Goal: Task Accomplishment & Management: Manage account settings

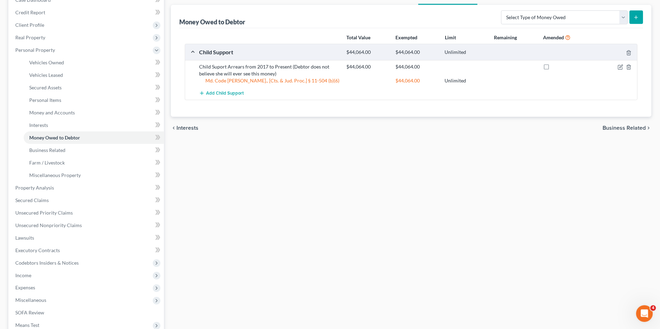
scroll to position [178, 0]
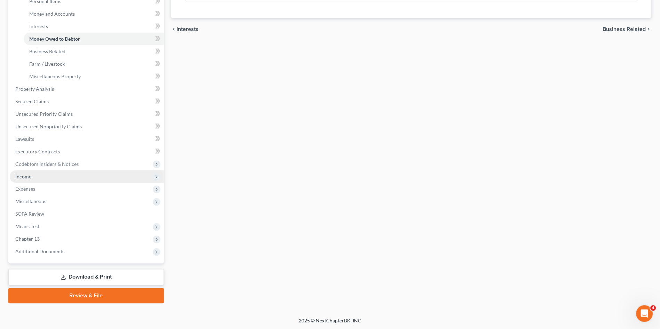
click at [29, 175] on span "Income" at bounding box center [23, 177] width 16 height 6
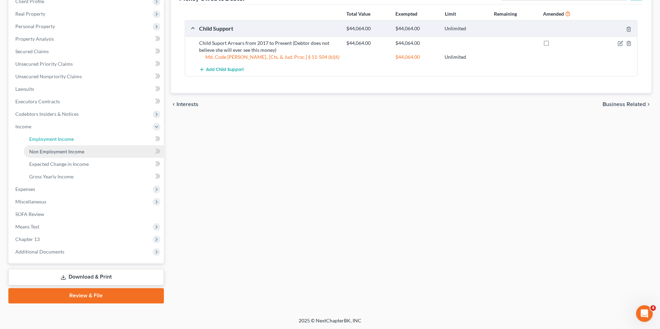
click at [45, 139] on span "Employment Income" at bounding box center [51, 139] width 45 height 6
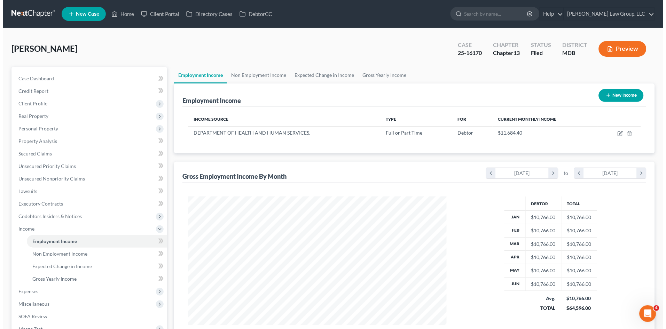
scroll to position [128, 272]
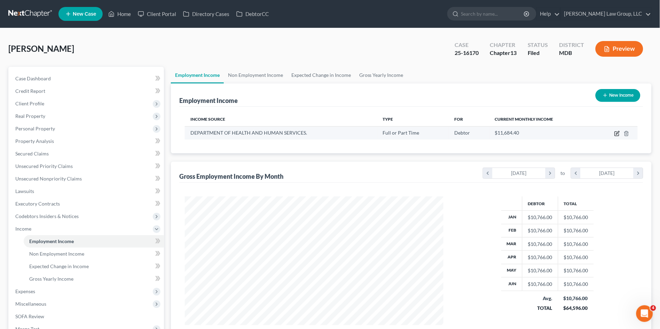
click at [617, 133] on icon "button" at bounding box center [617, 132] width 3 height 3
select select "0"
select select "21"
select select "2"
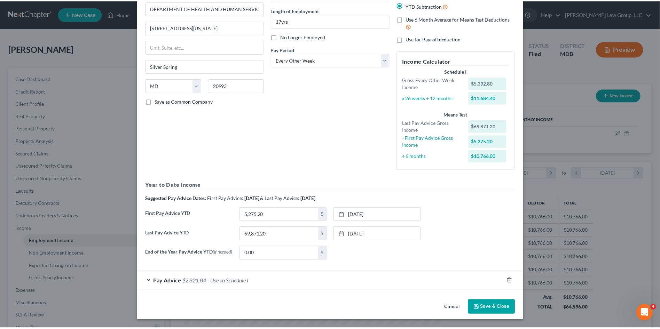
scroll to position [0, 0]
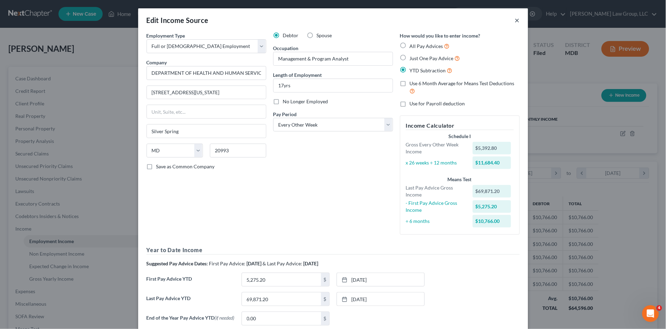
drag, startPoint x: 514, startPoint y: 20, endPoint x: 418, endPoint y: 117, distance: 137.2
click at [515, 20] on button "×" at bounding box center [517, 20] width 5 height 8
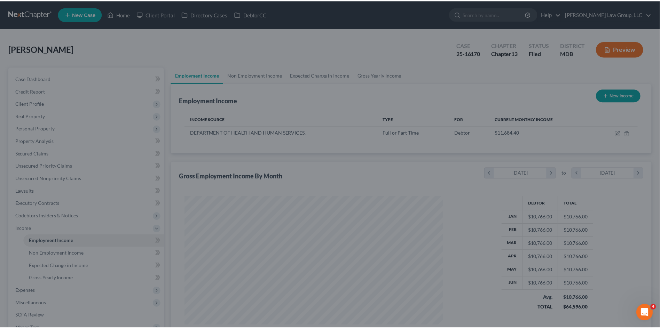
scroll to position [348107, 347963]
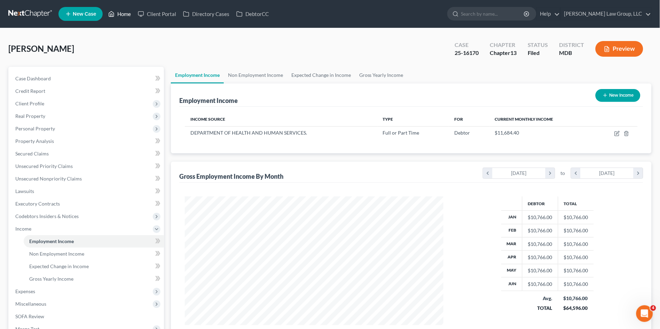
click at [122, 11] on link "Home" at bounding box center [120, 14] width 30 height 13
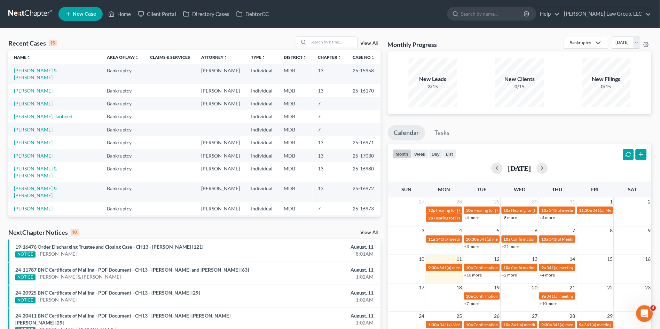
click at [33, 101] on link "[PERSON_NAME]" at bounding box center [33, 104] width 39 height 6
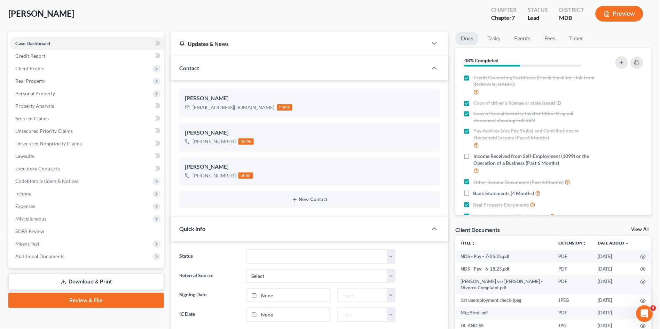
scroll to position [39, 0]
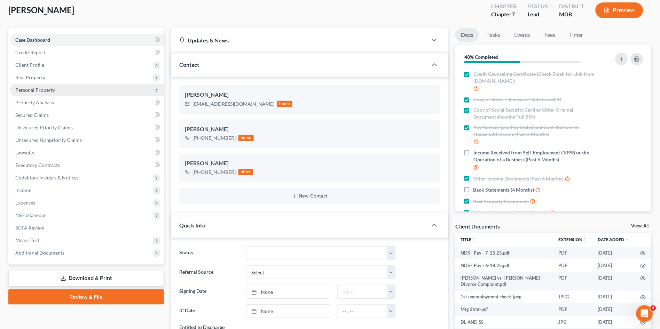
click at [32, 87] on span "Personal Property" at bounding box center [35, 90] width 40 height 6
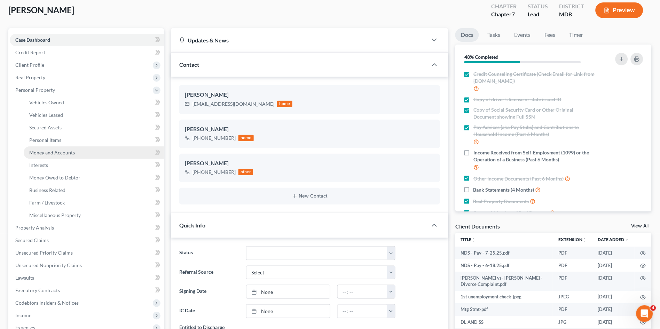
click at [32, 150] on span "Money and Accounts" at bounding box center [52, 153] width 46 height 6
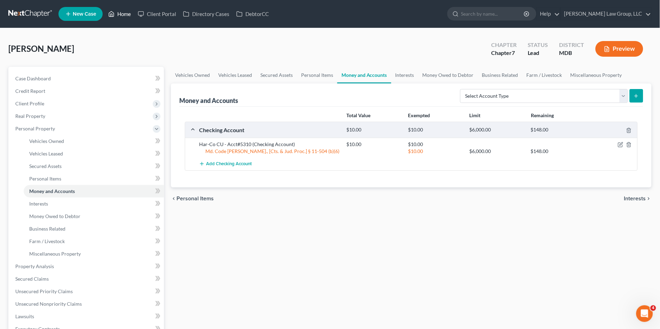
click at [121, 15] on link "Home" at bounding box center [120, 14] width 30 height 13
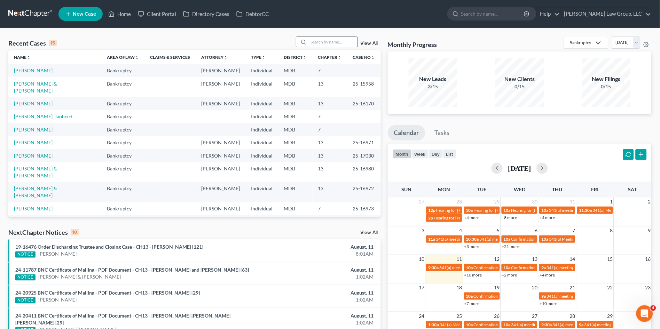
click at [323, 45] on input "search" at bounding box center [333, 42] width 49 height 10
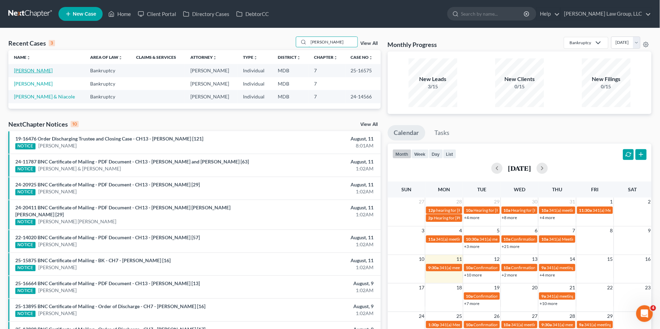
type input "[PERSON_NAME]"
click at [36, 71] on link "[PERSON_NAME]" at bounding box center [33, 71] width 39 height 6
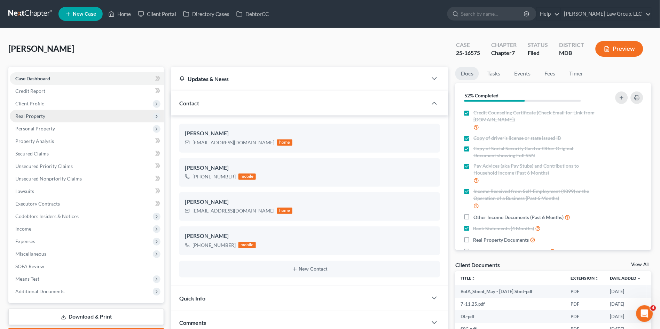
click at [31, 116] on span "Real Property" at bounding box center [30, 116] width 30 height 6
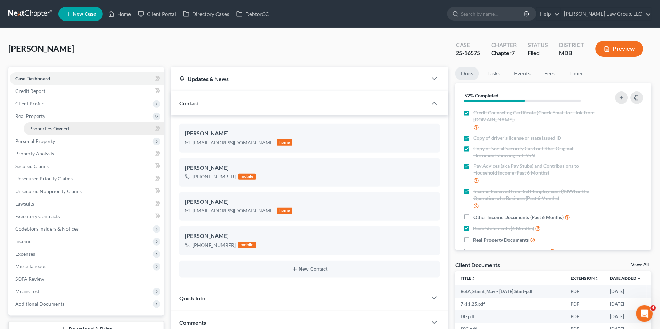
click at [41, 131] on ul "Case Dashboard Payments Invoices Payments Payments Credit Report Client Profile" at bounding box center [87, 191] width 154 height 238
click at [41, 131] on span "Properties Owned" at bounding box center [49, 129] width 40 height 6
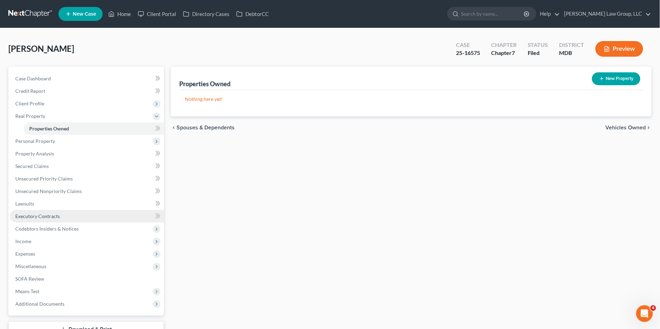
click at [56, 213] on span "Executory Contracts" at bounding box center [37, 216] width 45 height 6
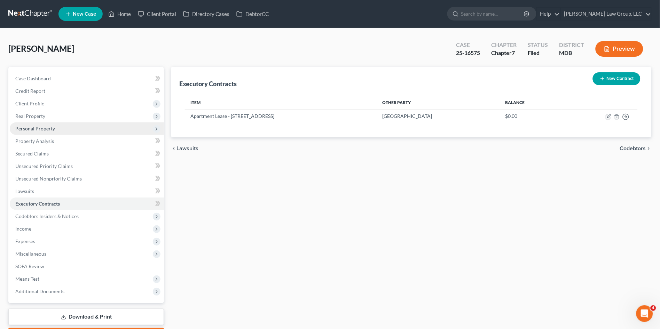
click at [36, 126] on span "Personal Property" at bounding box center [35, 129] width 40 height 6
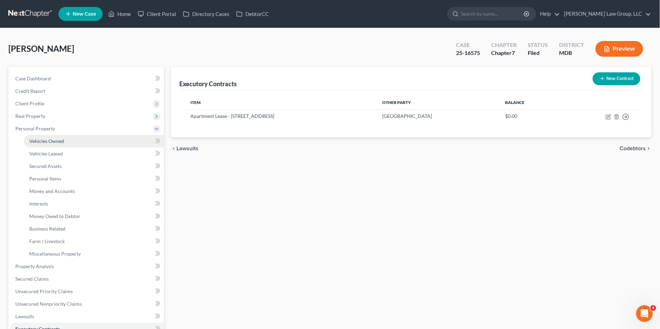
click at [34, 138] on span "Vehicles Owned" at bounding box center [46, 141] width 35 height 6
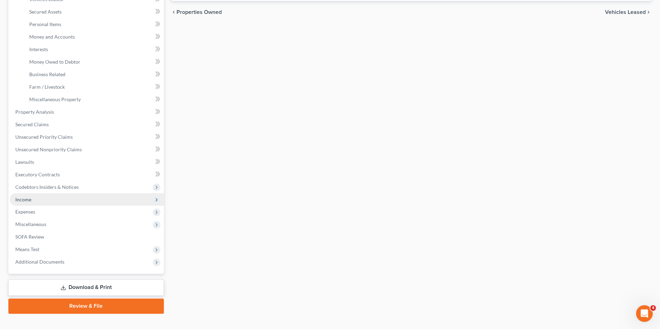
click at [32, 198] on span "Income" at bounding box center [87, 200] width 154 height 13
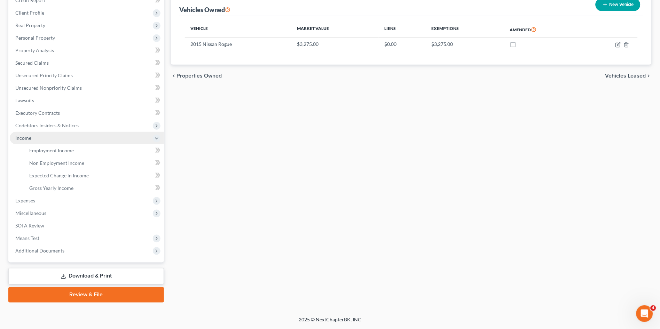
scroll to position [90, 0]
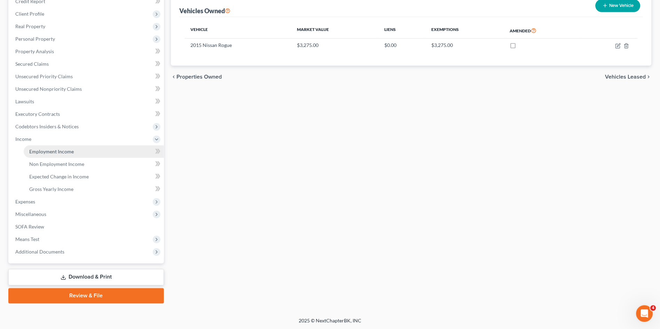
click at [60, 151] on span "Employment Income" at bounding box center [51, 152] width 45 height 6
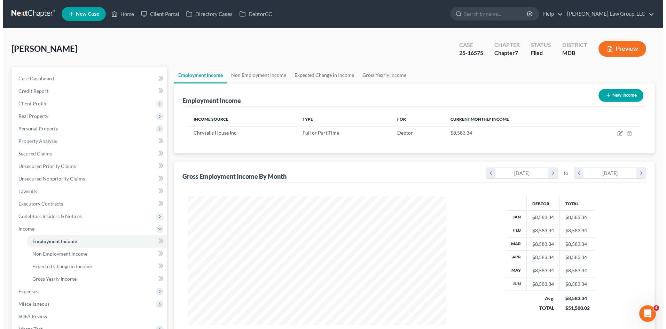
scroll to position [128, 272]
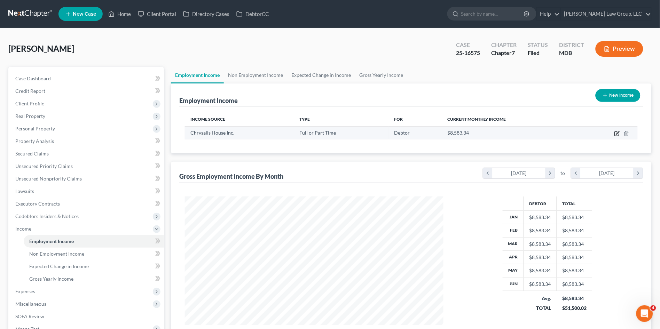
click at [617, 133] on icon "button" at bounding box center [618, 134] width 6 height 6
select select "0"
select select "21"
select select "2"
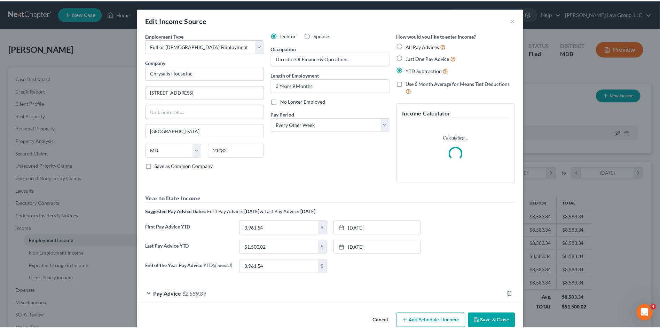
scroll to position [130, 275]
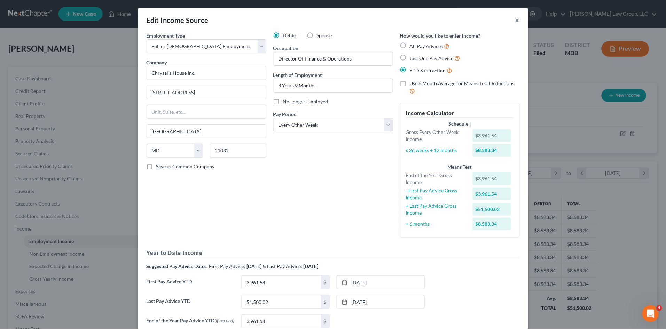
drag, startPoint x: 515, startPoint y: 19, endPoint x: 511, endPoint y: 27, distance: 9.2
click at [515, 18] on button "×" at bounding box center [517, 20] width 5 height 8
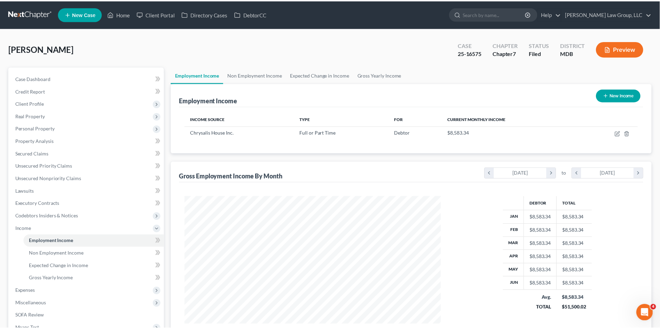
scroll to position [348107, 347963]
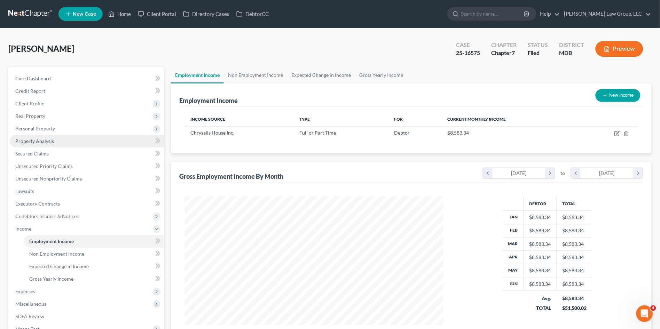
click at [44, 145] on link "Property Analysis" at bounding box center [87, 141] width 154 height 13
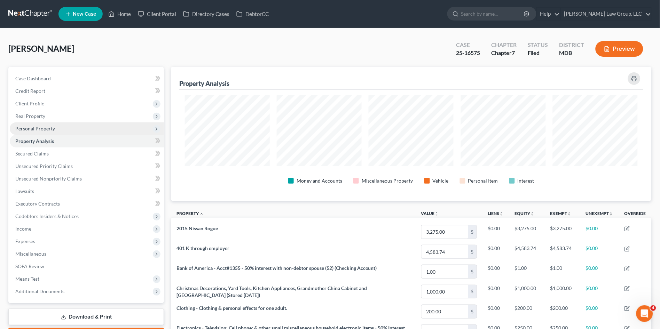
click at [45, 130] on span "Personal Property" at bounding box center [35, 129] width 40 height 6
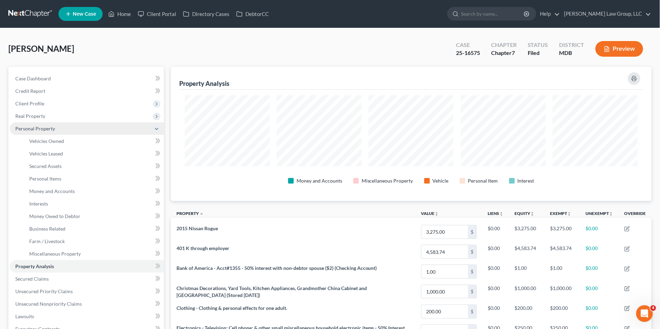
scroll to position [134, 481]
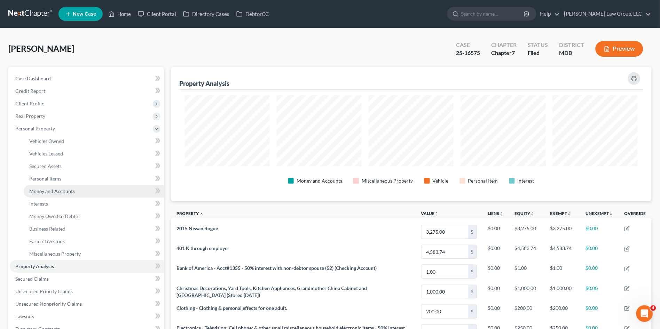
click at [51, 192] on span "Money and Accounts" at bounding box center [52, 191] width 46 height 6
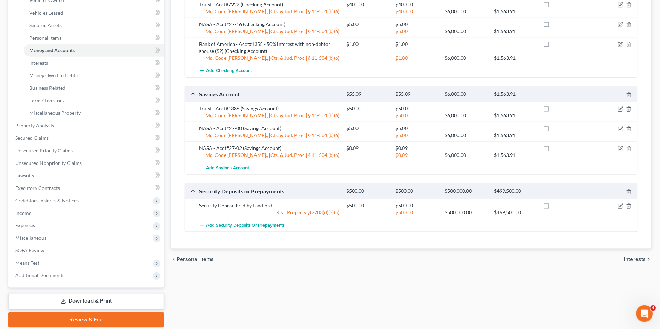
scroll to position [155, 0]
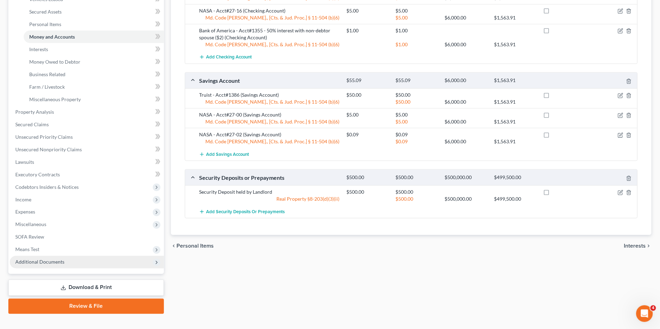
click at [53, 263] on span "Additional Documents" at bounding box center [39, 262] width 49 height 6
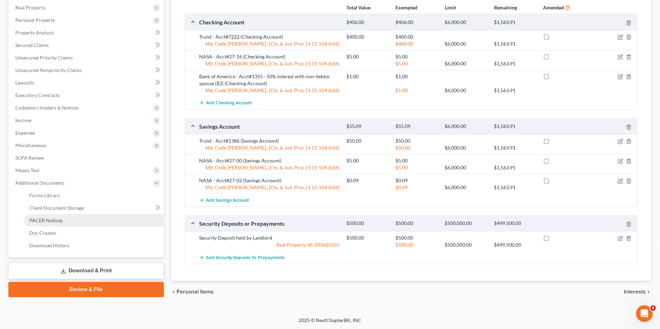
click at [52, 219] on span "PACER Notices" at bounding box center [45, 221] width 33 height 6
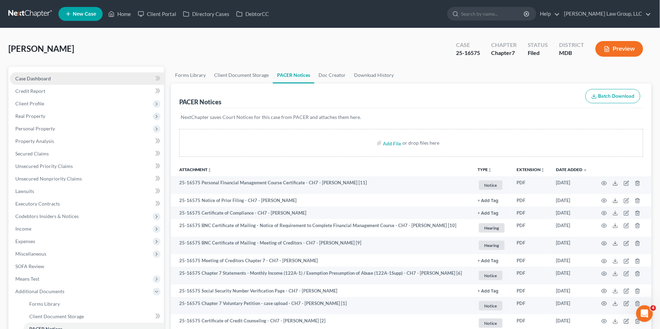
click at [48, 78] on span "Case Dashboard" at bounding box center [33, 79] width 36 height 6
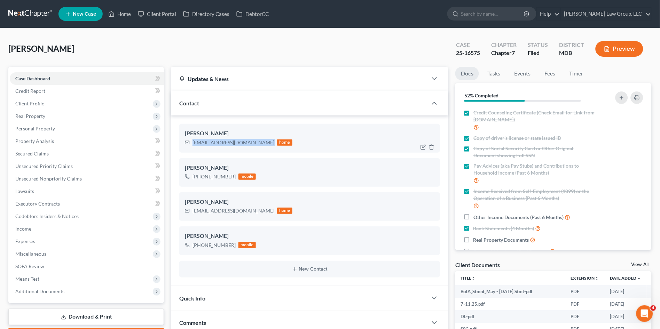
drag, startPoint x: 192, startPoint y: 141, endPoint x: 234, endPoint y: 143, distance: 41.8
click at [234, 143] on div "[EMAIL_ADDRESS][DOMAIN_NAME] home" at bounding box center [239, 142] width 108 height 9
copy div "[EMAIL_ADDRESS][DOMAIN_NAME]"
drag, startPoint x: 174, startPoint y: 39, endPoint x: 171, endPoint y: 36, distance: 4.7
click at [173, 38] on div "[PERSON_NAME] Upgraded Case 25-16575 Chapter Chapter 7 Status Filed District MD…" at bounding box center [330, 52] width 644 height 30
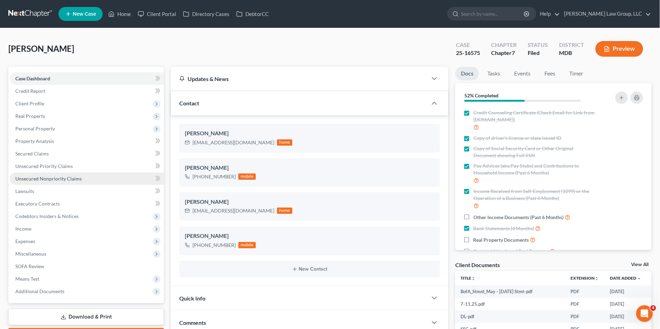
click at [52, 179] on span "Unsecured Nonpriority Claims" at bounding box center [48, 179] width 67 height 6
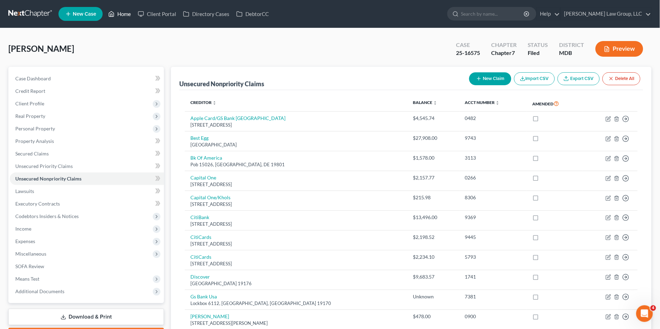
click at [123, 11] on link "Home" at bounding box center [120, 14] width 30 height 13
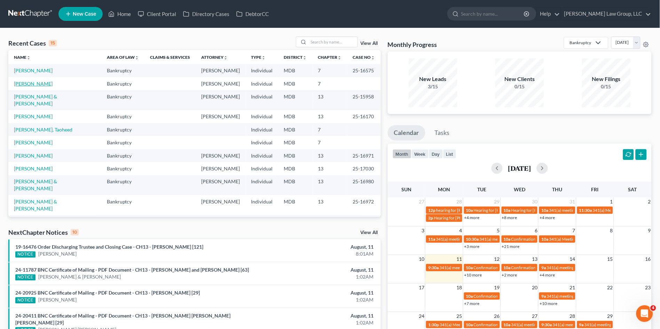
click at [16, 84] on link "[PERSON_NAME]" at bounding box center [33, 84] width 39 height 6
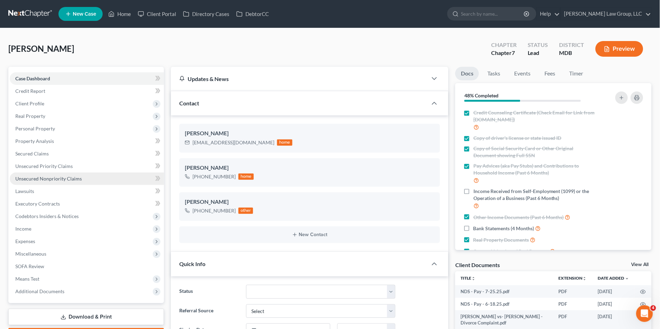
click at [65, 178] on span "Unsecured Nonpriority Claims" at bounding box center [48, 179] width 67 height 6
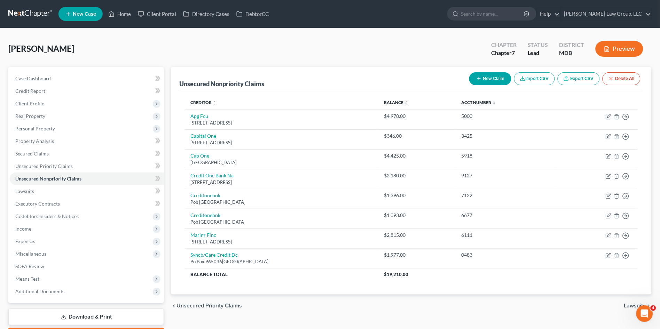
click at [131, 43] on div "[PERSON_NAME] Upgraded Chapter Chapter 7 Status Lead District MDB Preview" at bounding box center [330, 52] width 644 height 30
click at [127, 44] on div "[PERSON_NAME] Upgraded Chapter Chapter 7 Status Lead District MDB Preview" at bounding box center [330, 52] width 644 height 30
drag, startPoint x: 127, startPoint y: 41, endPoint x: 126, endPoint y: 38, distance: 3.8
click at [127, 41] on div "[PERSON_NAME] Upgraded Chapter Chapter 7 Status Lead District MDB Preview" at bounding box center [330, 52] width 644 height 30
click at [128, 41] on div "[PERSON_NAME] Upgraded Chapter Chapter 7 Status Lead District MDB Preview" at bounding box center [330, 52] width 644 height 30
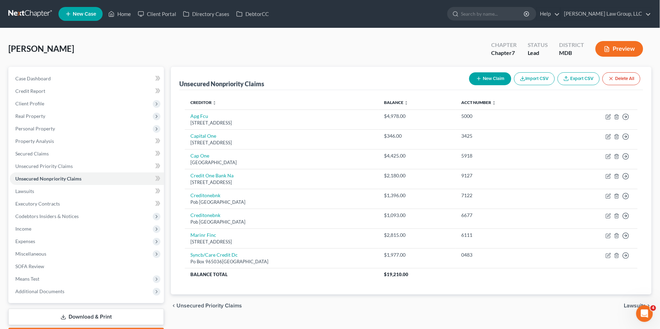
click at [124, 38] on div "[PERSON_NAME] Upgraded Chapter Chapter 7 Status Lead District MDB Preview" at bounding box center [330, 52] width 644 height 30
drag, startPoint x: 124, startPoint y: 38, endPoint x: 107, endPoint y: 47, distance: 19.3
click at [107, 47] on div "[PERSON_NAME] Upgraded Chapter Chapter 7 Status Lead District MDB Preview" at bounding box center [330, 52] width 644 height 30
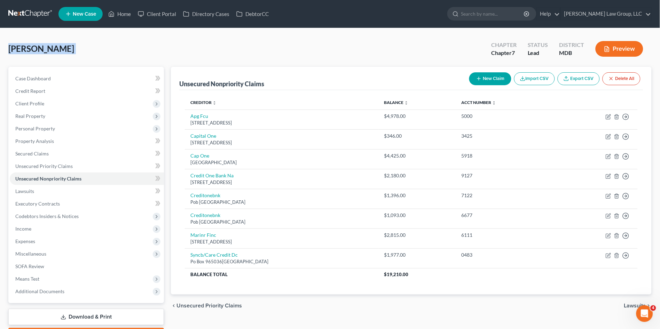
click at [107, 47] on div "[PERSON_NAME] Upgraded Chapter Chapter 7 Status Lead District MDB Preview" at bounding box center [330, 52] width 644 height 30
click at [160, 40] on div "[PERSON_NAME] Upgraded Chapter Chapter 7 Status Lead District MDB Preview" at bounding box center [330, 52] width 644 height 30
click at [31, 243] on span "Expenses" at bounding box center [25, 242] width 20 height 6
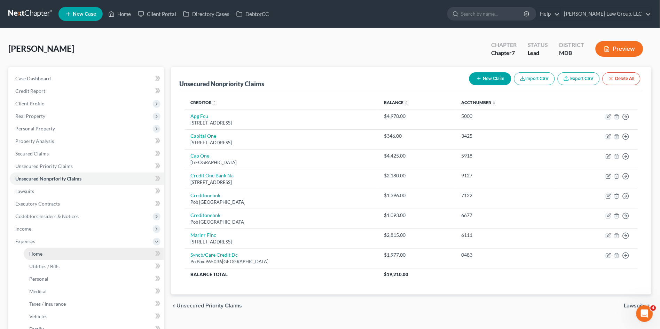
click at [39, 256] on span "Home" at bounding box center [35, 254] width 13 height 6
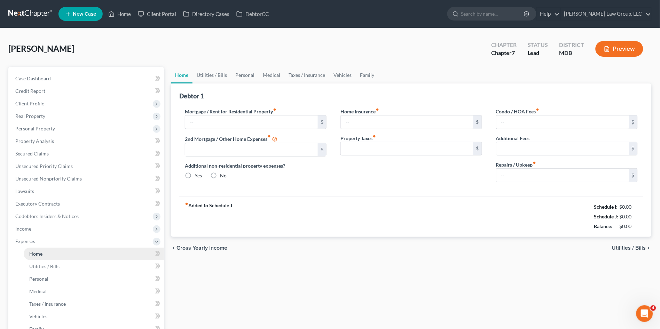
type input "1,074.42"
type input "0.00"
radio input "true"
type input "0.00"
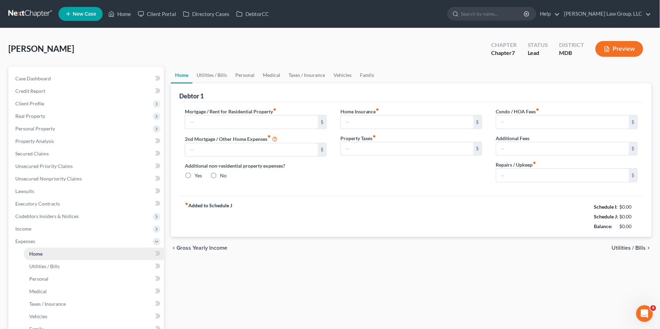
type input "0.00"
type input "100.00"
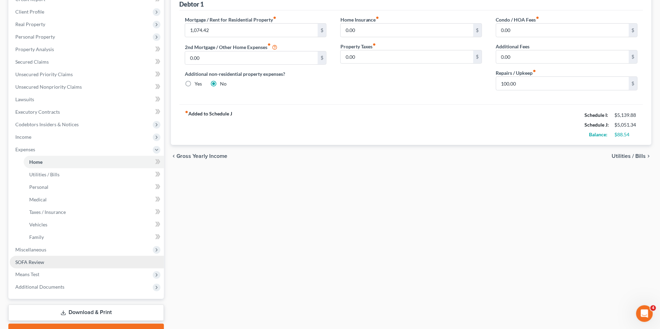
scroll to position [116, 0]
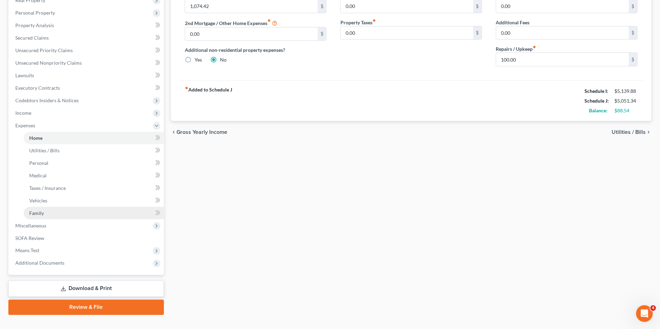
click at [35, 212] on span "Family" at bounding box center [36, 213] width 15 height 6
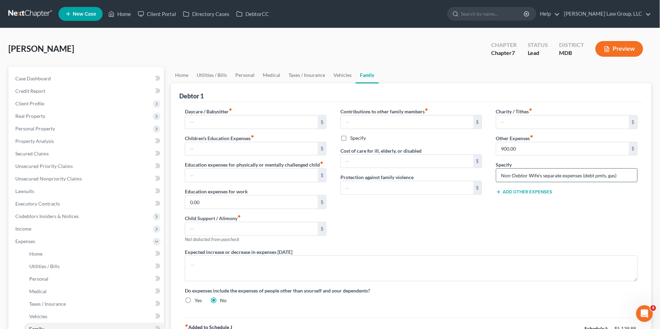
click at [618, 177] on input "Non-Debtor Wife's separate expenses (debt pmts, gas)" at bounding box center [567, 175] width 141 height 13
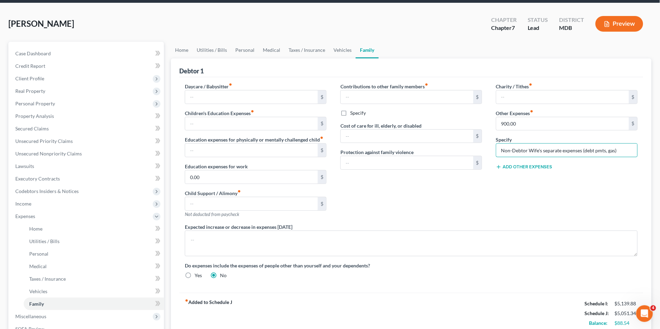
scroll to position [39, 0]
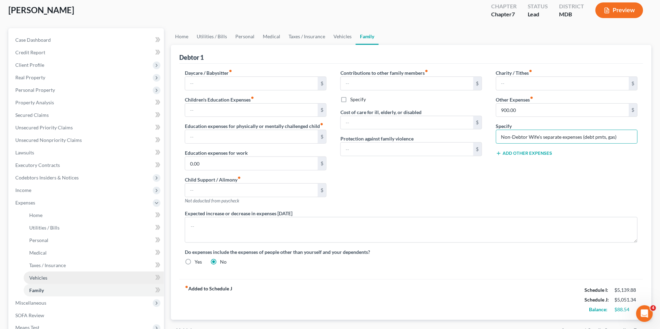
click at [84, 277] on link "Vehicles" at bounding box center [94, 278] width 140 height 13
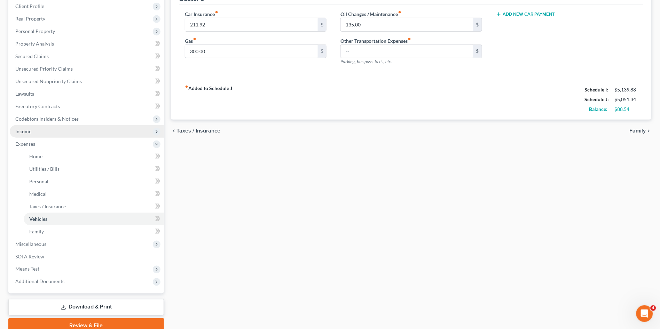
scroll to position [116, 0]
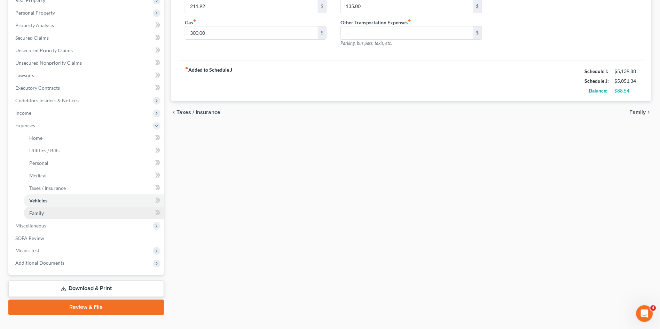
click at [53, 212] on link "Family" at bounding box center [94, 213] width 140 height 13
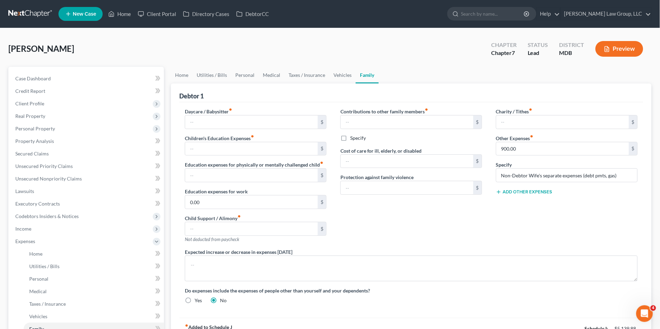
click at [418, 212] on div "Contributions to other family members fiber_manual_record $ Specify Cost of car…" at bounding box center [412, 178] width 156 height 141
click at [621, 175] on input "Non-Debtor Wife's separate expenses (debt pmts, gas)" at bounding box center [567, 175] width 141 height 13
click at [622, 192] on div "Add Other Expenses" at bounding box center [567, 191] width 142 height 7
click at [620, 175] on input "Non-Debtor Wife's separate expenses (debt pmts, gas)" at bounding box center [567, 175] width 141 height 13
click at [614, 176] on input "Non-Debtor Wife's separate expenses (debt pmts, gas)" at bounding box center [567, 175] width 141 height 13
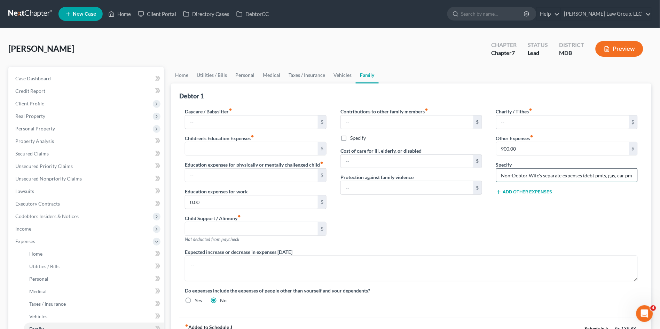
scroll to position [0, 1]
type input "Non-Debtor Wife's separate expenses (debt pmts, gas, car pmt)"
click at [595, 241] on div "Charity / Tithes fiber_manual_record $ Other Expenses fiber_manual_record 900.0…" at bounding box center [567, 178] width 156 height 141
click at [538, 149] on input "900.00" at bounding box center [563, 148] width 133 height 13
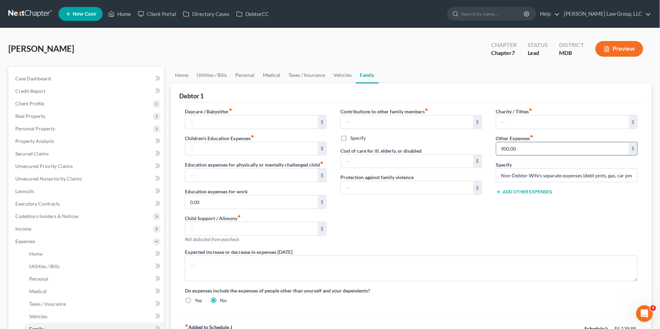
click at [538, 149] on input "900.00" at bounding box center [563, 148] width 133 height 13
click at [523, 221] on div "Charity / Tithes fiber_manual_record $ Other Expenses fiber_manual_record 900.0…" at bounding box center [567, 178] width 156 height 141
click at [425, 228] on div "Contributions to other family members fiber_manual_record $ Specify Cost of car…" at bounding box center [412, 178] width 156 height 141
click at [531, 150] on input "900.00" at bounding box center [563, 148] width 133 height 13
click at [458, 224] on div "Contributions to other family members fiber_manual_record $ Specify Cost of car…" at bounding box center [412, 178] width 156 height 141
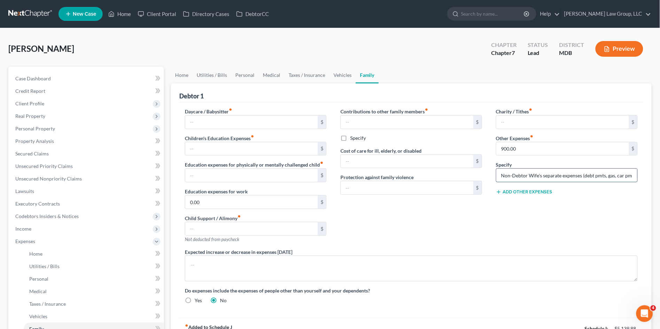
click at [584, 175] on input "Non-Debtor Wife's separate expenses (debt pmts, gas, car pmt)" at bounding box center [567, 175] width 141 height 13
click at [487, 236] on div "Contributions to other family members fiber_manual_record $ Specify Cost of car…" at bounding box center [412, 178] width 156 height 141
click at [612, 176] on input "Non-Debtor Wife's separate expenses (debt pmts, gas, car pmt)" at bounding box center [567, 175] width 141 height 13
click at [531, 220] on div "Charity / Tithes fiber_manual_record $ Other Expenses fiber_manual_record 900.0…" at bounding box center [567, 178] width 156 height 141
click at [117, 13] on link "Home" at bounding box center [120, 14] width 30 height 13
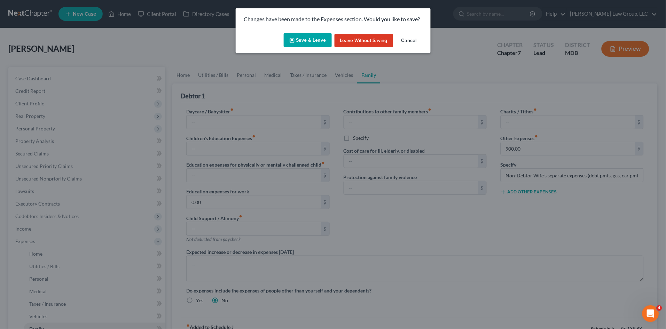
click at [309, 42] on button "Save & Leave" at bounding box center [308, 40] width 48 height 15
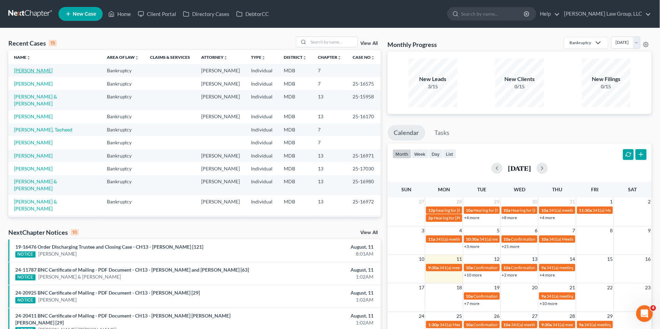
click at [29, 72] on link "[PERSON_NAME]" at bounding box center [33, 71] width 39 height 6
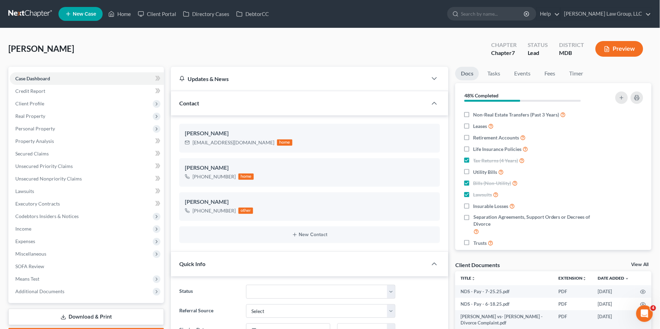
scroll to position [221, 0]
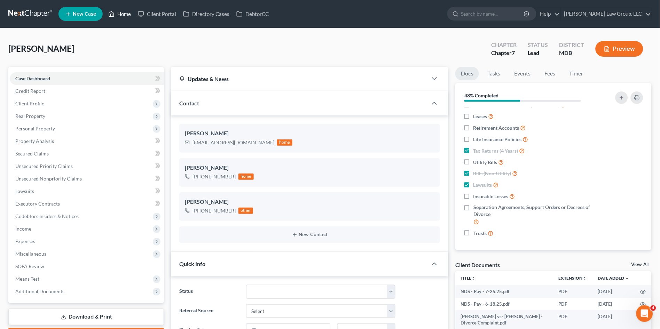
click at [120, 11] on link "Home" at bounding box center [120, 14] width 30 height 13
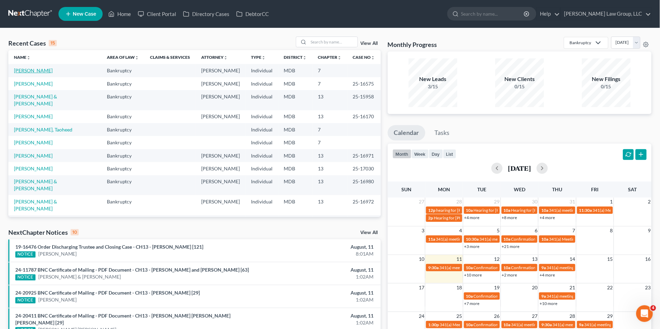
click at [32, 72] on link "[PERSON_NAME]" at bounding box center [33, 71] width 39 height 6
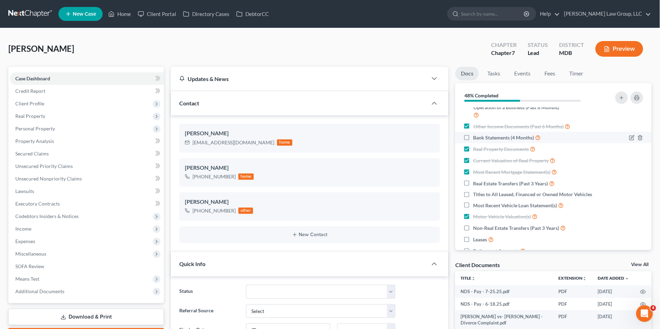
scroll to position [77, 0]
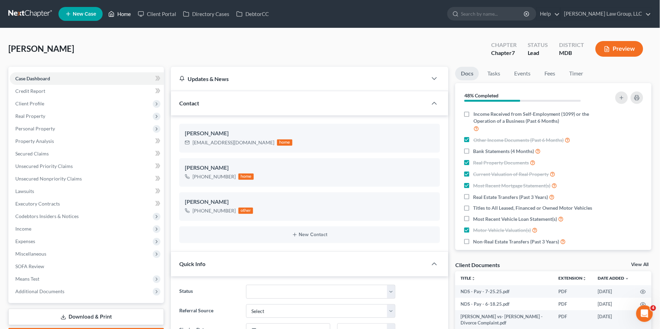
click at [123, 14] on link "Home" at bounding box center [120, 14] width 30 height 13
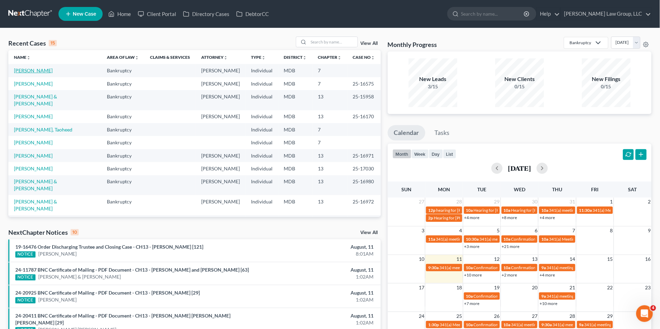
click at [33, 72] on link "[PERSON_NAME]" at bounding box center [33, 71] width 39 height 6
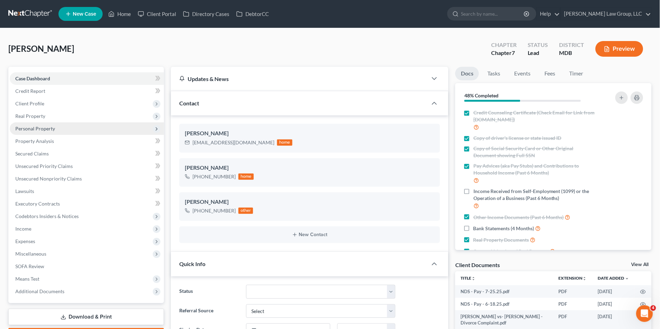
click at [39, 127] on span "Personal Property" at bounding box center [35, 129] width 40 height 6
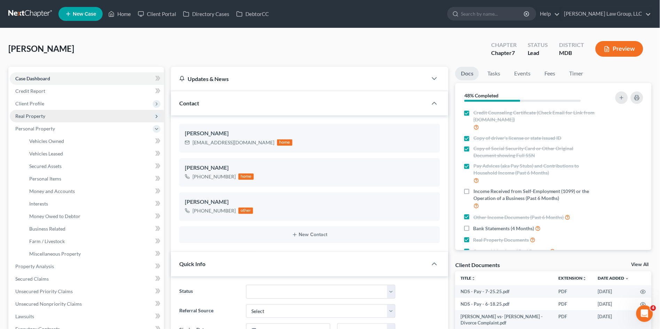
click at [36, 115] on span "Real Property" at bounding box center [30, 116] width 30 height 6
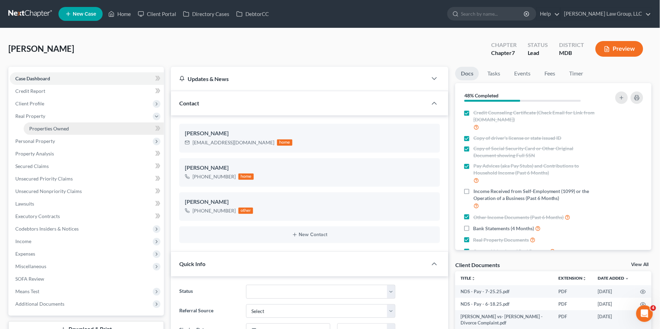
click at [36, 130] on span "Properties Owned" at bounding box center [49, 129] width 40 height 6
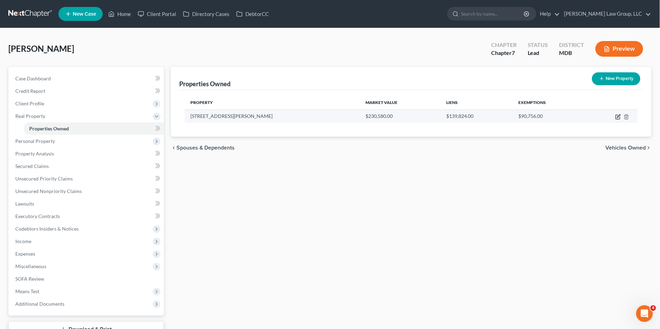
click at [617, 115] on icon "button" at bounding box center [619, 117] width 6 height 6
select select "21"
select select "3"
select select "5"
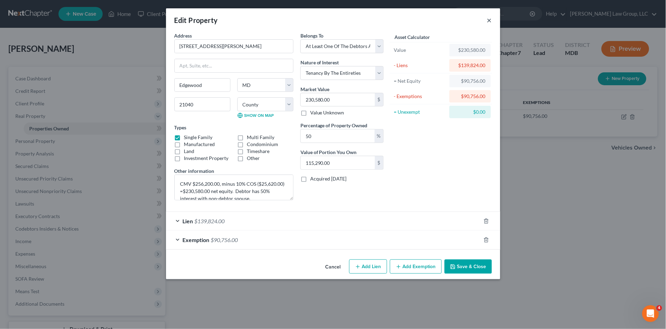
click at [489, 21] on button "×" at bounding box center [489, 20] width 5 height 8
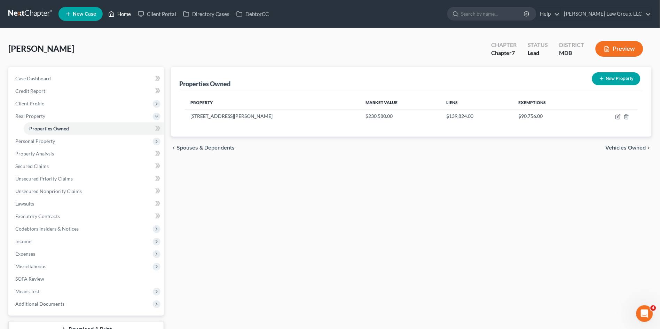
drag, startPoint x: 122, startPoint y: 14, endPoint x: 103, endPoint y: 46, distance: 37.0
click at [122, 13] on link "Home" at bounding box center [120, 14] width 30 height 13
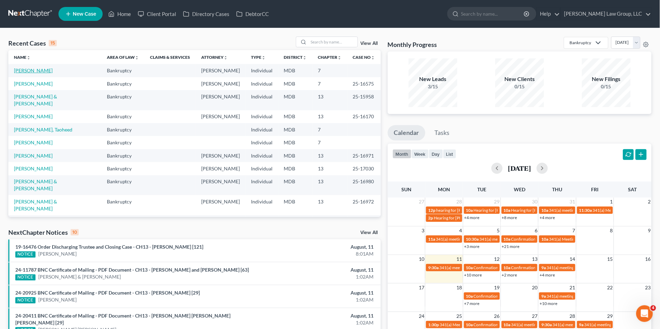
click at [23, 71] on link "[PERSON_NAME]" at bounding box center [33, 71] width 39 height 6
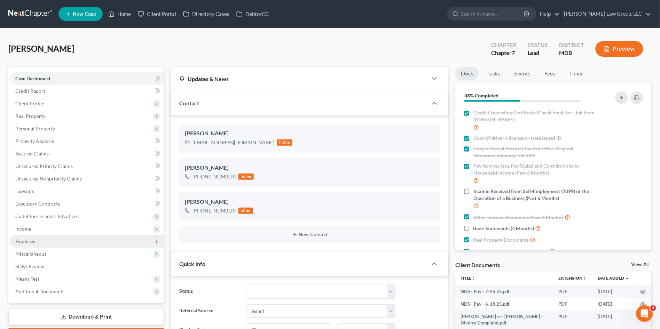
click at [33, 239] on span "Expenses" at bounding box center [25, 242] width 20 height 6
click at [33, 240] on span "Expenses" at bounding box center [25, 242] width 20 height 6
click at [29, 226] on span "Income" at bounding box center [23, 229] width 16 height 6
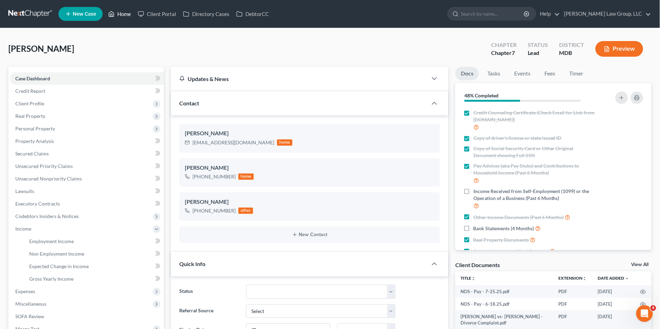
click at [123, 13] on link "Home" at bounding box center [120, 14] width 30 height 13
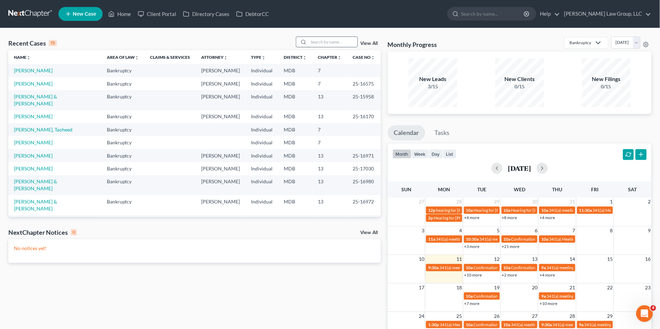
click at [321, 42] on input "search" at bounding box center [333, 42] width 49 height 10
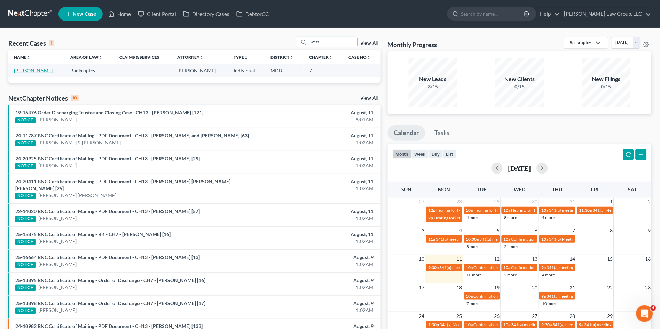
type input "west"
click at [41, 71] on link "[PERSON_NAME]" at bounding box center [33, 71] width 39 height 6
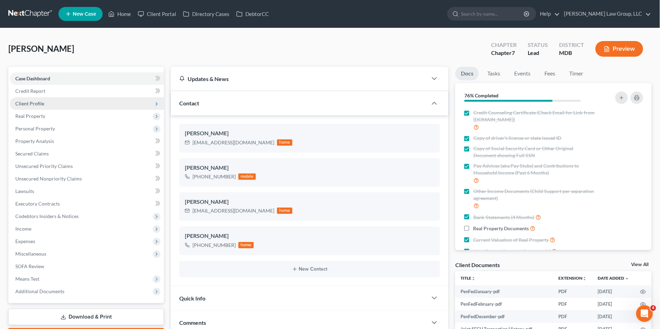
click at [43, 104] on span "Client Profile" at bounding box center [29, 104] width 29 height 6
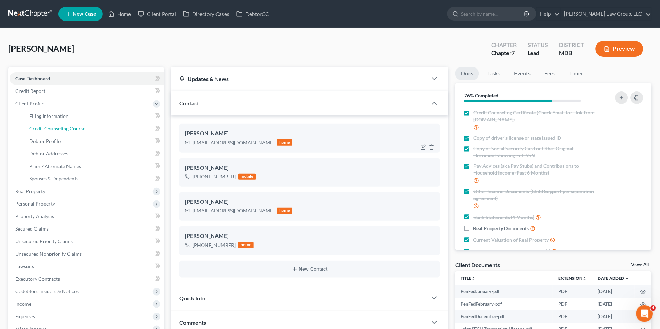
drag, startPoint x: 64, startPoint y: 130, endPoint x: 223, endPoint y: 137, distance: 159.6
click at [64, 130] on span "Credit Counseling Course" at bounding box center [57, 129] width 56 height 6
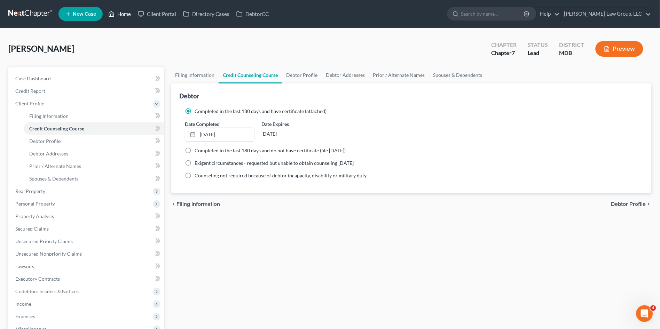
click at [125, 14] on link "Home" at bounding box center [120, 14] width 30 height 13
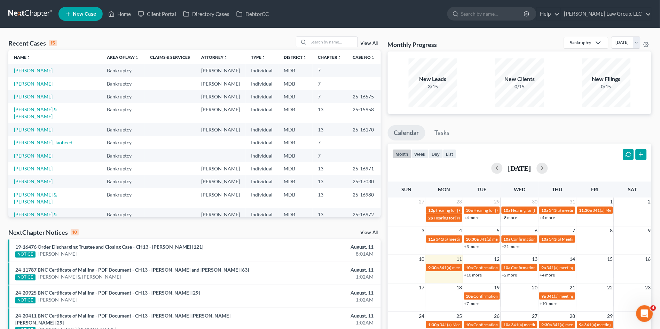
click at [19, 97] on link "[PERSON_NAME]" at bounding box center [33, 97] width 39 height 6
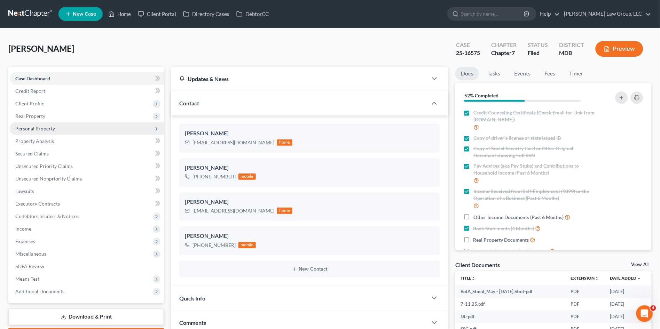
click at [33, 126] on span "Personal Property" at bounding box center [35, 129] width 40 height 6
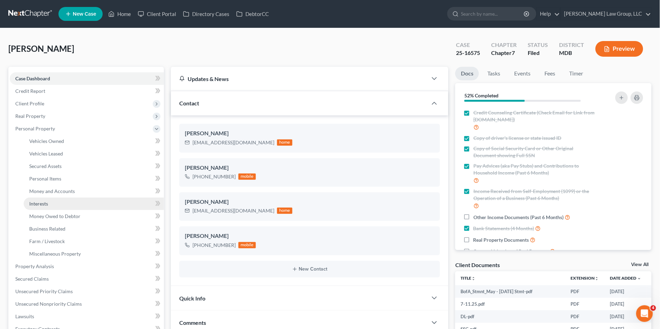
click at [40, 207] on link "Interests" at bounding box center [94, 204] width 140 height 13
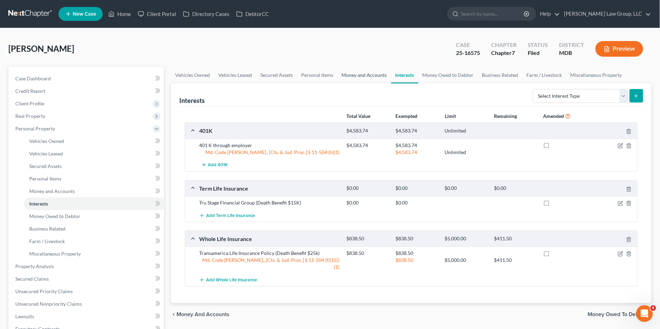
click at [360, 72] on link "Money and Accounts" at bounding box center [364, 75] width 54 height 17
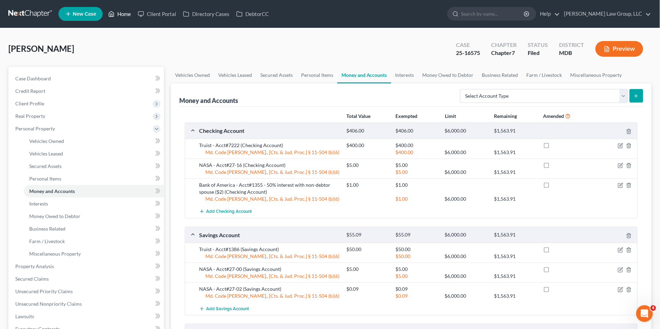
click at [120, 11] on link "Home" at bounding box center [120, 14] width 30 height 13
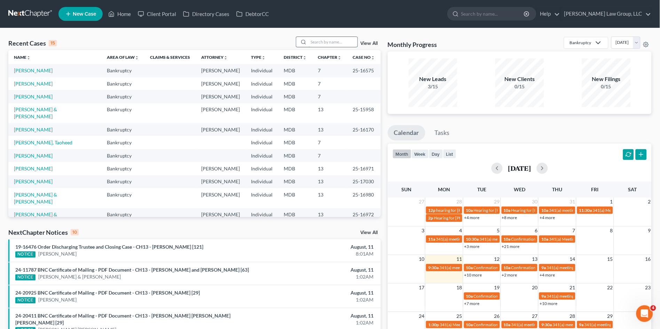
click at [317, 46] on input "search" at bounding box center [333, 42] width 49 height 10
drag, startPoint x: 325, startPoint y: 44, endPoint x: 293, endPoint y: 49, distance: 32.1
click at [294, 48] on div "Recent Cases 15 e View All" at bounding box center [194, 44] width 373 height 14
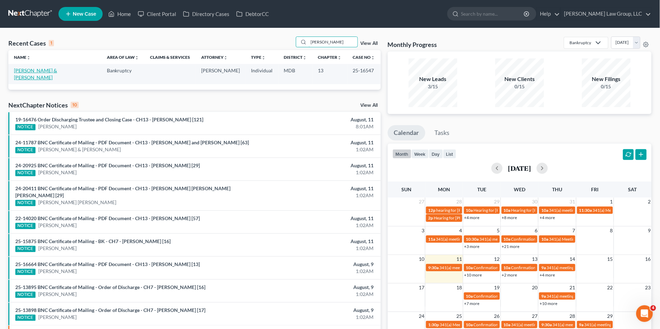
type input "[PERSON_NAME]"
click at [44, 72] on link "[PERSON_NAME] & [PERSON_NAME]" at bounding box center [35, 74] width 43 height 13
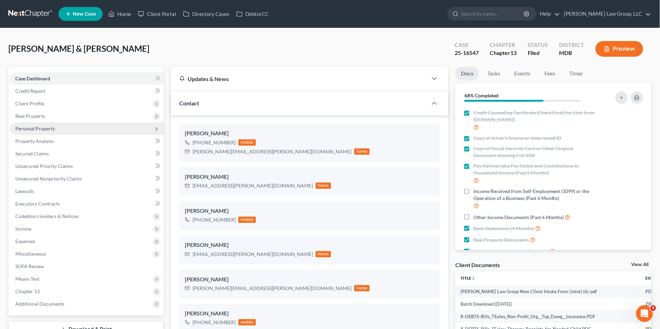
click at [38, 131] on span "Personal Property" at bounding box center [87, 129] width 154 height 13
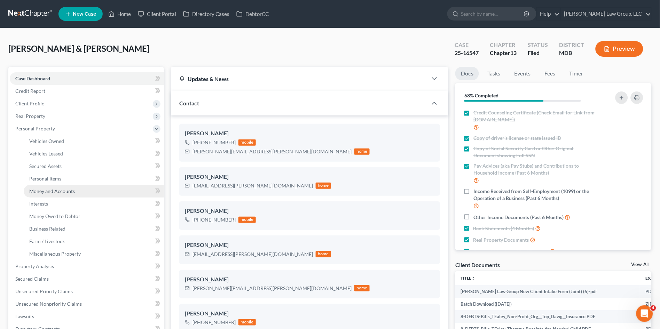
click at [54, 188] on span "Money and Accounts" at bounding box center [52, 191] width 46 height 6
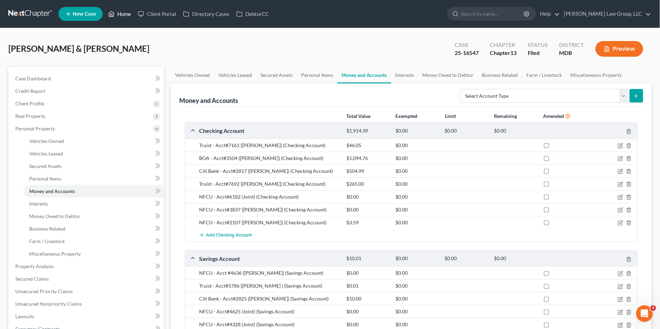
click at [123, 9] on link "Home" at bounding box center [120, 14] width 30 height 13
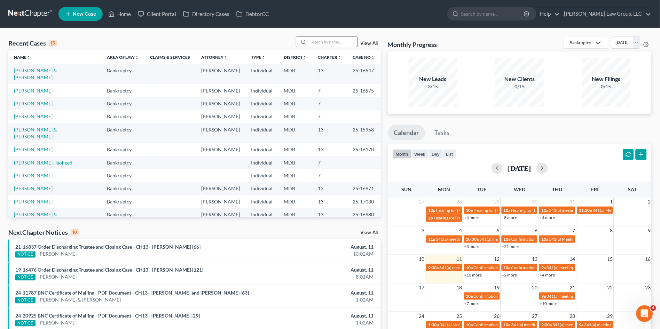
click at [320, 42] on input "search" at bounding box center [333, 42] width 49 height 10
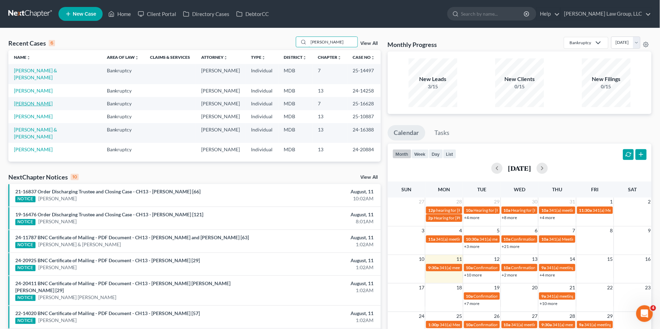
type input "[PERSON_NAME]"
click at [31, 102] on link "[PERSON_NAME]" at bounding box center [33, 104] width 39 height 6
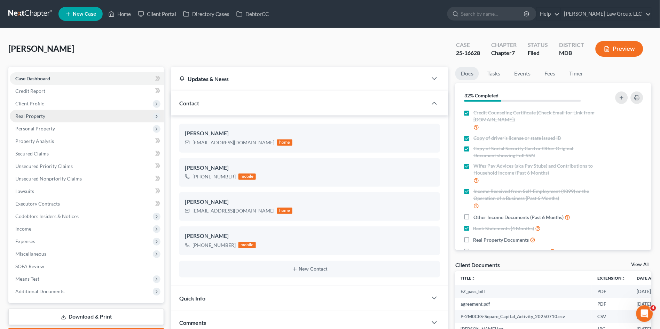
click at [33, 113] on span "Real Property" at bounding box center [30, 116] width 30 height 6
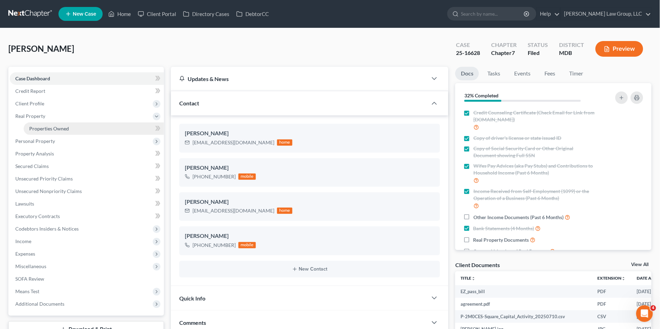
click at [36, 125] on link "Properties Owned" at bounding box center [94, 129] width 140 height 13
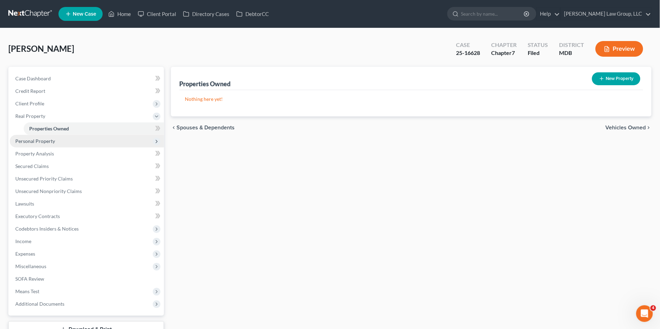
click at [39, 140] on span "Personal Property" at bounding box center [35, 141] width 40 height 6
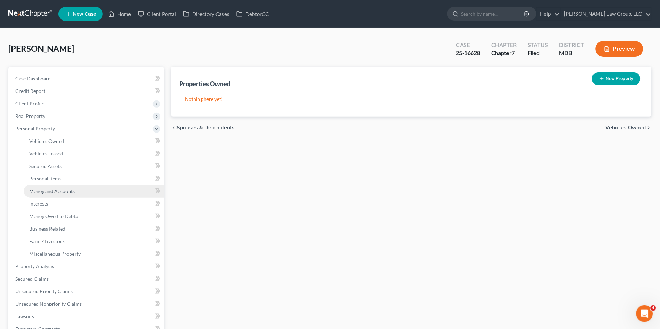
click at [50, 190] on span "Money and Accounts" at bounding box center [52, 191] width 46 height 6
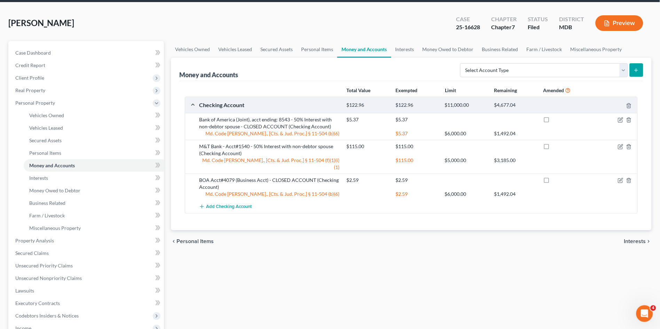
scroll to position [155, 0]
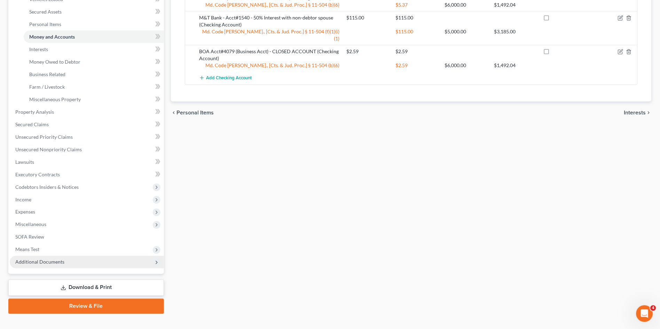
click at [36, 259] on span "Additional Documents" at bounding box center [39, 262] width 49 height 6
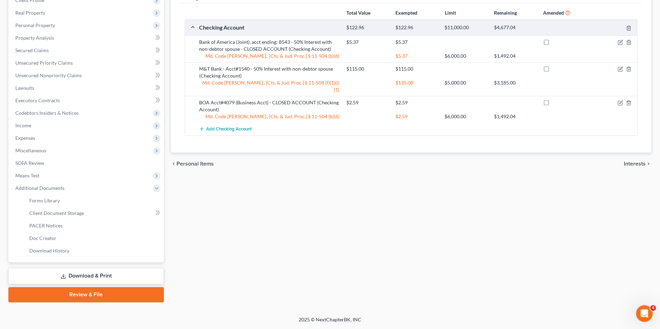
scroll to position [102, 0]
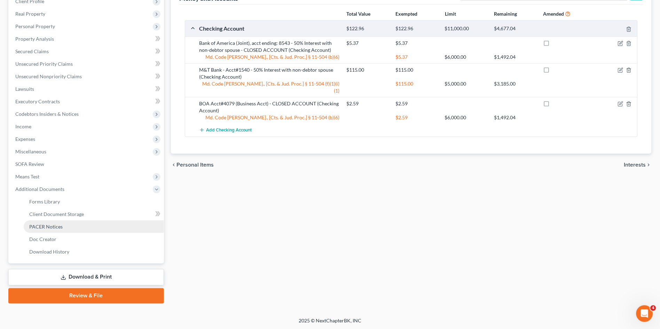
click at [46, 225] on span "PACER Notices" at bounding box center [45, 227] width 33 height 6
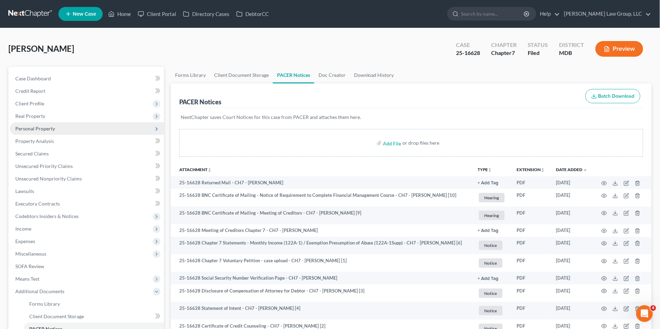
click at [50, 130] on span "Personal Property" at bounding box center [35, 129] width 40 height 6
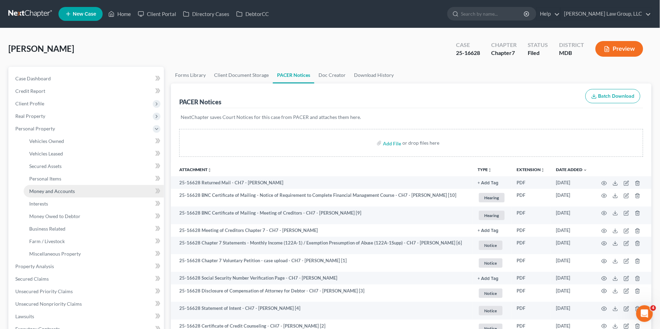
click at [69, 194] on link "Money and Accounts" at bounding box center [94, 191] width 140 height 13
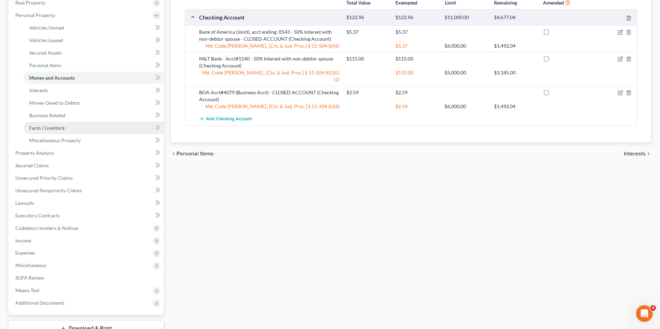
scroll to position [116, 0]
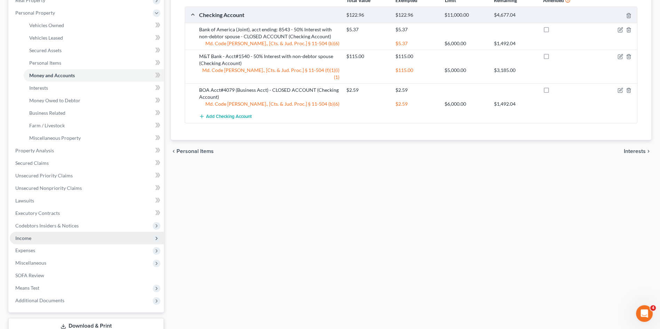
click at [34, 236] on span "Income" at bounding box center [87, 238] width 154 height 13
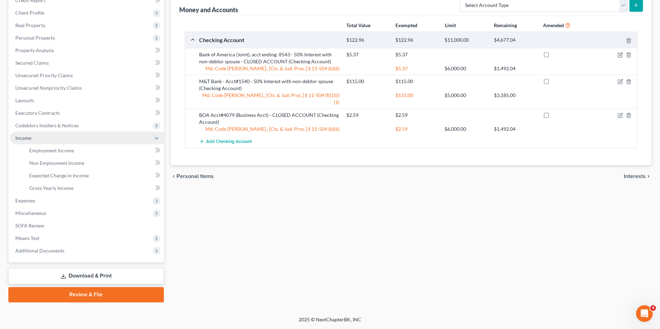
scroll to position [90, 0]
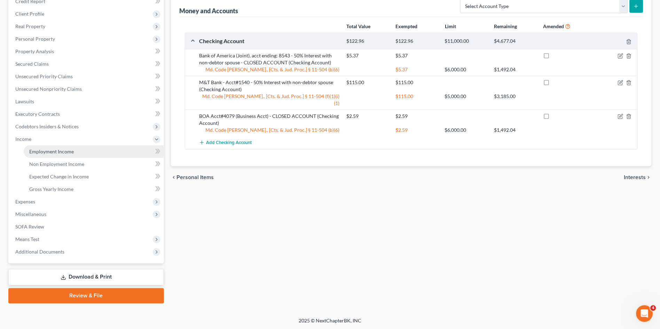
click at [41, 152] on span "Employment Income" at bounding box center [51, 152] width 45 height 6
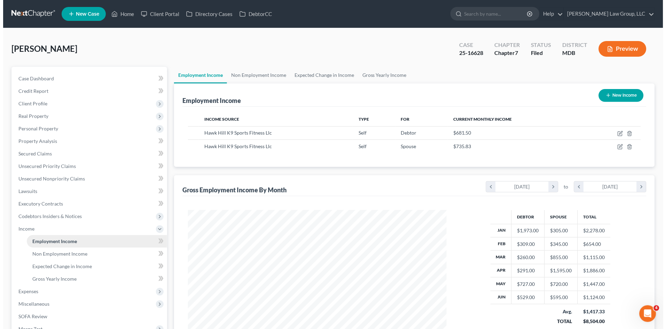
scroll to position [128, 272]
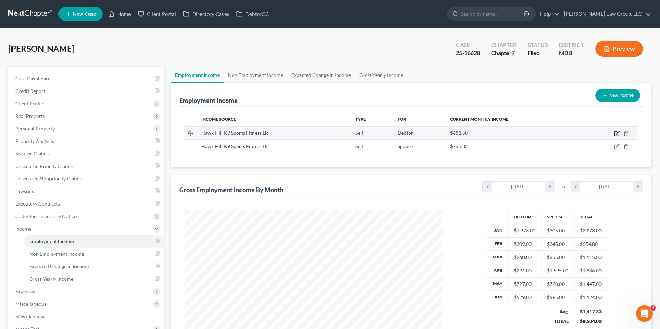
click at [618, 133] on icon "button" at bounding box center [618, 134] width 6 height 6
select select "1"
select select "21"
select select "0"
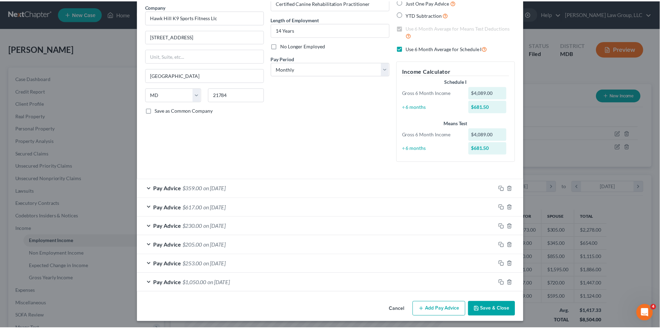
scroll to position [57, 0]
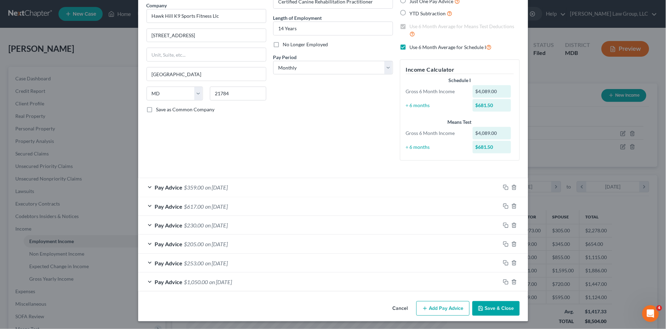
drag, startPoint x: 492, startPoint y: 306, endPoint x: 488, endPoint y: 304, distance: 4.4
click at [491, 305] on button "Save & Close" at bounding box center [496, 309] width 47 height 15
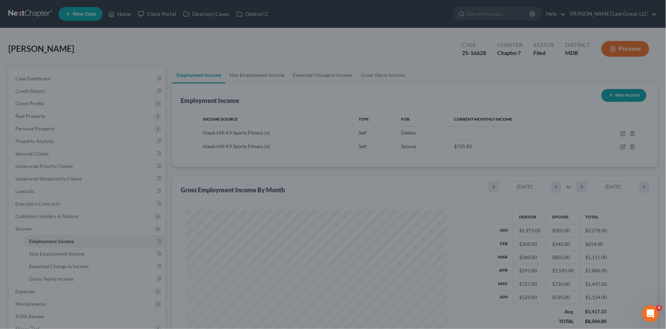
scroll to position [348107, 347963]
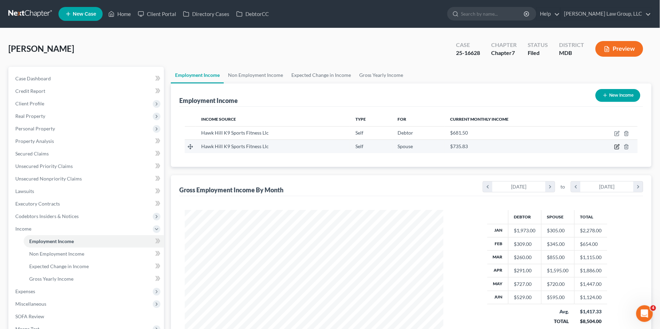
click at [616, 146] on icon "button" at bounding box center [618, 147] width 6 height 6
select select "1"
select select "21"
select select "0"
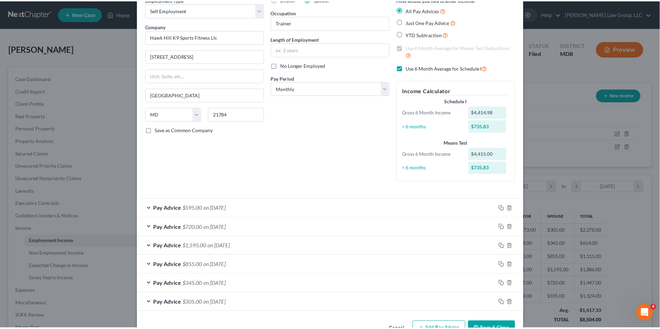
scroll to position [0, 0]
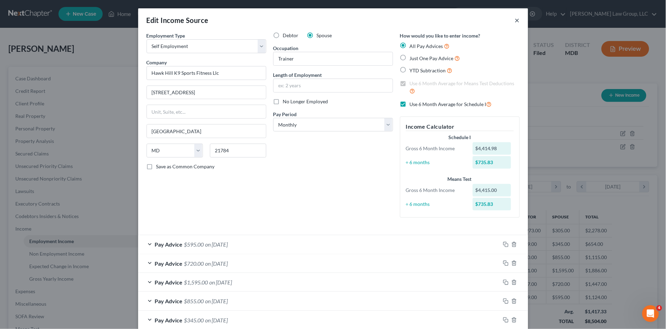
click at [515, 20] on button "×" at bounding box center [517, 20] width 5 height 8
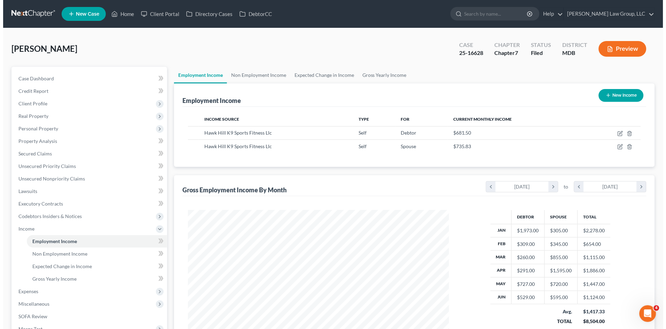
scroll to position [348107, 347963]
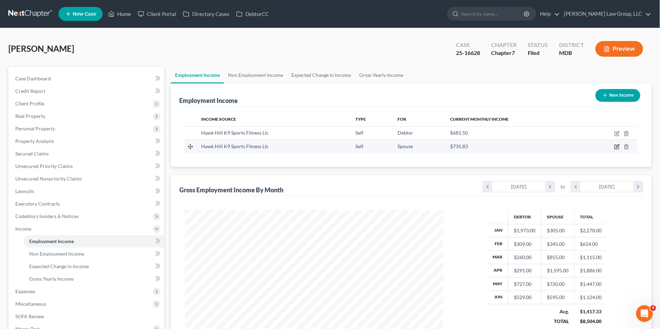
click at [618, 147] on icon "button" at bounding box center [617, 146] width 3 height 3
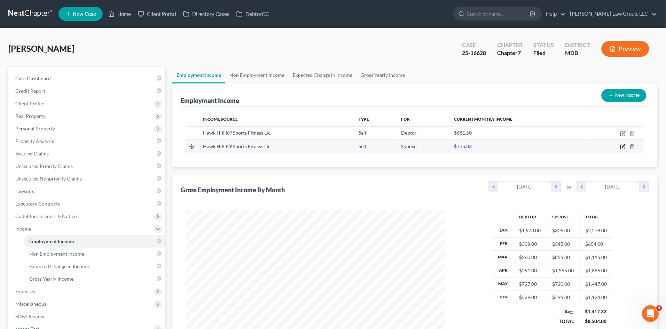
select select "1"
select select "21"
select select "0"
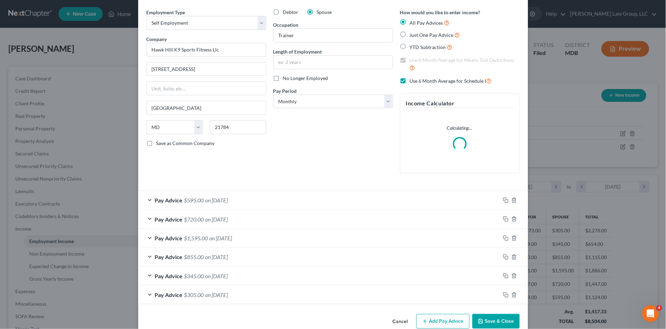
scroll to position [36, 0]
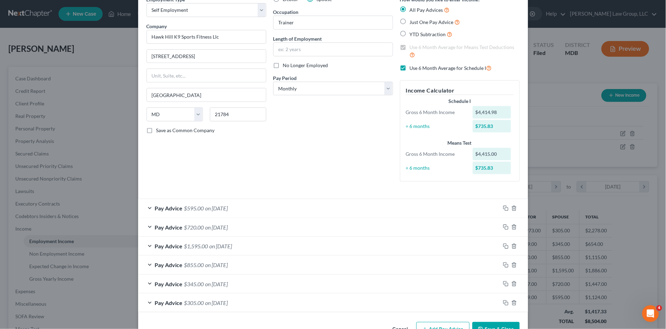
drag, startPoint x: 544, startPoint y: 75, endPoint x: 537, endPoint y: 67, distance: 10.1
click at [544, 75] on div "Edit Income Source × Employment Type * Select Full or [DEMOGRAPHIC_DATA] Employ…" at bounding box center [333, 164] width 666 height 329
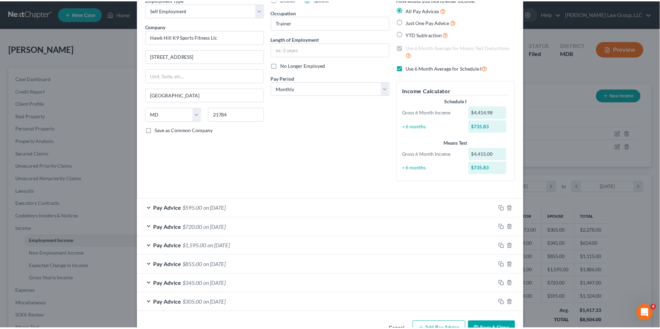
scroll to position [0, 0]
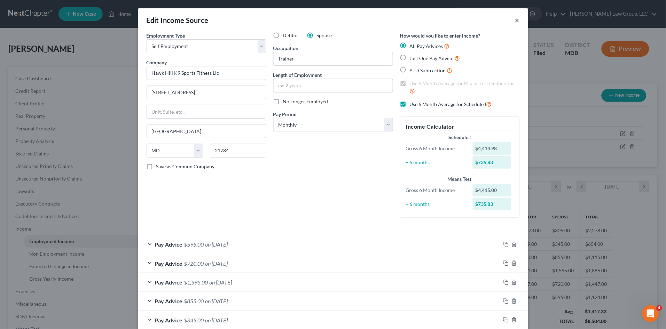
click at [511, 21] on div "Edit Income Source ×" at bounding box center [333, 20] width 390 height 24
click at [515, 22] on button "×" at bounding box center [517, 20] width 5 height 8
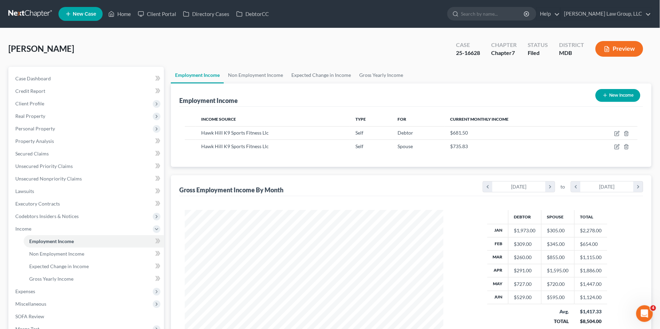
scroll to position [348107, 347963]
click at [37, 140] on span "Property Analysis" at bounding box center [34, 141] width 39 height 6
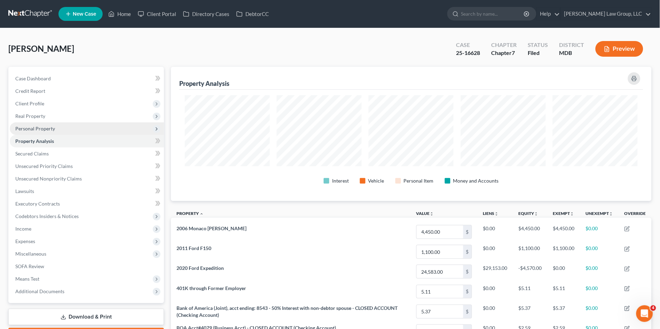
click at [33, 128] on span "Personal Property" at bounding box center [35, 129] width 40 height 6
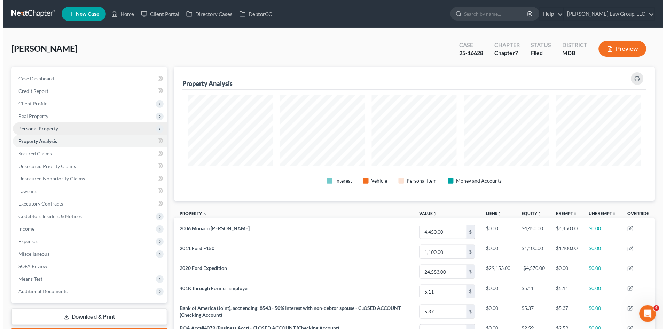
scroll to position [134, 481]
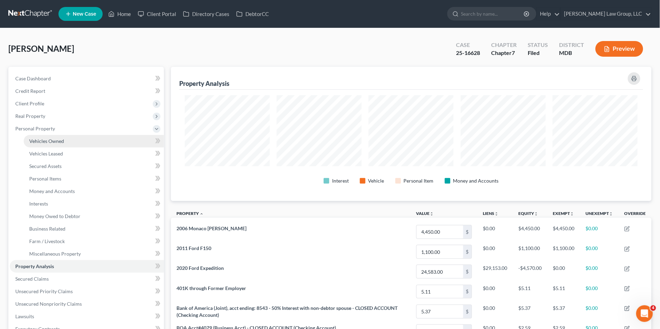
click at [45, 142] on span "Vehicles Owned" at bounding box center [46, 141] width 35 height 6
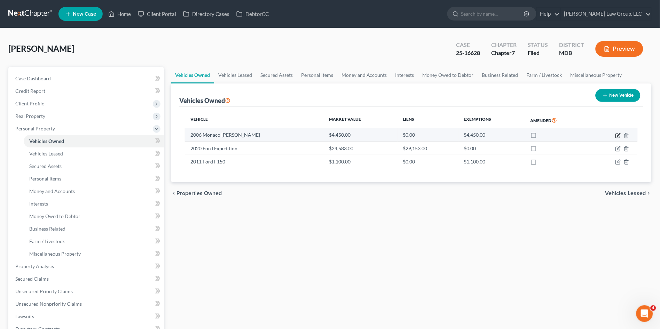
click at [617, 133] on icon "button" at bounding box center [619, 136] width 6 height 6
select select "0"
select select "20"
select select "3"
select select "0"
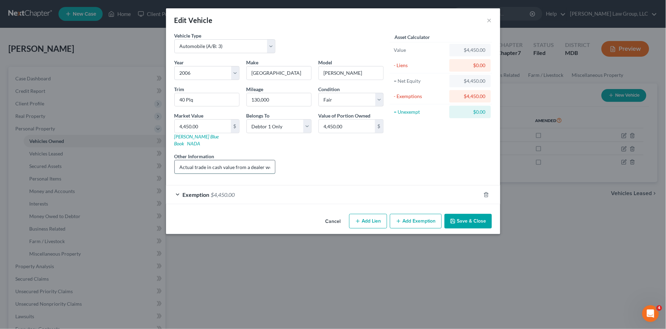
drag, startPoint x: 259, startPoint y: 156, endPoint x: 273, endPoint y: 166, distance: 17.3
click at [258, 161] on input "Actual trade in cash value from a dealer would be = $30,150. However, due to th…" at bounding box center [225, 167] width 101 height 13
click at [314, 191] on div "Exemption $4,450.00" at bounding box center [323, 195] width 315 height 18
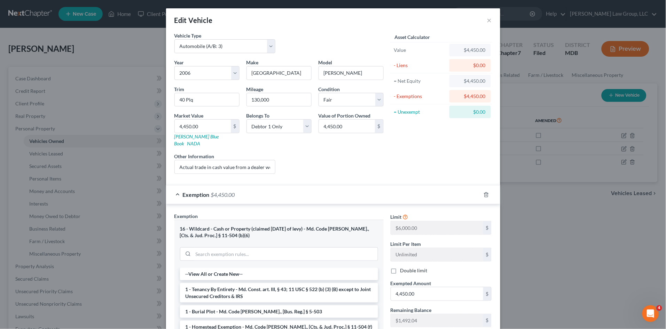
click at [313, 190] on div "Exemption $4,450.00" at bounding box center [323, 195] width 315 height 18
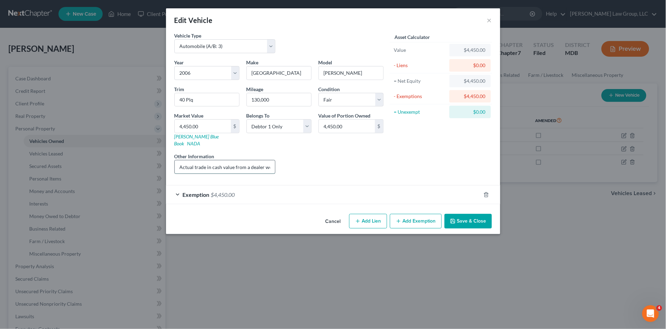
click at [214, 161] on input "Actual trade in cash value from a dealer would be = $30,150. However, due to th…" at bounding box center [225, 167] width 101 height 13
click at [258, 161] on input "Actual trade in cash value from a dealer would be = $30,150. However, due to th…" at bounding box center [225, 167] width 101 height 13
click at [473, 218] on button "Save & Close" at bounding box center [468, 221] width 47 height 15
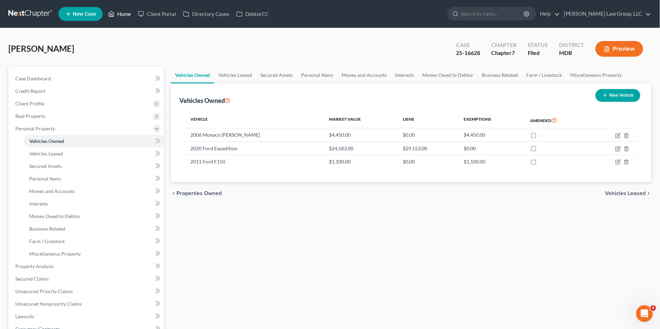
click at [120, 14] on link "Home" at bounding box center [120, 14] width 30 height 13
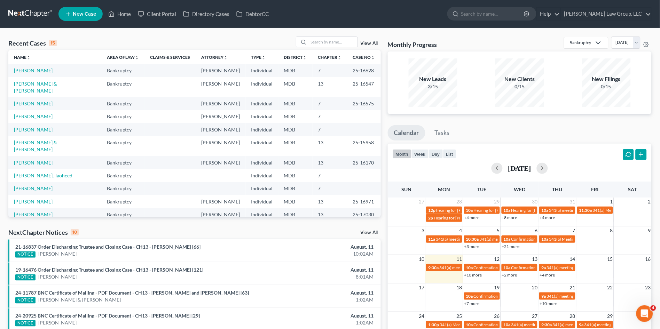
click at [44, 83] on link "[PERSON_NAME] & [PERSON_NAME]" at bounding box center [35, 87] width 43 height 13
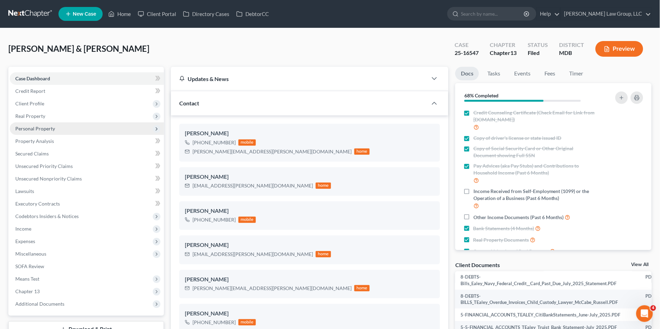
click at [42, 128] on span "Personal Property" at bounding box center [35, 129] width 40 height 6
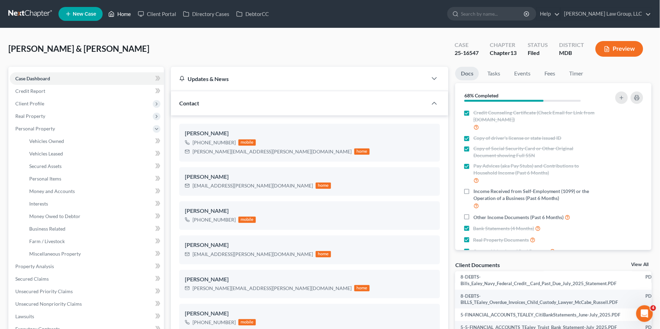
click at [118, 11] on link "Home" at bounding box center [120, 14] width 30 height 13
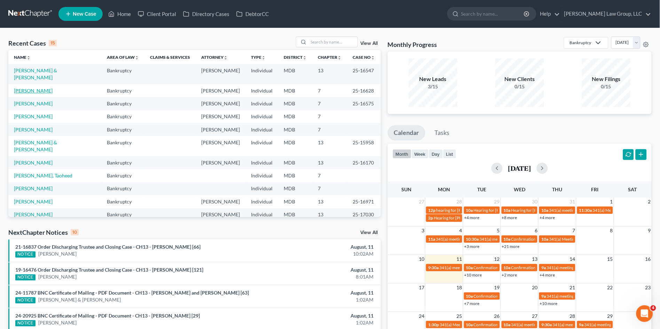
click at [33, 88] on link "[PERSON_NAME]" at bounding box center [33, 91] width 39 height 6
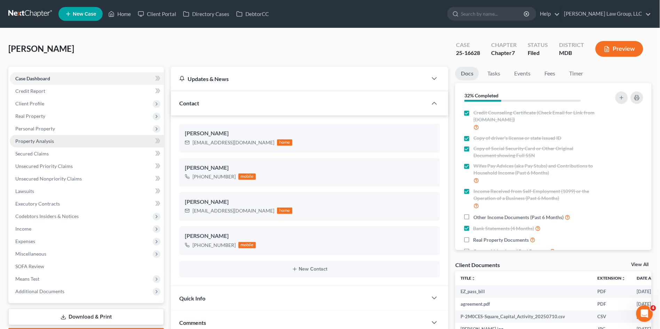
click at [42, 138] on span "Property Analysis" at bounding box center [34, 141] width 39 height 6
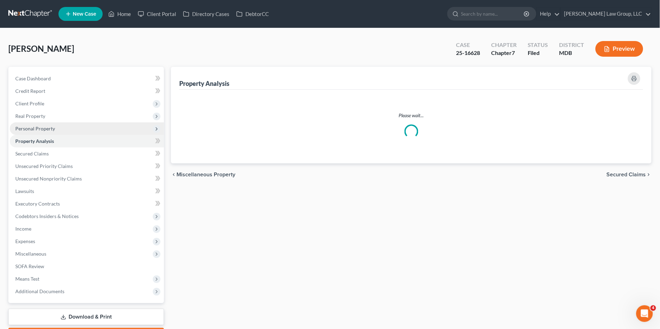
click at [39, 130] on span "Personal Property" at bounding box center [35, 129] width 40 height 6
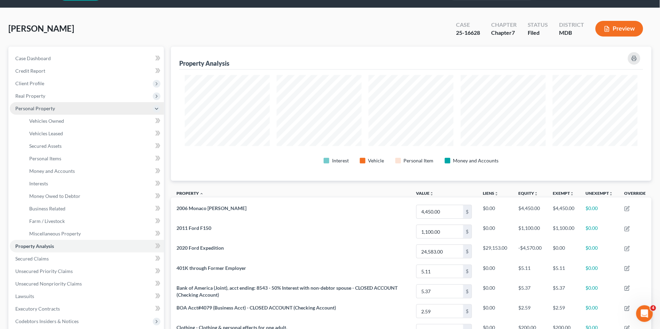
scroll to position [39, 0]
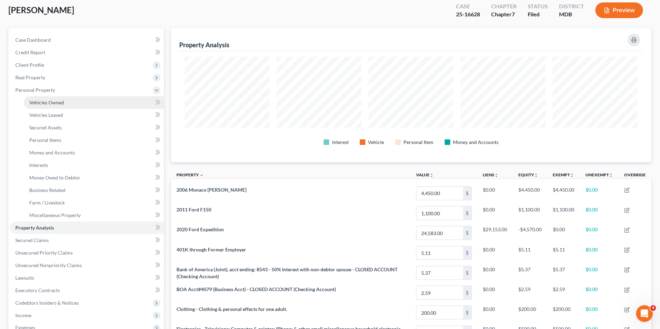
click at [50, 105] on link "Vehicles Owned" at bounding box center [94, 102] width 140 height 13
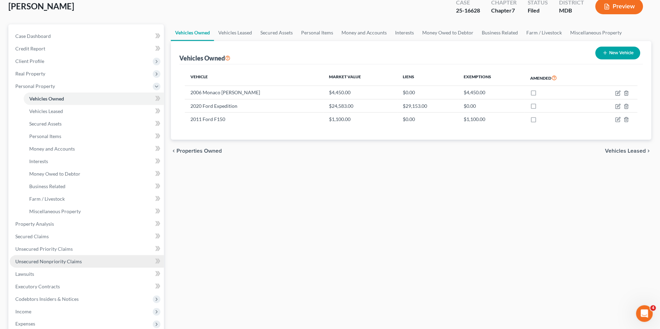
scroll to position [155, 0]
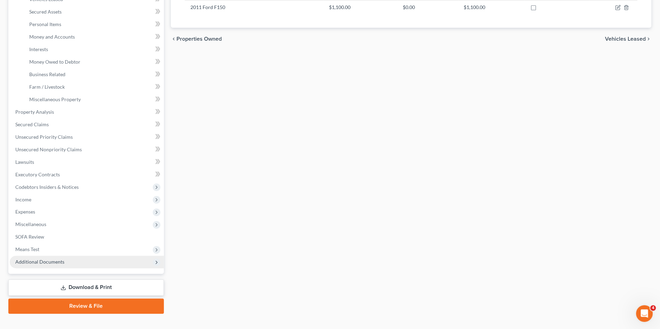
click at [48, 259] on span "Additional Documents" at bounding box center [39, 262] width 49 height 6
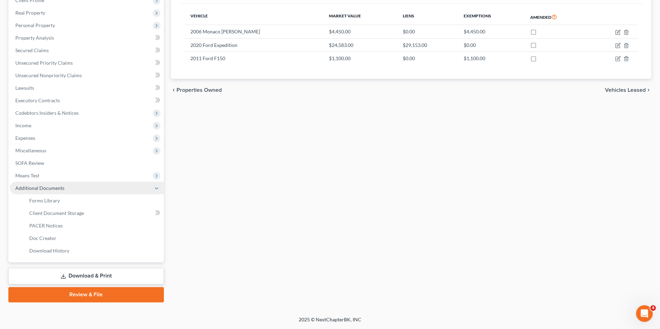
scroll to position [102, 0]
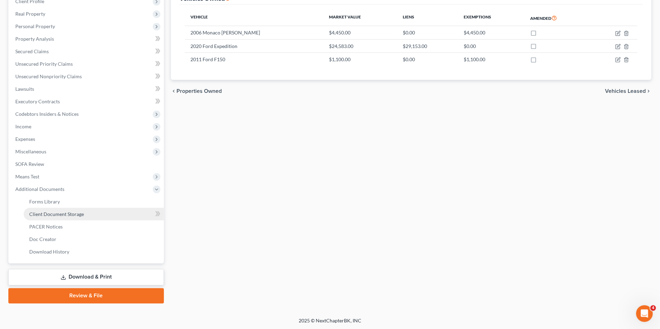
click at [63, 212] on span "Client Document Storage" at bounding box center [56, 214] width 55 height 6
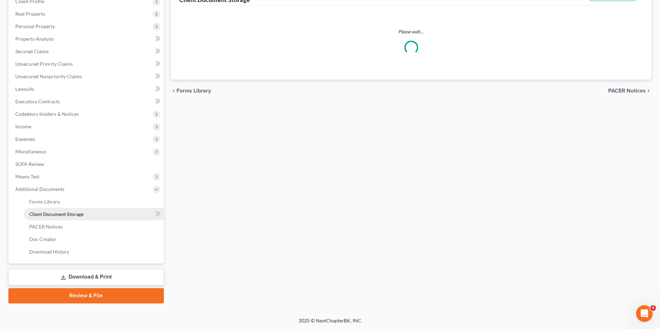
scroll to position [57, 0]
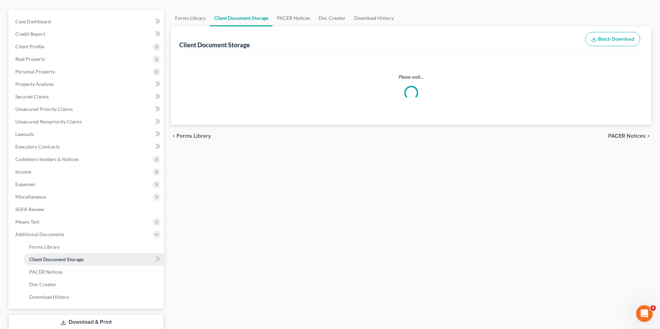
select select "14"
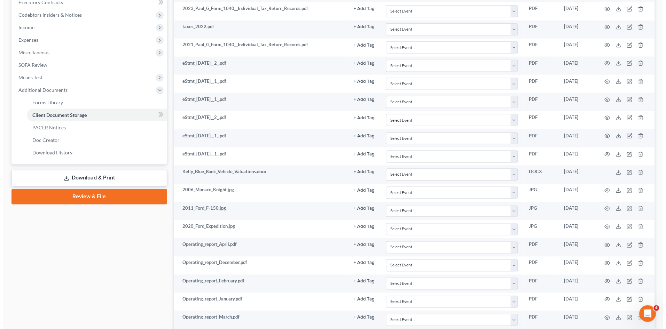
scroll to position [201, 0]
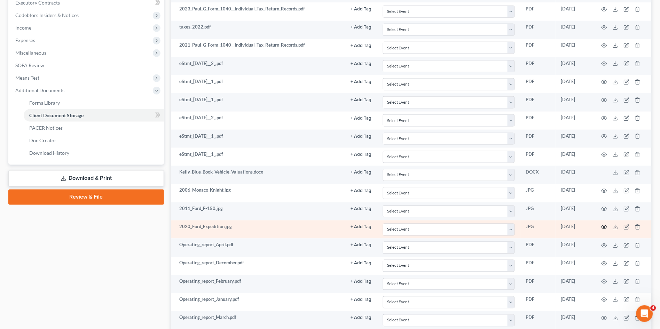
click at [605, 226] on icon "button" at bounding box center [605, 228] width 6 height 6
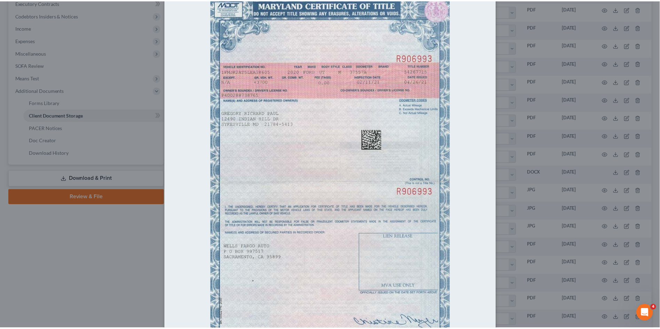
scroll to position [0, 0]
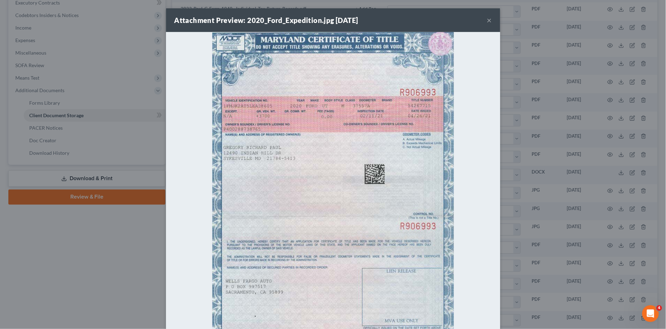
click at [487, 20] on button "×" at bounding box center [489, 20] width 5 height 8
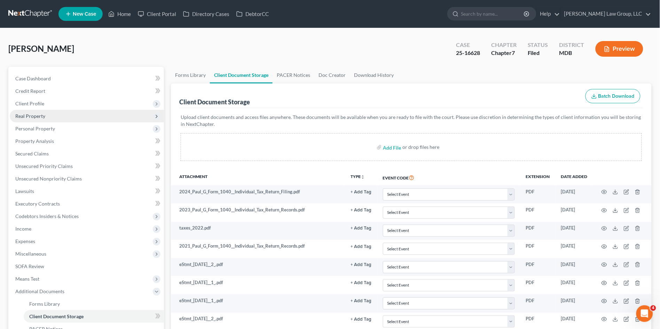
click at [36, 115] on span "Real Property" at bounding box center [30, 116] width 30 height 6
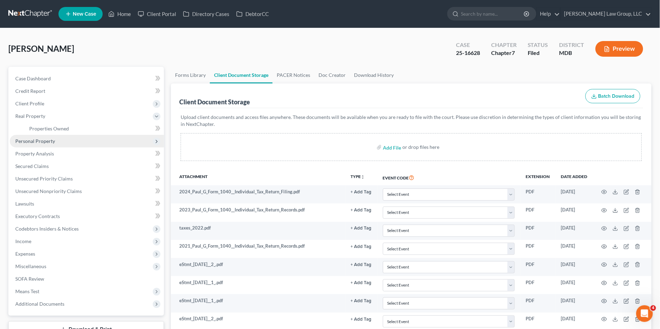
click at [41, 140] on span "Personal Property" at bounding box center [35, 141] width 40 height 6
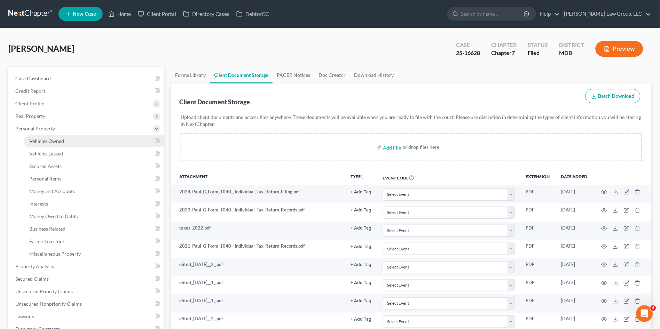
click at [49, 138] on span "Vehicles Owned" at bounding box center [46, 141] width 35 height 6
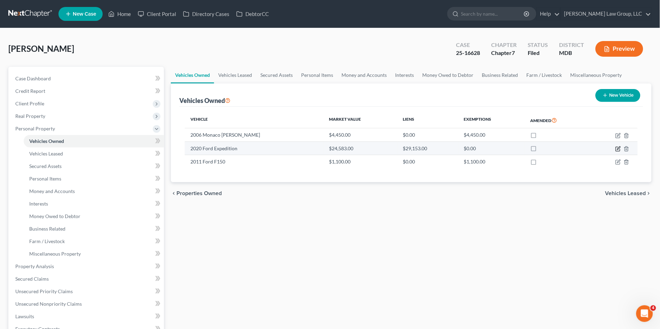
click at [620, 148] on icon "button" at bounding box center [618, 148] width 3 height 3
select select "0"
select select "6"
select select "3"
select select "0"
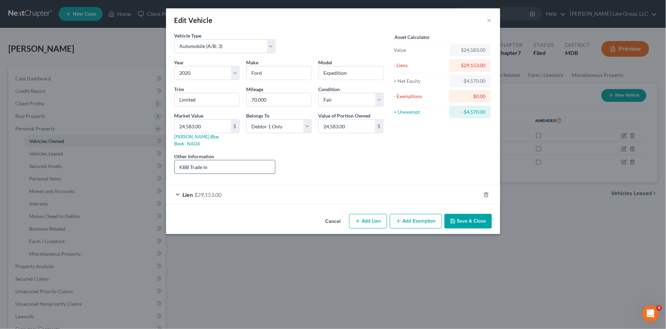
click at [249, 161] on input "KBB Trade In" at bounding box center [225, 167] width 101 height 13
click at [469, 214] on button "Save & Close" at bounding box center [468, 221] width 47 height 15
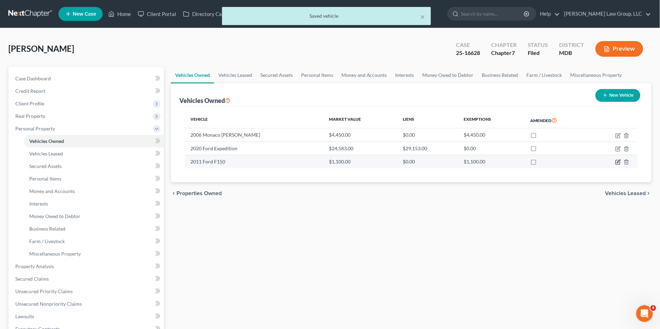
click at [621, 160] on icon "button" at bounding box center [619, 162] width 6 height 6
select select "0"
select select "15"
select select "4"
select select "0"
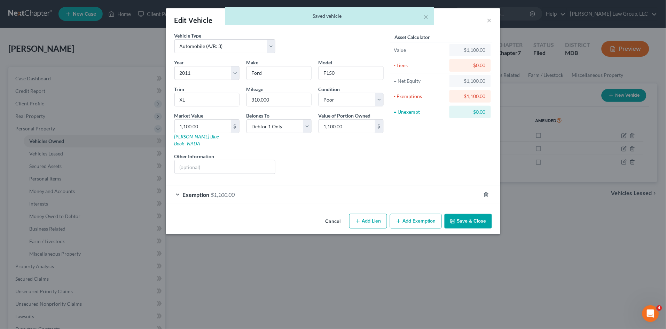
click at [473, 214] on button "Save & Close" at bounding box center [468, 221] width 47 height 15
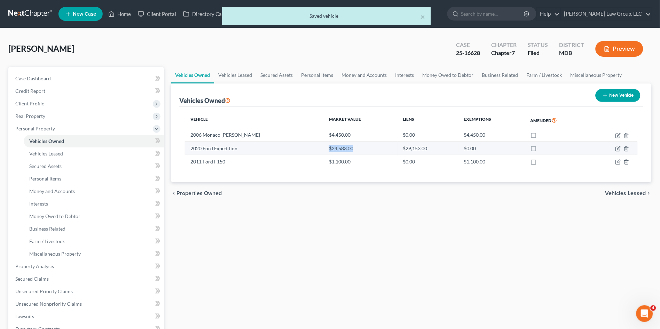
drag, startPoint x: 338, startPoint y: 147, endPoint x: 306, endPoint y: 150, distance: 32.5
click at [324, 150] on td "$24,583.00" at bounding box center [361, 148] width 74 height 13
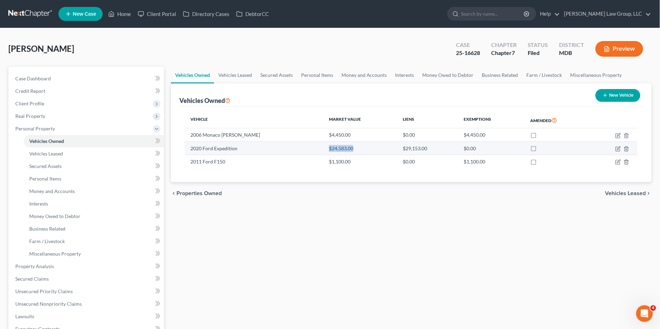
copy td "$24,583.00"
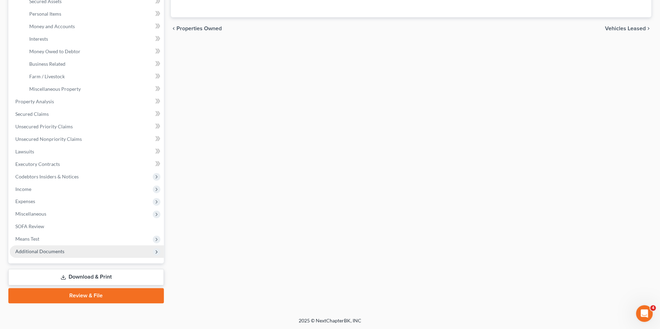
click at [54, 249] on span "Additional Documents" at bounding box center [39, 252] width 49 height 6
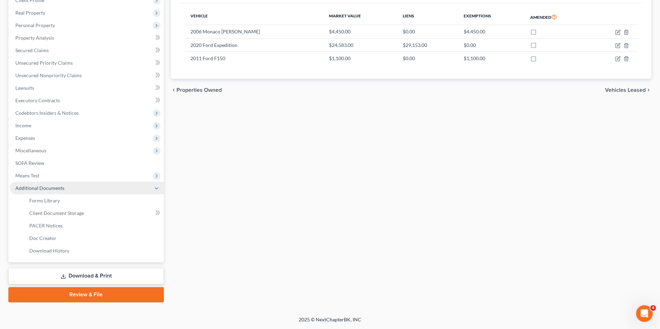
scroll to position [102, 0]
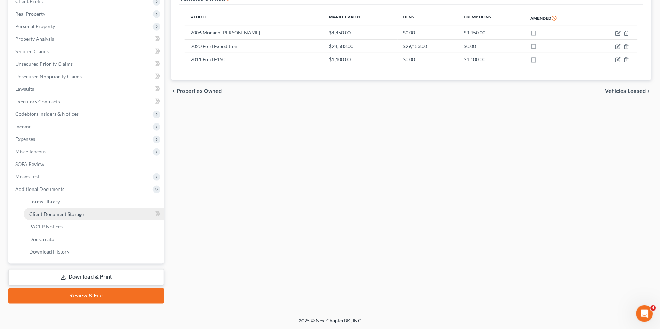
click at [71, 212] on span "Client Document Storage" at bounding box center [56, 214] width 55 height 6
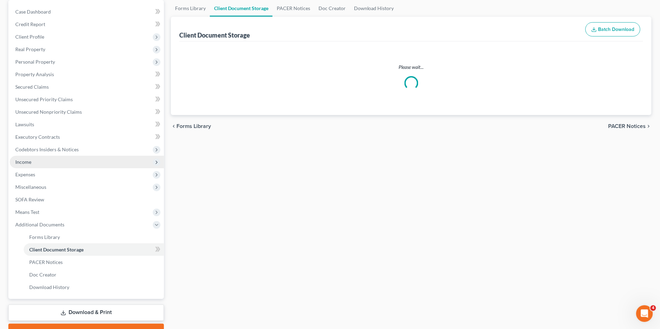
scroll to position [28, 0]
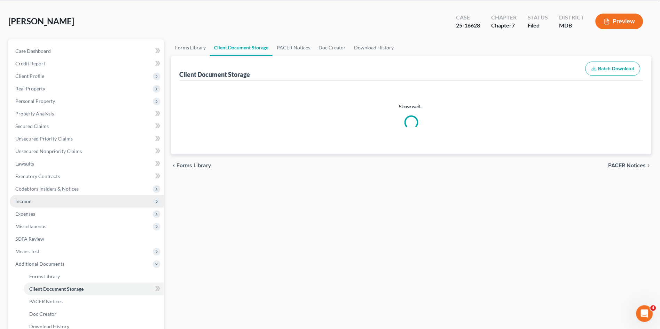
select select "14"
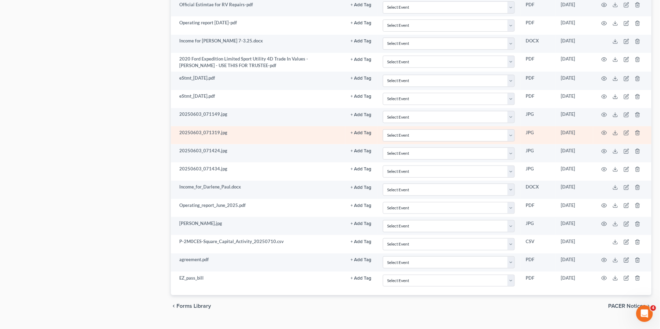
scroll to position [820, 0]
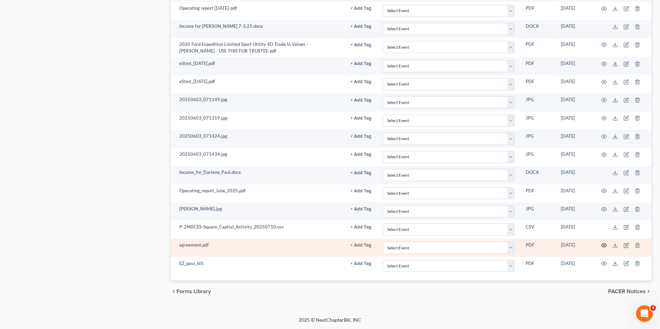
click at [605, 244] on icon "button" at bounding box center [605, 246] width 6 height 6
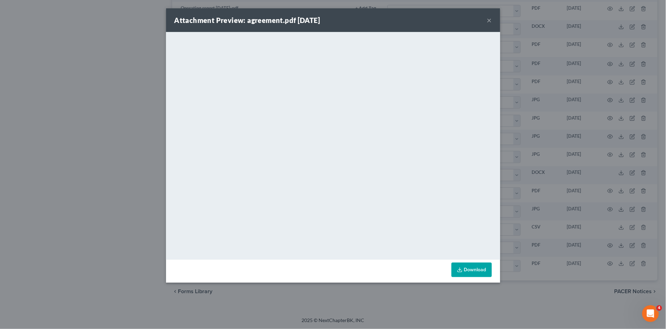
click at [488, 21] on button "×" at bounding box center [489, 20] width 5 height 8
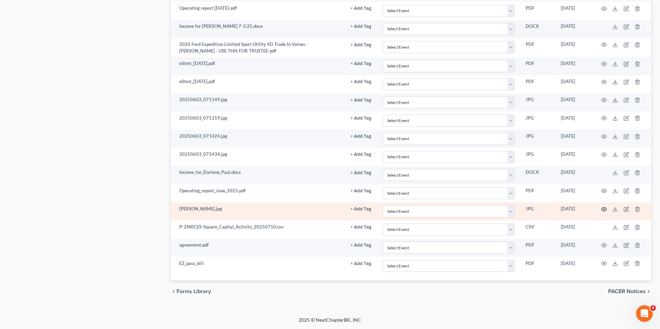
click at [604, 207] on icon "button" at bounding box center [605, 210] width 6 height 6
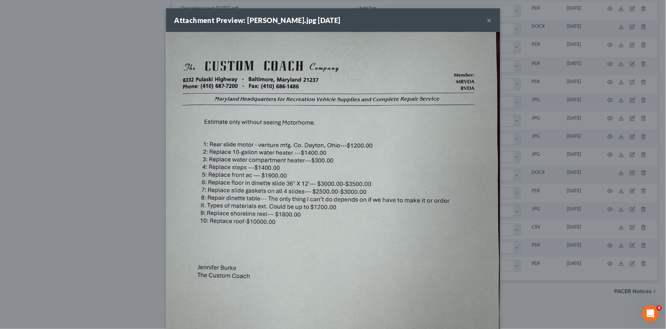
click at [487, 19] on button "×" at bounding box center [489, 20] width 5 height 8
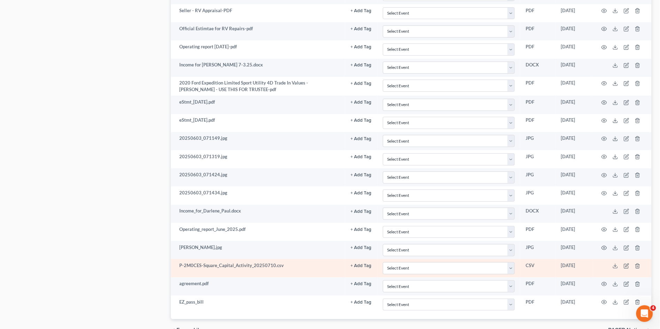
scroll to position [743, 0]
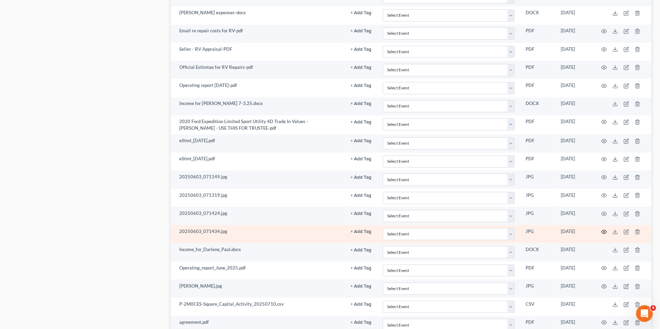
click at [604, 231] on icon "button" at bounding box center [605, 232] width 6 height 6
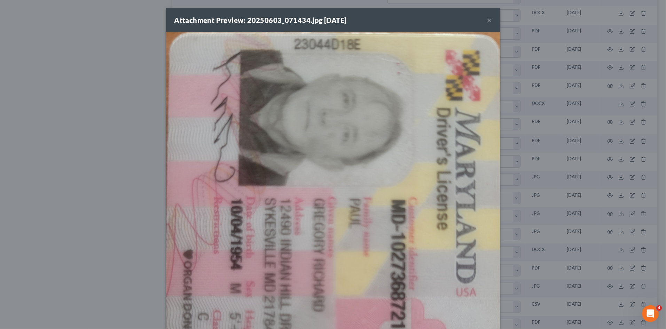
click at [489, 18] on button "×" at bounding box center [489, 20] width 5 height 8
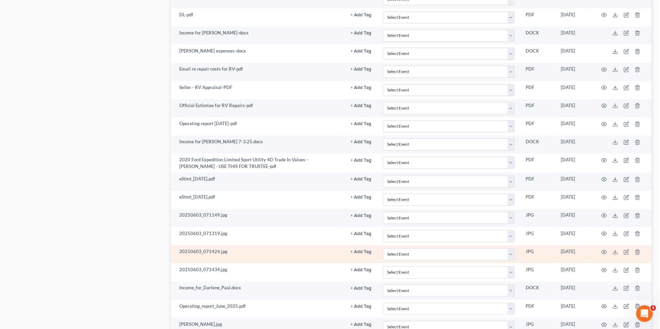
scroll to position [704, 0]
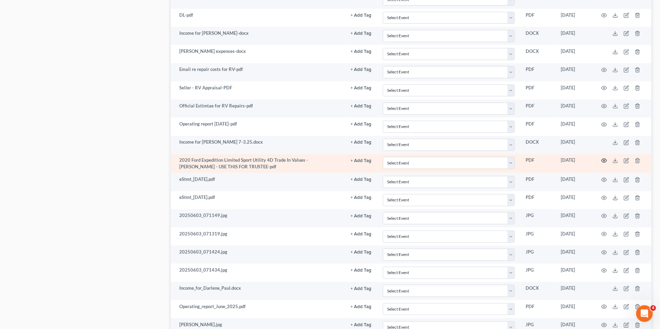
click at [606, 161] on icon "button" at bounding box center [605, 161] width 6 height 6
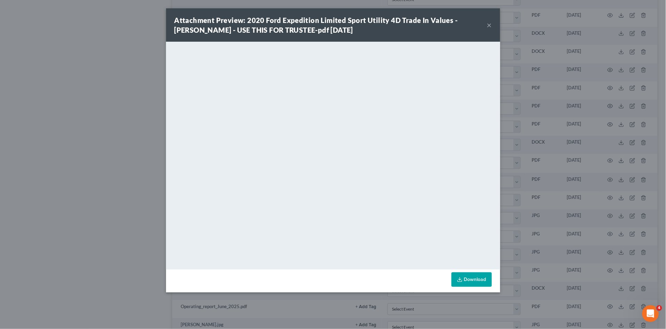
drag, startPoint x: 145, startPoint y: 120, endPoint x: 162, endPoint y: 111, distance: 19.2
click at [145, 120] on div "Attachment Preview: 2020 Ford Expedition Limited Sport Utility 4D Trade In Valu…" at bounding box center [333, 164] width 666 height 329
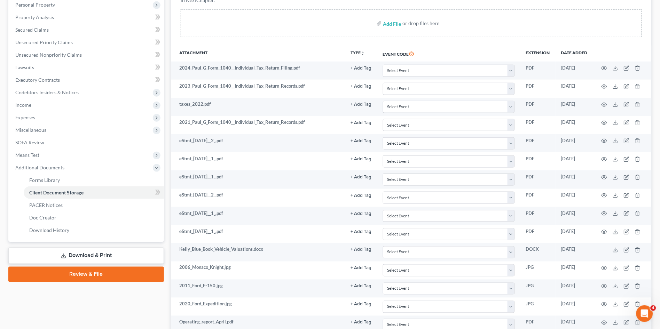
scroll to position [0, 0]
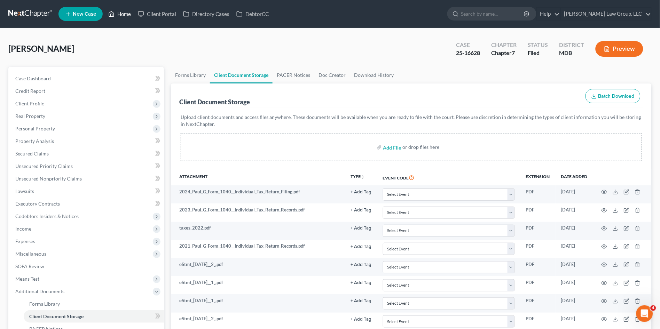
click at [127, 17] on link "Home" at bounding box center [120, 14] width 30 height 13
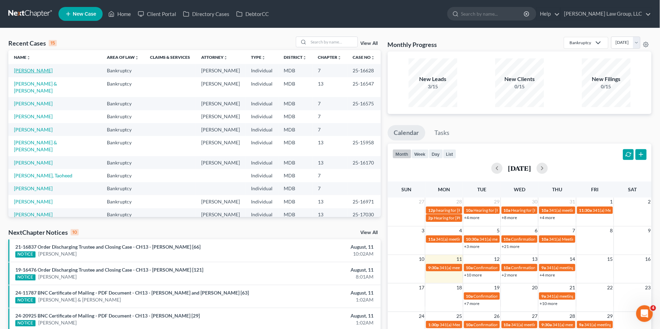
click at [23, 69] on link "[PERSON_NAME]" at bounding box center [33, 71] width 39 height 6
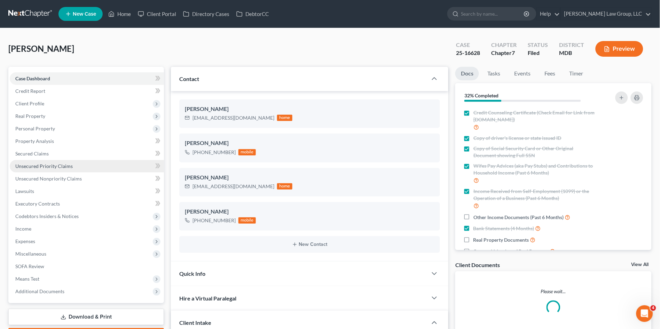
click at [17, 70] on div "Case Dashboard Payments Invoices Payments Payments Credit Report Client Profile…" at bounding box center [86, 185] width 156 height 237
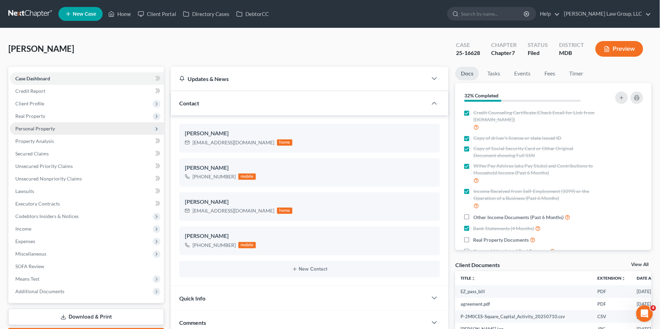
click at [44, 123] on span "Personal Property" at bounding box center [87, 129] width 154 height 13
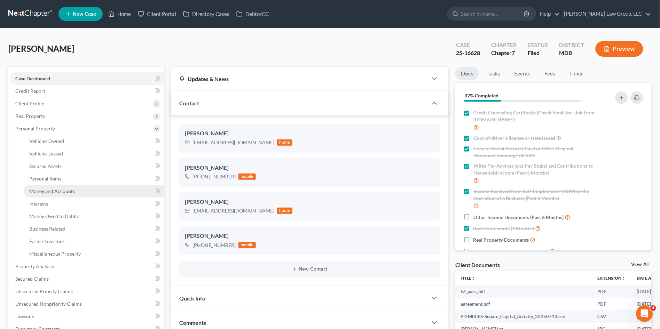
click at [62, 189] on span "Money and Accounts" at bounding box center [52, 191] width 46 height 6
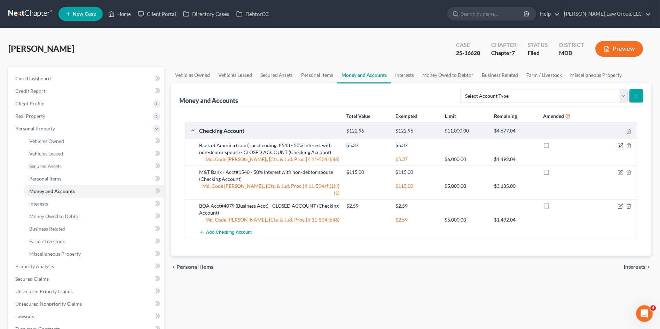
click at [620, 146] on icon "button" at bounding box center [621, 144] width 3 height 3
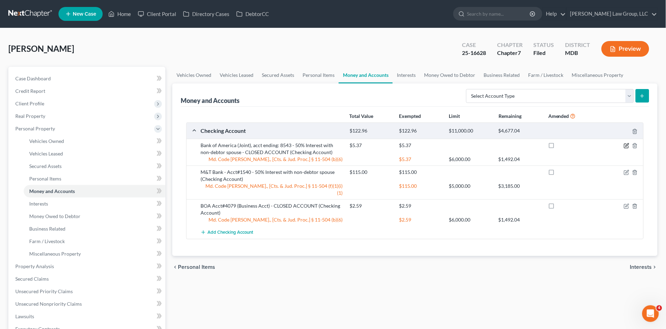
select select "1"
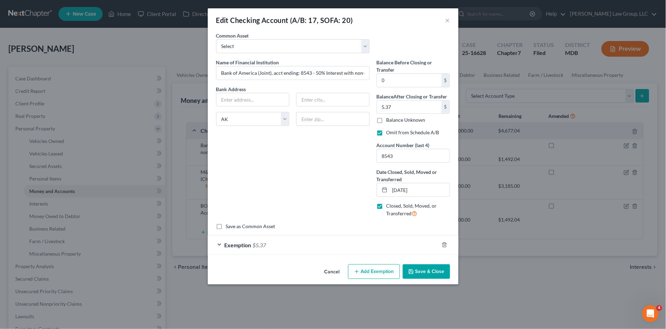
click at [423, 272] on button "Save & Close" at bounding box center [426, 272] width 47 height 15
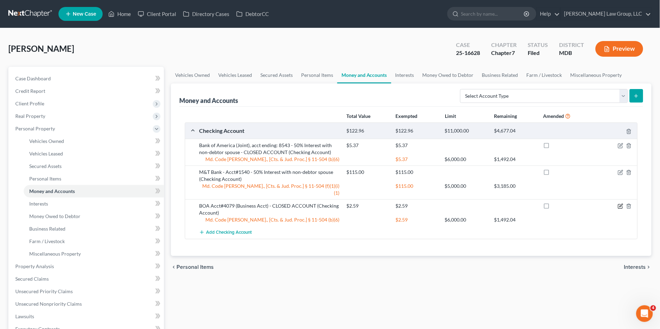
click at [621, 204] on icon "button" at bounding box center [621, 207] width 6 height 6
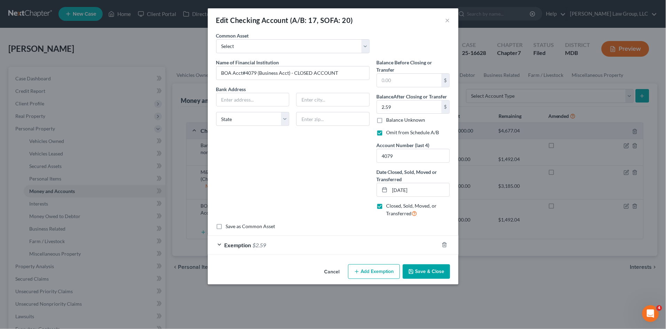
click at [431, 274] on button "Save & Close" at bounding box center [426, 272] width 47 height 15
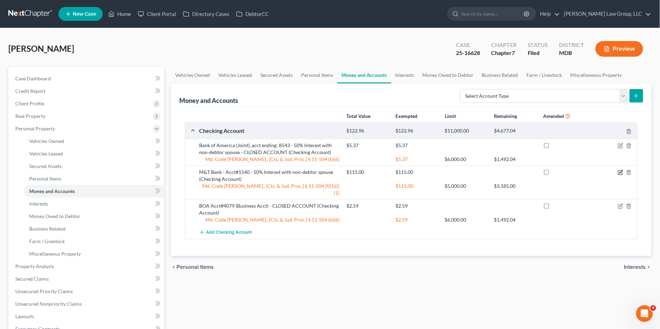
click at [620, 172] on icon "button" at bounding box center [621, 173] width 6 height 6
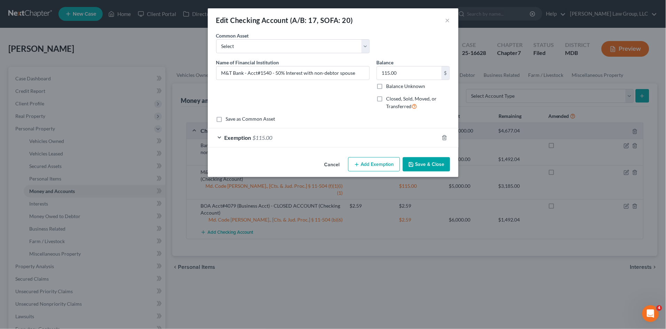
click at [424, 168] on button "Save & Close" at bounding box center [426, 164] width 47 height 15
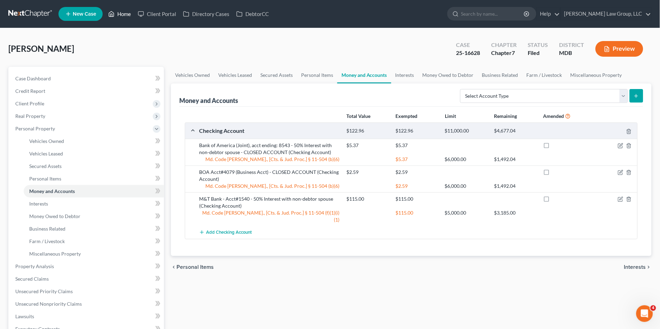
drag, startPoint x: 124, startPoint y: 14, endPoint x: 79, endPoint y: 67, distance: 68.7
click at [124, 14] on link "Home" at bounding box center [120, 14] width 30 height 13
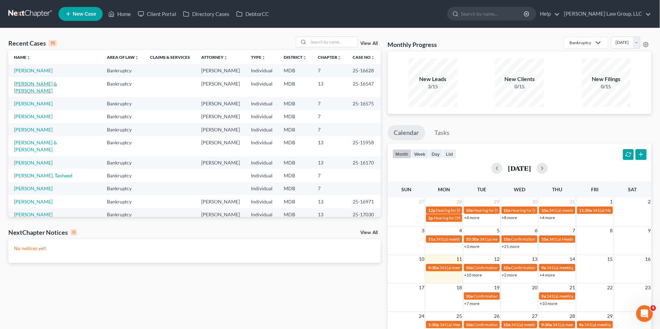
click at [41, 84] on link "[PERSON_NAME] & [PERSON_NAME]" at bounding box center [35, 87] width 43 height 13
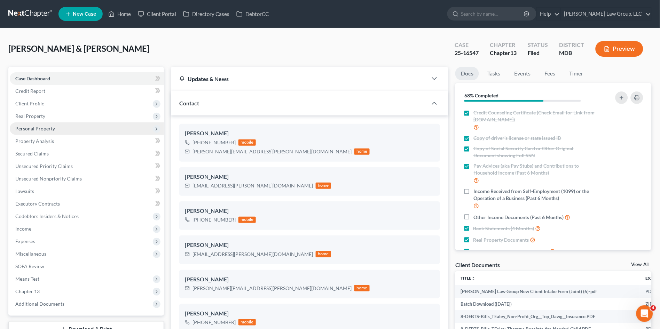
click at [42, 128] on span "Personal Property" at bounding box center [35, 129] width 40 height 6
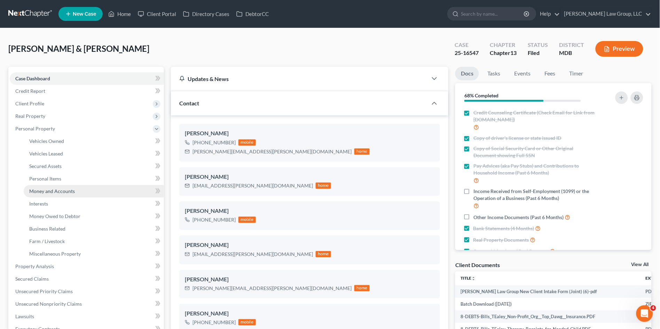
click at [63, 192] on span "Money and Accounts" at bounding box center [52, 191] width 46 height 6
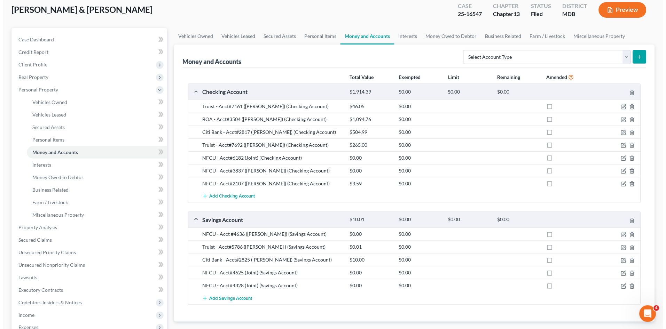
scroll to position [39, 0]
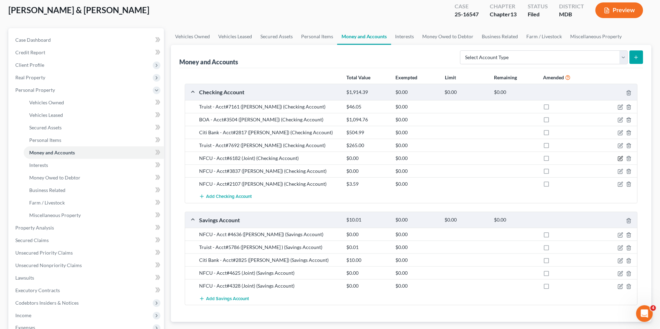
drag, startPoint x: 621, startPoint y: 157, endPoint x: 640, endPoint y: 172, distance: 24.5
click at [621, 156] on icon "button" at bounding box center [621, 159] width 6 height 6
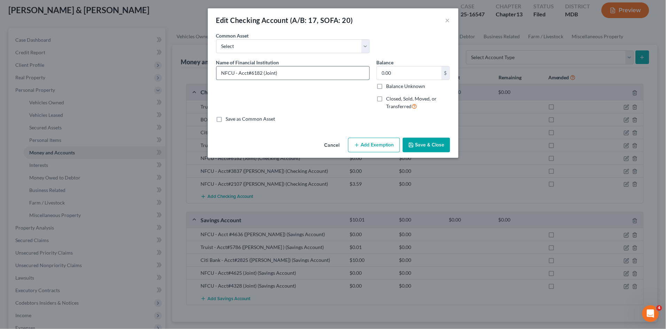
click at [305, 75] on input "NFCU - Acct#6182 (Joint)" at bounding box center [293, 73] width 153 height 13
drag, startPoint x: 319, startPoint y: 71, endPoint x: 277, endPoint y: 71, distance: 41.4
click at [277, 73] on input "NFCU - Acct#6182 (Joint) - Zero Balance" at bounding box center [293, 73] width 153 height 13
type input "NFCU - Acct#6182 (Joint) - Zero Balance"
click at [420, 137] on div "Cancel Add Exemption Save & Close" at bounding box center [333, 146] width 251 height 23
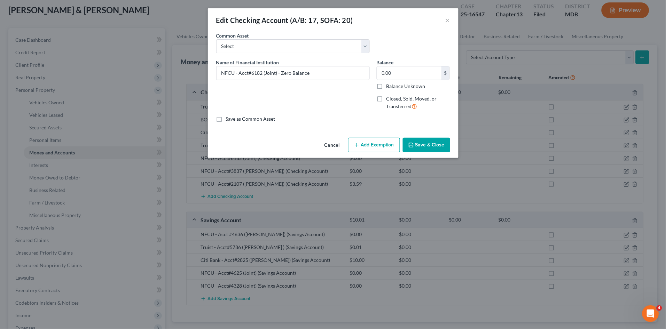
click at [423, 145] on button "Save & Close" at bounding box center [426, 145] width 47 height 15
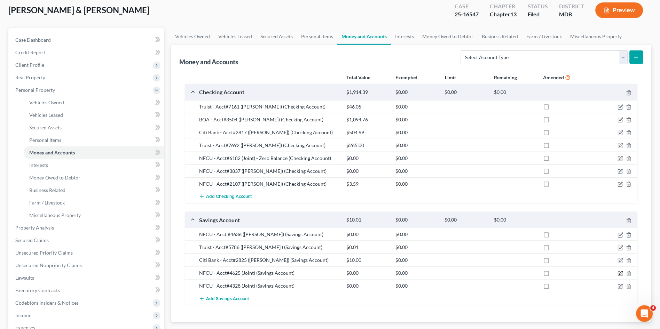
click at [621, 274] on icon "button" at bounding box center [621, 274] width 6 height 6
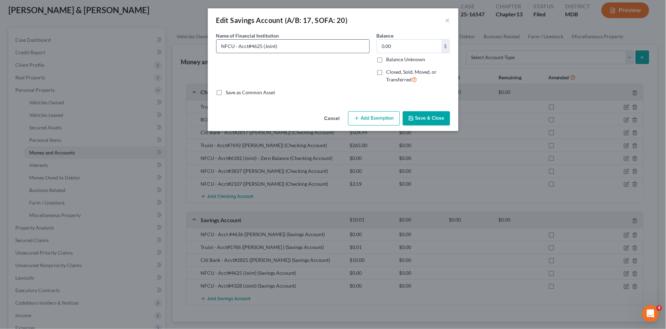
click at [294, 49] on input "NFCU - Acct#4625 (Joint)" at bounding box center [293, 46] width 153 height 13
paste input "- Zero Balance"
type input "NFCU - Acct#4625 (Joint) - Zero Balance"
click at [415, 117] on button "Save & Close" at bounding box center [426, 118] width 47 height 15
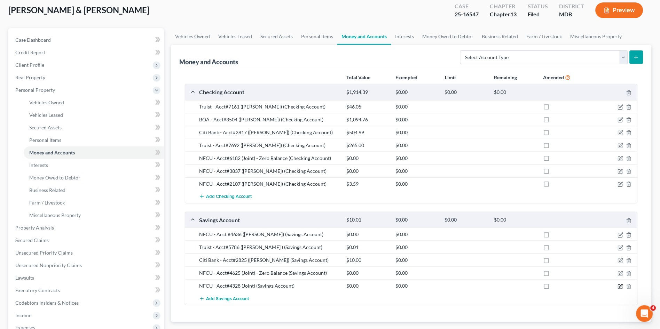
click at [621, 285] on icon "button" at bounding box center [621, 286] width 3 height 3
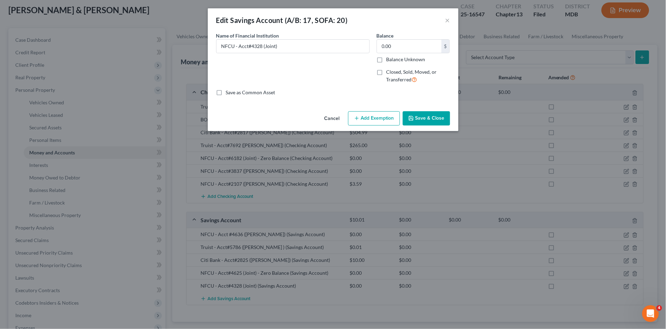
click at [306, 38] on div "Name of Financial Institution * NFCU - Acct#4328 (Joint)" at bounding box center [293, 42] width 154 height 21
click at [305, 44] on input "NFCU - Acct#4328 (Joint)" at bounding box center [293, 46] width 153 height 13
paste input "- Zero Balance"
type input "NFCU - Acct#4328 (Joint) - Zero Balance"
click at [425, 118] on button "Save & Close" at bounding box center [426, 118] width 47 height 15
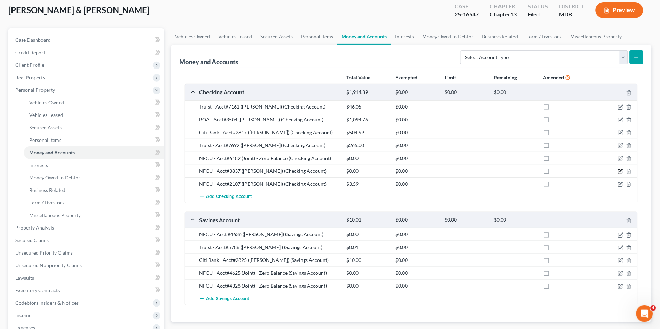
click at [619, 170] on icon "button" at bounding box center [621, 172] width 6 height 6
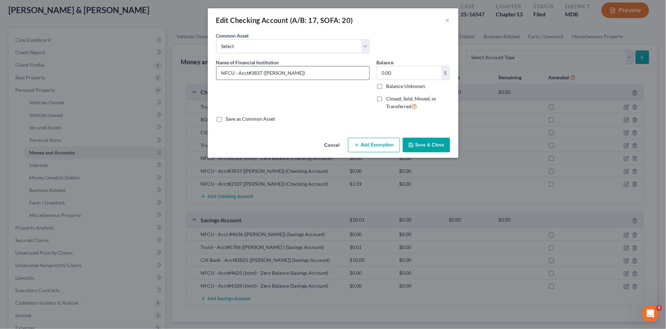
click at [320, 75] on input "NFCU - Acct#3837 ([PERSON_NAME])" at bounding box center [293, 73] width 153 height 13
paste input "- Zero Balance"
type input "NFCU - Acct#3837 ([PERSON_NAME]) - Zero Balance"
click at [431, 146] on button "Save & Close" at bounding box center [426, 145] width 47 height 15
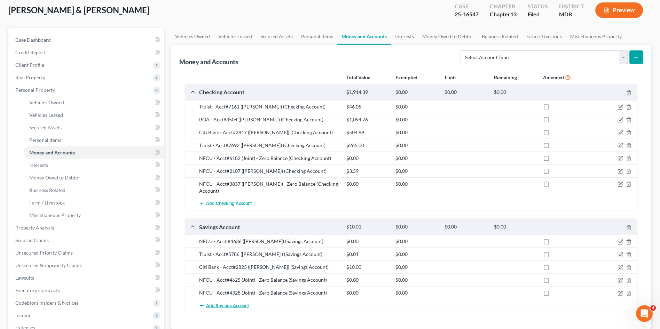
click at [231, 303] on span "Add Savings Account" at bounding box center [227, 306] width 43 height 6
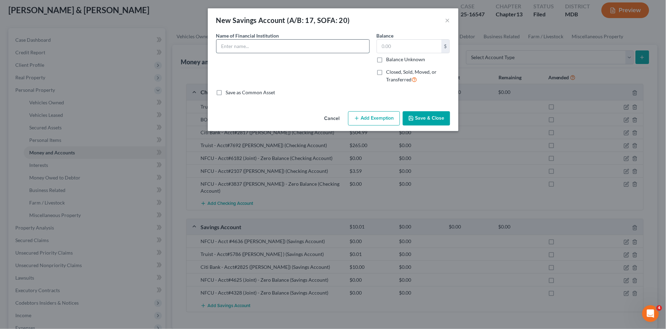
click at [263, 45] on input "text" at bounding box center [293, 46] width 153 height 13
paste input "- Zero Balance"
drag, startPoint x: 326, startPoint y: 48, endPoint x: 193, endPoint y: 41, distance: 133.2
click at [193, 41] on div "New Savings Account (A/B: 17, SOFA: 20) × An exemption set must first be select…" at bounding box center [333, 164] width 666 height 329
type input "NFCU - Acct#2993 ([PERSON_NAME]) - Zero Balance"
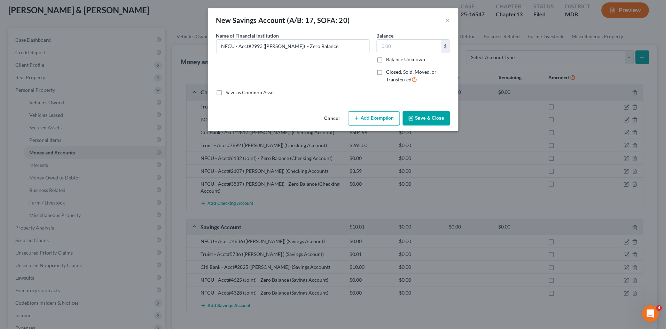
click at [436, 120] on button "Save & Close" at bounding box center [426, 118] width 47 height 15
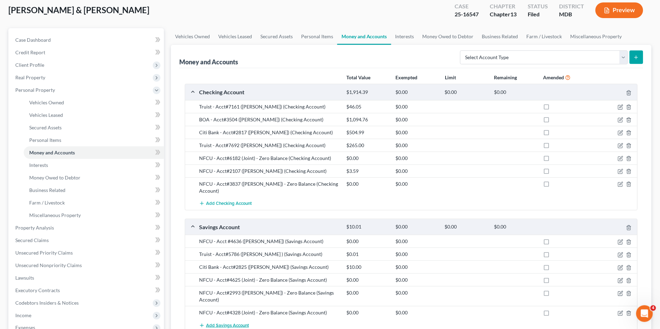
click at [239, 323] on span "Add Savings Account" at bounding box center [227, 326] width 43 height 6
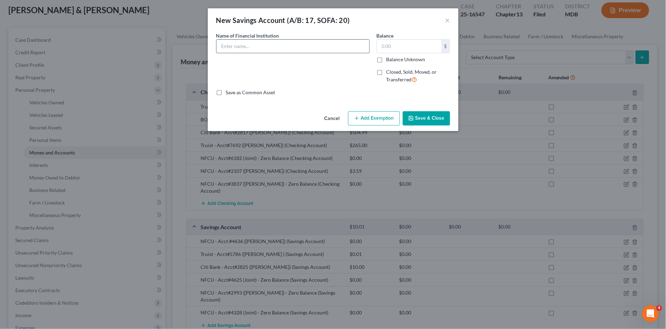
click at [266, 45] on input "text" at bounding box center [293, 46] width 153 height 13
paste input "NFCU - Acct#2993 ([PERSON_NAME]) - Zero Balance"
click at [260, 46] on input "NFCU - Acct#2993 ([PERSON_NAME]) - Zero Balance" at bounding box center [293, 46] width 153 height 13
type input "NFCU - Acct#3561 ([PERSON_NAME]) - Zero Balance"
click at [420, 122] on button "Save & Close" at bounding box center [426, 118] width 47 height 15
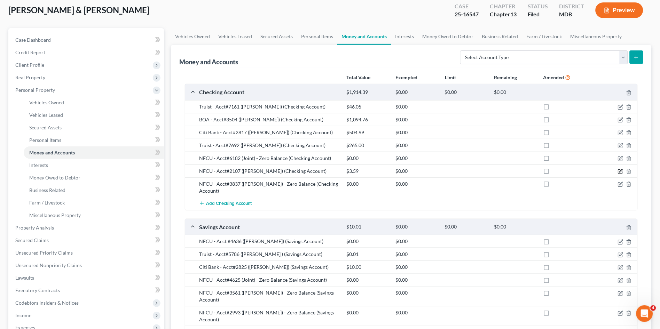
click at [621, 169] on icon "button" at bounding box center [621, 172] width 6 height 6
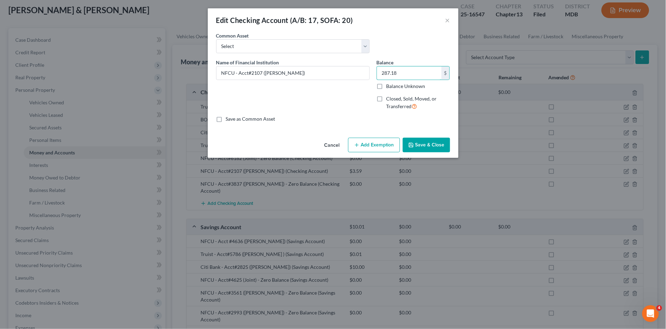
type input "287.18"
click at [371, 147] on button "Add Exemption" at bounding box center [374, 145] width 52 height 15
select select "2"
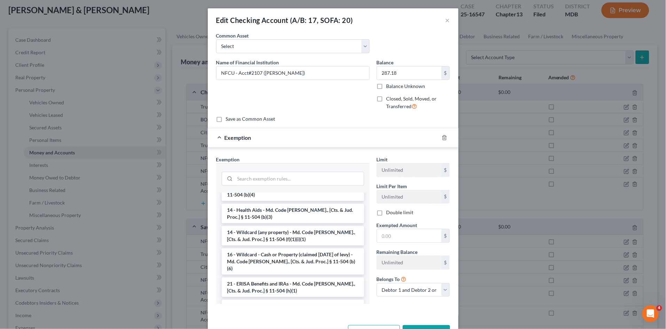
scroll to position [116, 0]
click at [282, 227] on li "14 - Wildcard (any property) - Md. Code [PERSON_NAME]., [Cts. & Jud. Proc.] § 1…" at bounding box center [293, 236] width 142 height 20
checkbox input "true"
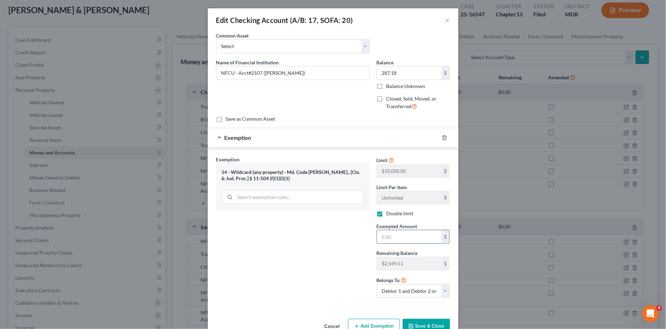
click at [382, 236] on input "text" at bounding box center [409, 237] width 64 height 13
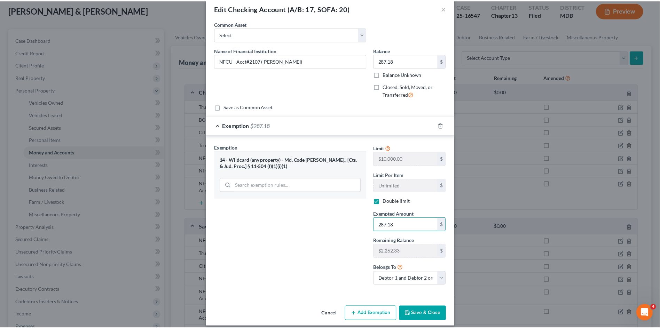
scroll to position [18, 0]
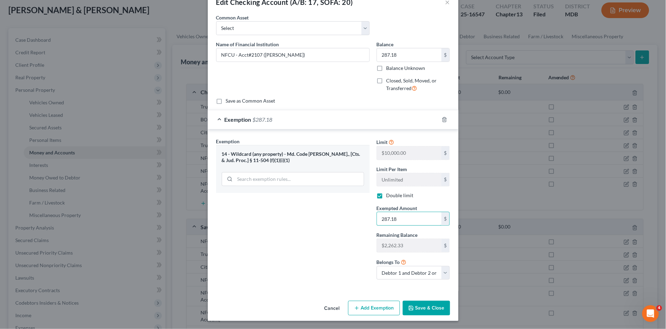
type input "287.18"
click at [422, 309] on button "Save & Close" at bounding box center [426, 308] width 47 height 15
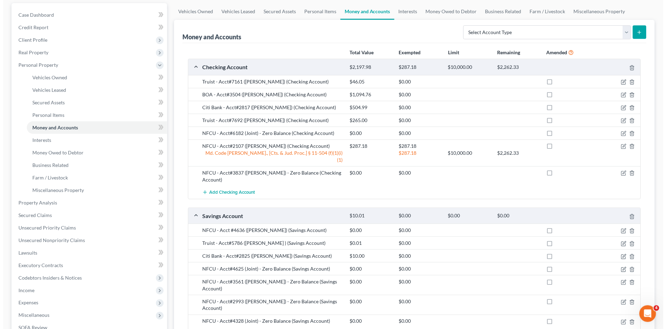
scroll to position [77, 0]
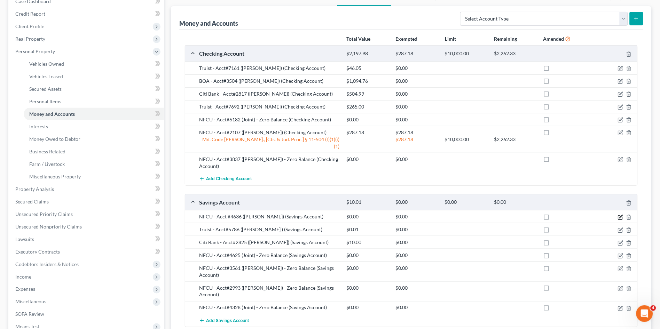
click at [622, 215] on icon "button" at bounding box center [621, 218] width 6 height 6
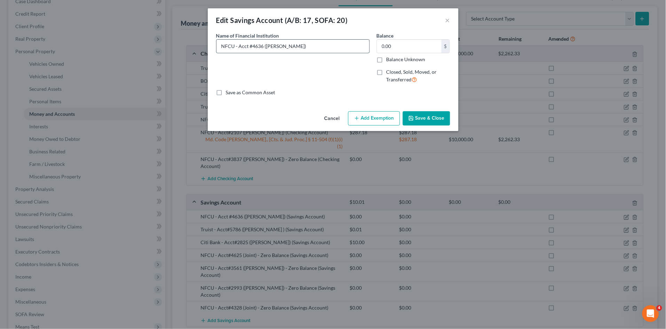
click at [333, 50] on input "NFCU - Acct #4636 ([PERSON_NAME])" at bounding box center [293, 46] width 153 height 13
paste input "NFCU - Acct#2993 ([PERSON_NAME]) - Zero Balance"
drag, startPoint x: 286, startPoint y: 46, endPoint x: 374, endPoint y: 40, distance: 88.3
click at [374, 40] on div "Name of Financial Institution * NFCU - Acct #4636 ([PERSON_NAME]) NFCU - Acct#2…" at bounding box center [333, 60] width 241 height 57
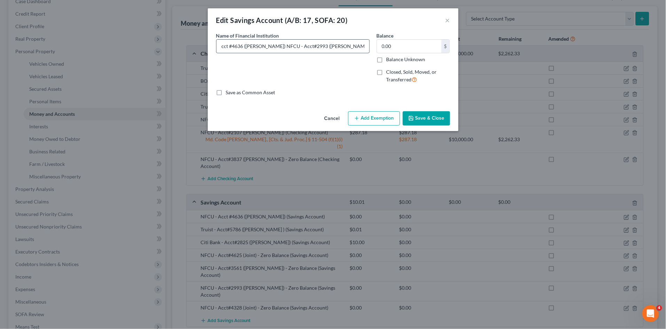
click at [339, 43] on input "NFCU - Acct #4636 ([PERSON_NAME]) NFCU - Acct#2993 ([PERSON_NAME]) - Zero Balan…" at bounding box center [293, 46] width 153 height 13
type input "NFCU - Acct #4636 ([PERSON_NAME]) - Zero Balance"
click at [420, 121] on button "Save & Close" at bounding box center [426, 118] width 47 height 15
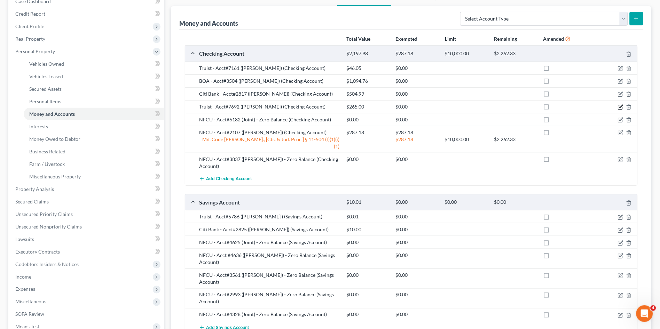
click at [620, 107] on icon "button" at bounding box center [621, 107] width 6 height 6
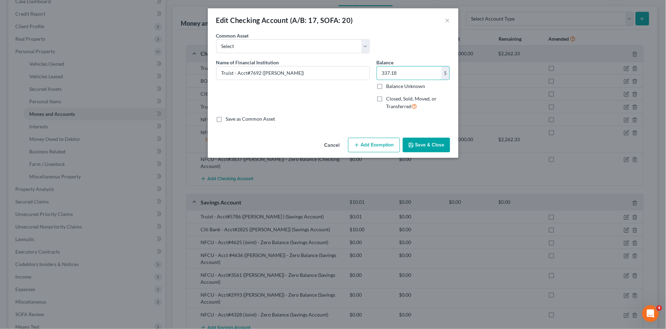
type input "337.18"
click at [367, 147] on button "Add Exemption" at bounding box center [374, 145] width 52 height 15
select select "2"
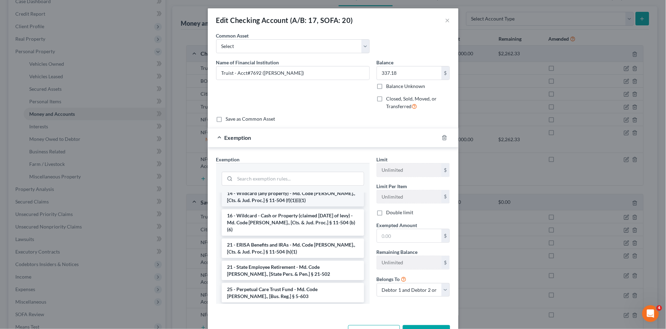
scroll to position [116, 0]
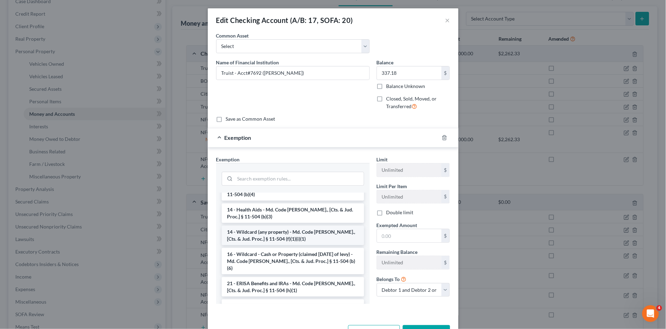
click at [302, 228] on li "14 - Wildcard (any property) - Md. Code [PERSON_NAME]., [Cts. & Jud. Proc.] § 1…" at bounding box center [293, 236] width 142 height 20
checkbox input "true"
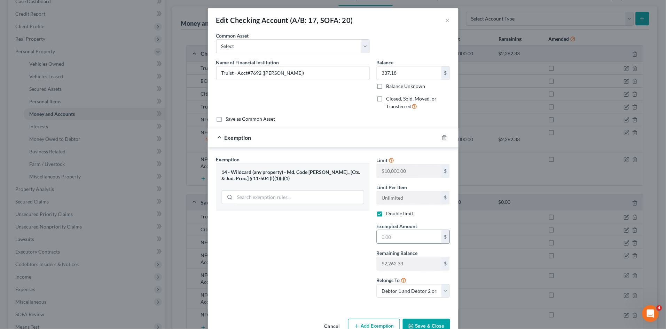
click at [393, 236] on input "text" at bounding box center [409, 237] width 64 height 13
type input "337.18"
click at [415, 290] on select "Debtor 1 only Debtor 2 only Debtor 1 and Debtor 2 only" at bounding box center [413, 292] width 73 height 14
select select "0"
click at [377, 285] on select "Debtor 1 only Debtor 2 only Debtor 1 and Debtor 2 only" at bounding box center [413, 292] width 73 height 14
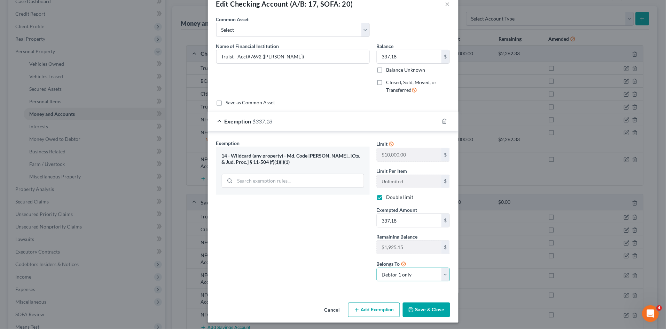
scroll to position [18, 0]
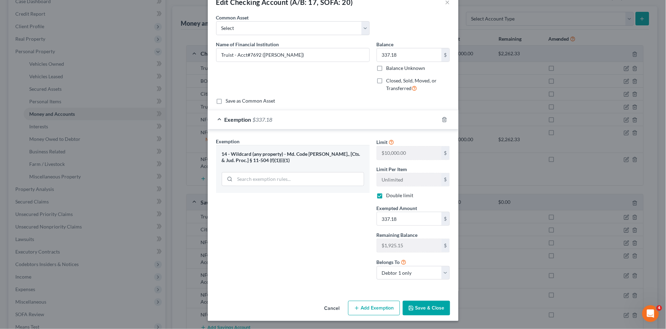
click at [418, 309] on button "Save & Close" at bounding box center [426, 308] width 47 height 15
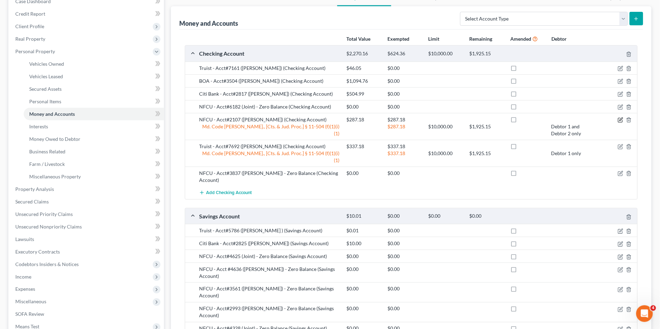
click at [623, 119] on icon "button" at bounding box center [621, 120] width 6 height 6
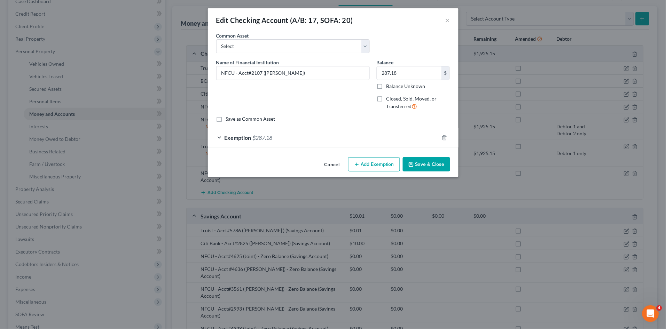
click at [395, 133] on div "Exemption $287.18" at bounding box center [323, 137] width 231 height 18
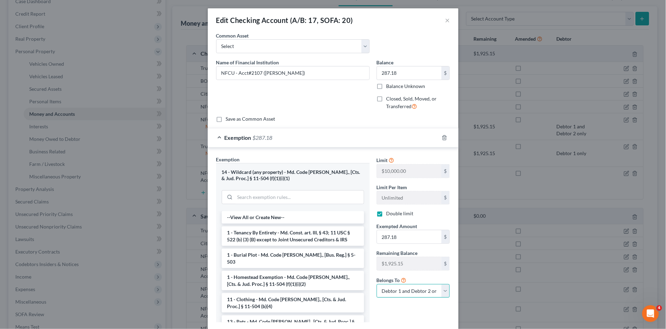
drag, startPoint x: 402, startPoint y: 293, endPoint x: 403, endPoint y: 299, distance: 5.7
click at [402, 293] on select "Debtor 1 only Debtor 2 only Debtor 1 and Debtor 2 only" at bounding box center [413, 292] width 73 height 14
select select "1"
click at [377, 285] on select "Debtor 1 only Debtor 2 only Debtor 1 and Debtor 2 only" at bounding box center [413, 292] width 73 height 14
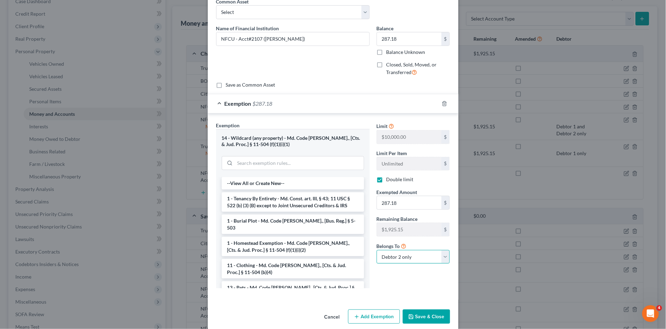
scroll to position [42, 0]
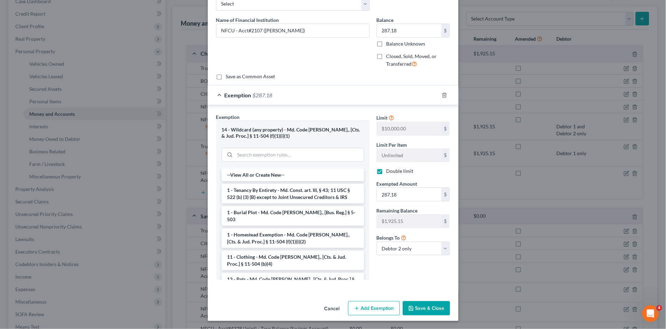
click at [424, 308] on button "Save & Close" at bounding box center [426, 309] width 47 height 15
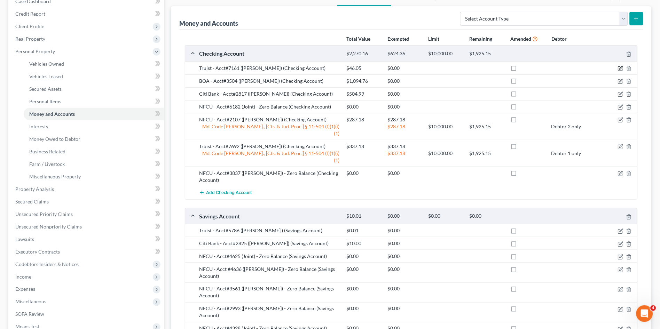
drag, startPoint x: 618, startPoint y: 68, endPoint x: 534, endPoint y: 78, distance: 84.5
click at [618, 68] on icon "button" at bounding box center [621, 69] width 6 height 6
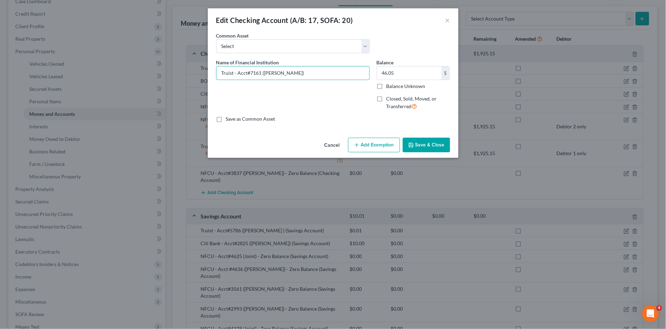
drag, startPoint x: 302, startPoint y: 76, endPoint x: 302, endPoint y: 81, distance: 5.2
click at [302, 78] on input "Truist - Acct#7161 ([PERSON_NAME])" at bounding box center [293, 73] width 153 height 13
drag, startPoint x: 330, startPoint y: 73, endPoint x: 285, endPoint y: 80, distance: 45.8
click at [285, 80] on div "Name of Financial Institution * Truist - Acct#7161 ([PERSON_NAME]) - Zero Balan…" at bounding box center [293, 87] width 161 height 57
type input "Truist - Acct#7161 ([PERSON_NAME]) - Zero Balance"
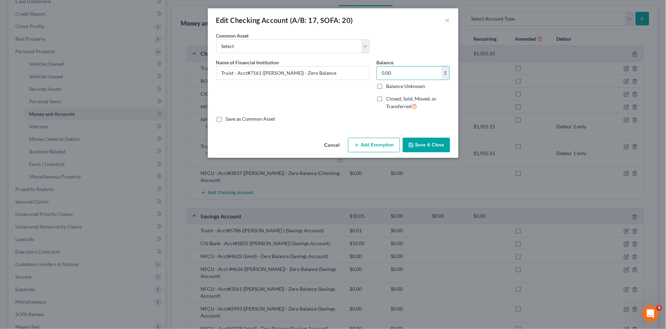
type input "0.00"
click at [422, 148] on button "Save & Close" at bounding box center [426, 145] width 47 height 15
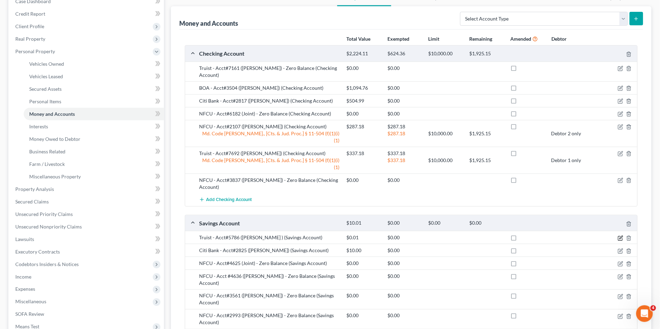
click at [621, 236] on icon "button" at bounding box center [621, 237] width 3 height 3
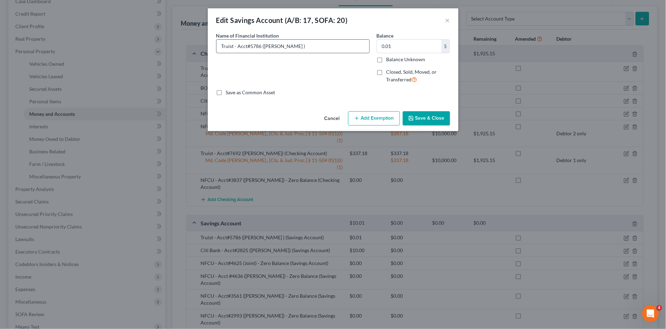
click at [298, 47] on input "Truist - Acct#5786 ([PERSON_NAME] )" at bounding box center [293, 46] width 153 height 13
paste input "- Zero Balance"
type input "Truist - Acct#5786 ([PERSON_NAME] ) - Zero Balance"
click at [398, 47] on input "0.01" at bounding box center [409, 46] width 64 height 13
type input "0.00"
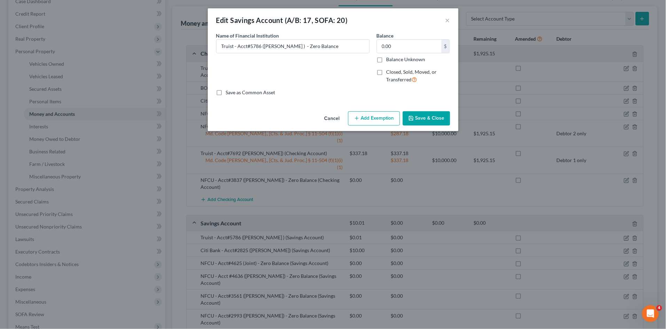
click at [421, 118] on button "Save & Close" at bounding box center [426, 118] width 47 height 15
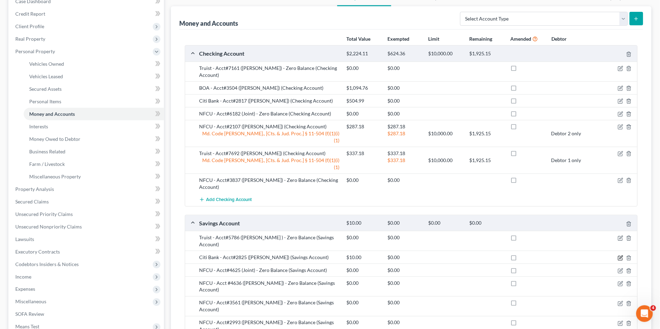
click at [621, 256] on icon "button" at bounding box center [621, 259] width 6 height 6
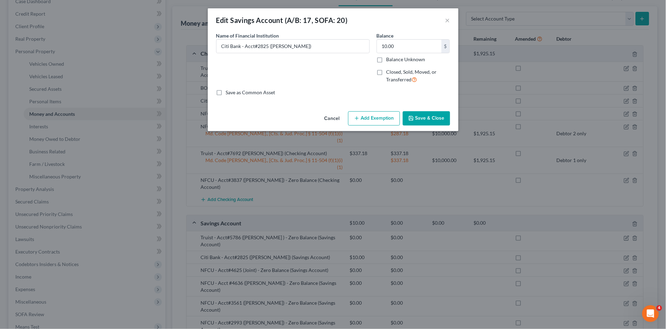
click at [377, 117] on button "Add Exemption" at bounding box center [374, 118] width 52 height 15
select select "2"
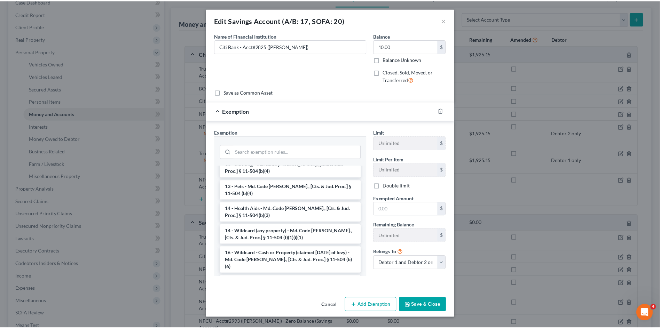
scroll to position [116, 0]
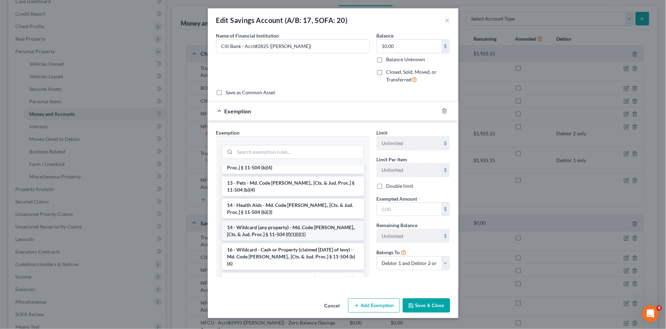
click at [296, 225] on li "14 - Wildcard (any property) - Md. Code [PERSON_NAME]., [Cts. & Jud. Proc.] § 1…" at bounding box center [293, 231] width 142 height 20
checkbox input "true"
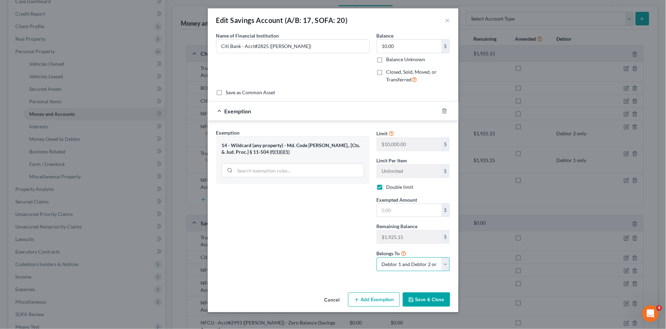
click at [405, 263] on select "Debtor 1 only Debtor 2 only Debtor 1 and Debtor 2 only" at bounding box center [413, 265] width 73 height 14
select select "0"
click at [377, 258] on select "Debtor 1 only Debtor 2 only Debtor 1 and Debtor 2 only" at bounding box center [413, 265] width 73 height 14
click at [392, 212] on input "text" at bounding box center [409, 210] width 64 height 13
type input "10.00"
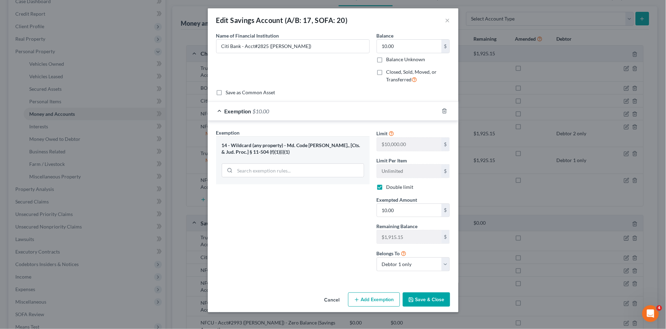
drag, startPoint x: 420, startPoint y: 302, endPoint x: 417, endPoint y: 297, distance: 5.3
click at [419, 301] on button "Save & Close" at bounding box center [426, 300] width 47 height 15
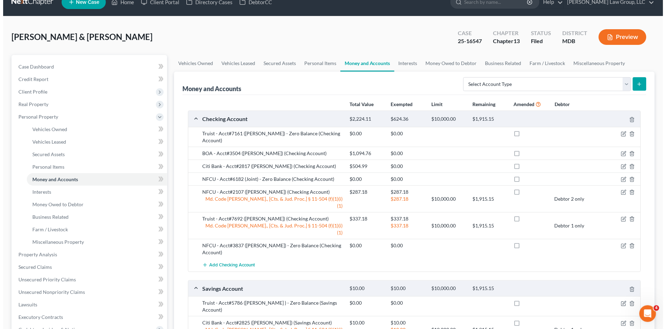
scroll to position [0, 0]
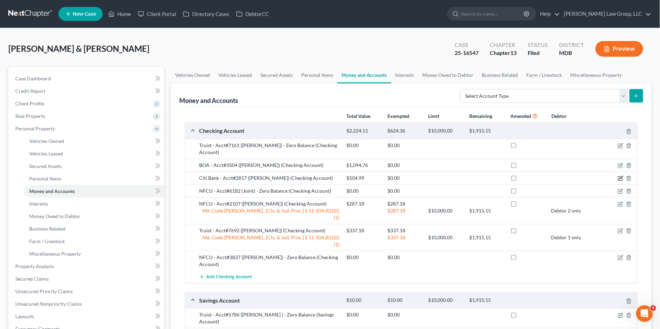
click at [621, 176] on icon "button" at bounding box center [621, 179] width 6 height 6
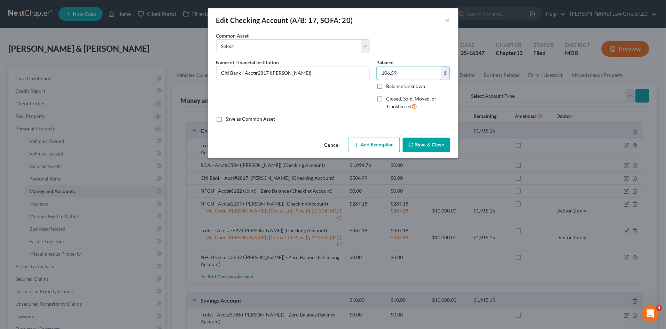
type input "106.59"
click at [369, 147] on button "Add Exemption" at bounding box center [374, 145] width 52 height 15
select select "2"
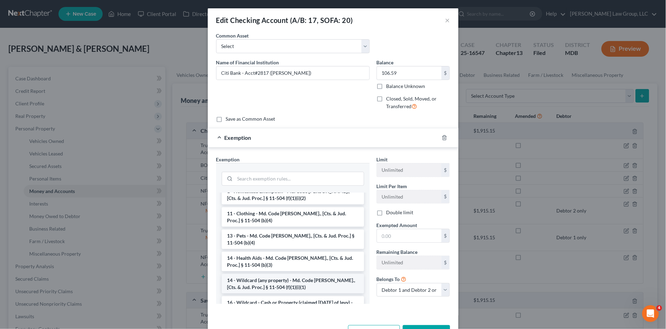
scroll to position [77, 0]
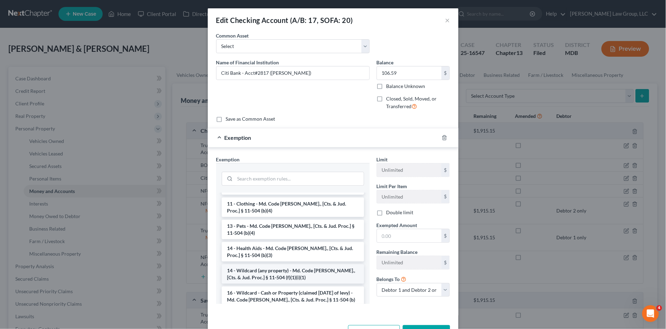
click at [294, 268] on li "14 - Wildcard (any property) - Md. Code [PERSON_NAME]., [Cts. & Jud. Proc.] § 1…" at bounding box center [293, 275] width 142 height 20
checkbox input "true"
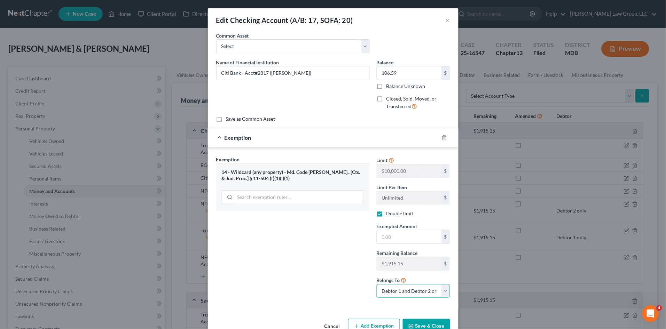
drag, startPoint x: 396, startPoint y: 290, endPoint x: 396, endPoint y: 298, distance: 8.4
click at [396, 290] on select "Debtor 1 only Debtor 2 only Debtor 1 and Debtor 2 only" at bounding box center [413, 292] width 73 height 14
select select "0"
click at [377, 285] on select "Debtor 1 only Debtor 2 only Debtor 1 and Debtor 2 only" at bounding box center [413, 292] width 73 height 14
click at [395, 243] on input "text" at bounding box center [409, 237] width 64 height 13
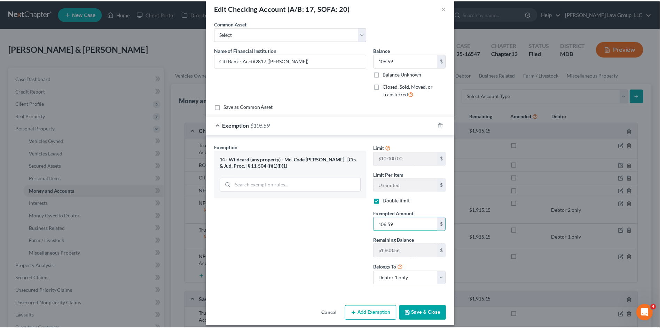
scroll to position [18, 0]
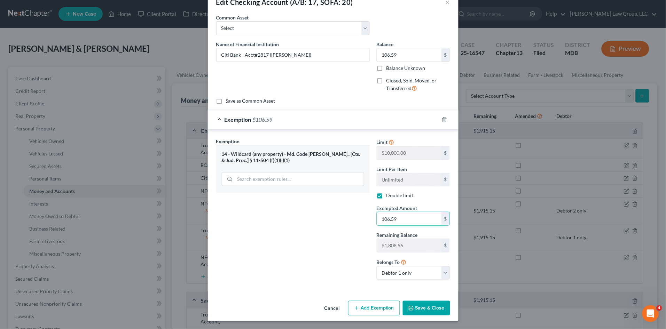
type input "106.59"
click at [422, 304] on button "Save & Close" at bounding box center [426, 308] width 47 height 15
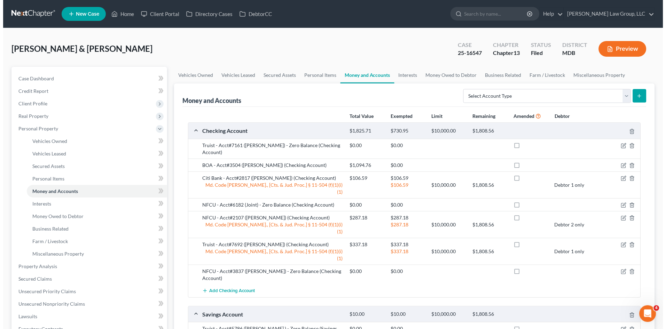
scroll to position [39, 0]
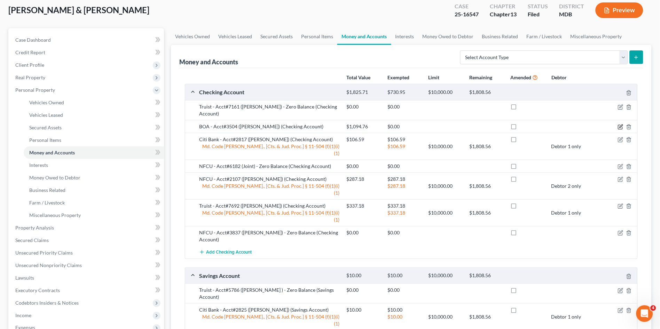
click at [619, 125] on icon "button" at bounding box center [620, 127] width 4 height 4
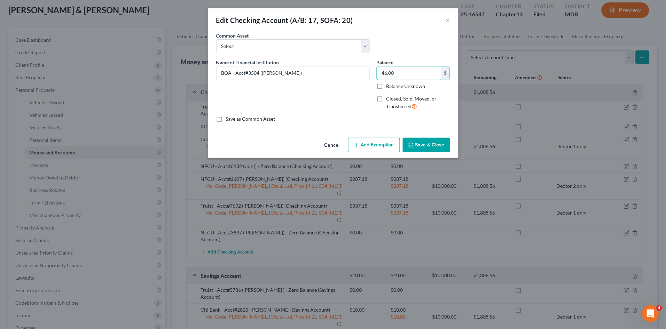
type input "46.00"
click at [377, 144] on button "Add Exemption" at bounding box center [374, 145] width 52 height 15
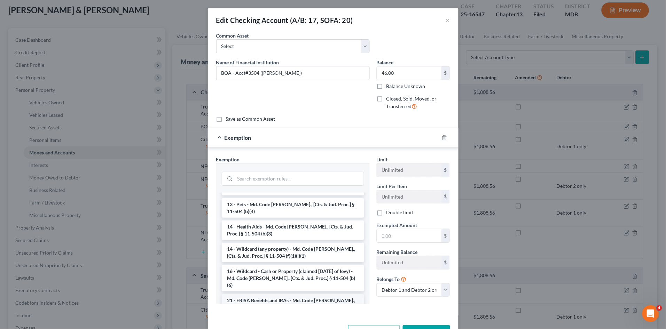
scroll to position [116, 0]
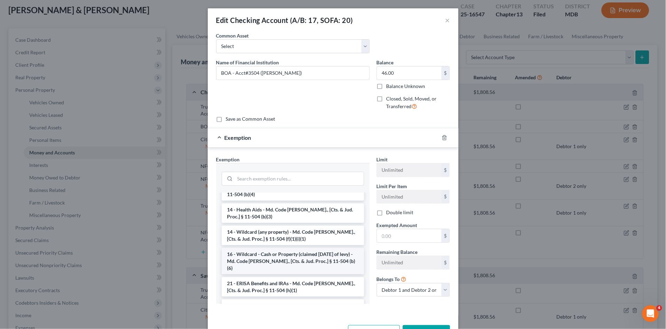
click at [314, 253] on li "16 - Wildcard - Cash or Property (claimed [DATE] of levy) - Md. Code [PERSON_NA…" at bounding box center [293, 261] width 142 height 26
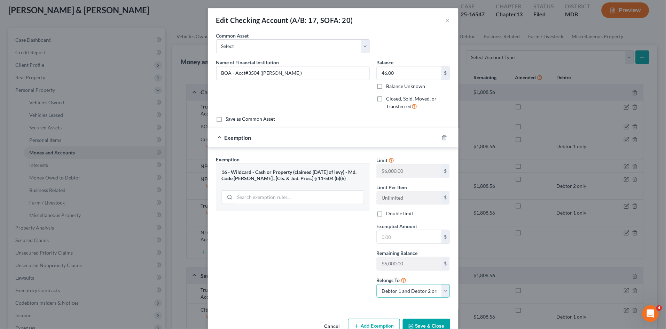
click at [407, 292] on select "Debtor 1 only Debtor 2 only Debtor 1 and Debtor 2 only" at bounding box center [413, 292] width 73 height 14
select select "0"
click at [377, 285] on select "Debtor 1 only Debtor 2 only Debtor 1 and Debtor 2 only" at bounding box center [413, 292] width 73 height 14
click at [394, 236] on input "text" at bounding box center [409, 237] width 64 height 13
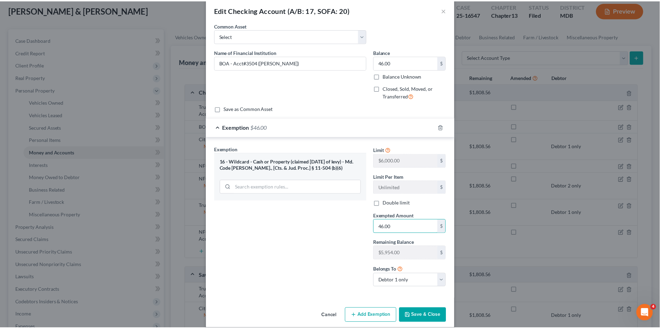
scroll to position [18, 0]
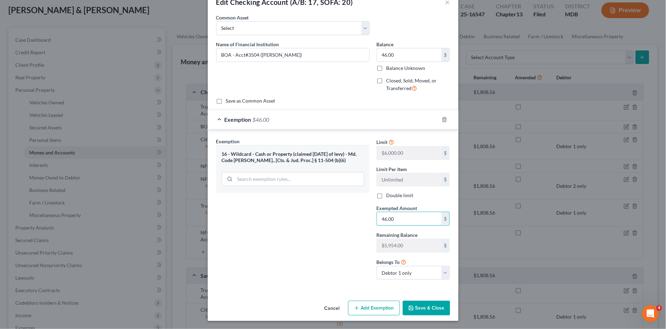
type input "46.00"
drag, startPoint x: 420, startPoint y: 304, endPoint x: 424, endPoint y: 304, distance: 4.2
click at [420, 304] on button "Save & Close" at bounding box center [426, 308] width 47 height 15
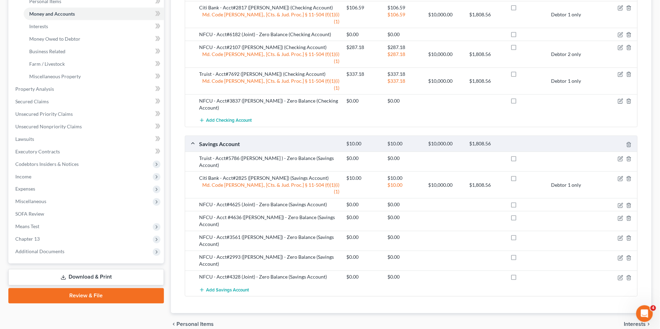
scroll to position [0, 0]
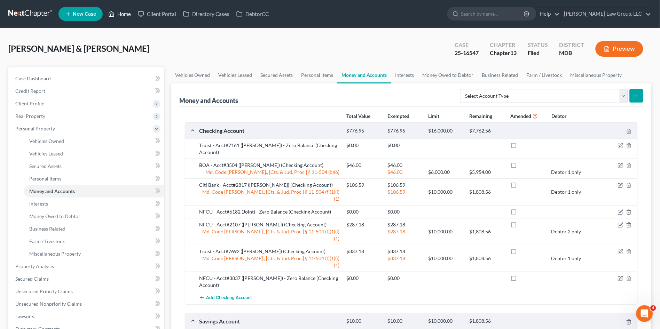
click at [123, 12] on link "Home" at bounding box center [120, 14] width 30 height 13
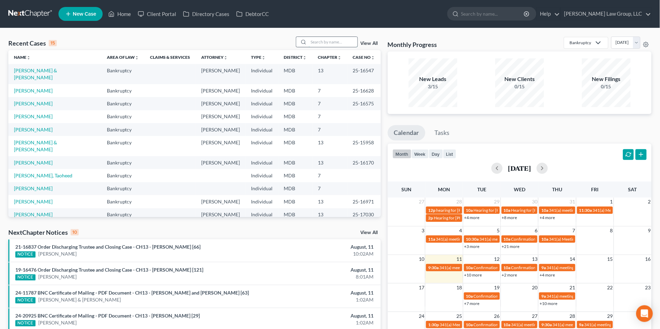
click at [332, 42] on input "search" at bounding box center [333, 42] width 49 height 10
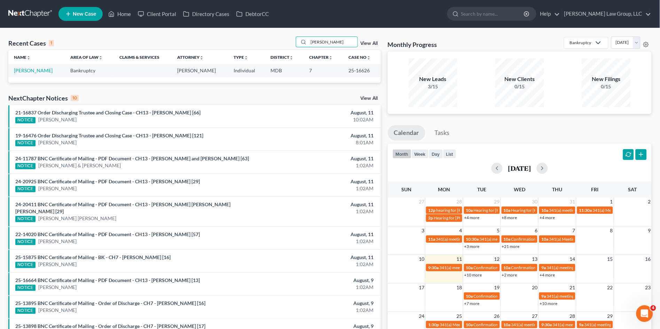
type input "gerard"
click at [27, 66] on td "Gerard, Helen" at bounding box center [36, 70] width 56 height 13
click at [28, 69] on link "Gerard, Helen" at bounding box center [33, 71] width 39 height 6
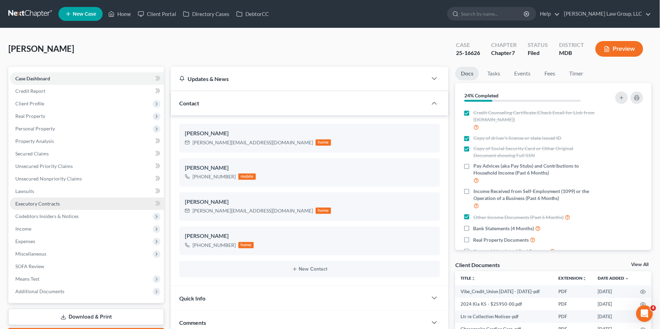
click at [30, 205] on span "Executory Contracts" at bounding box center [37, 204] width 45 height 6
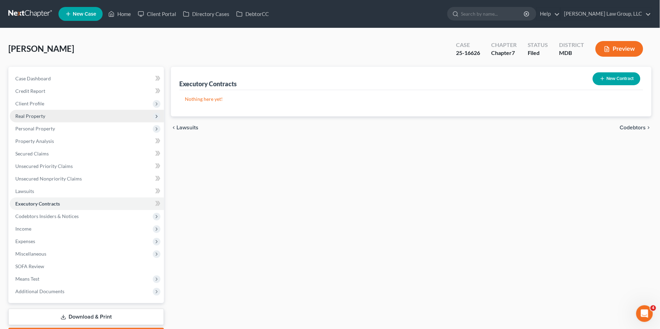
click at [28, 110] on span "Real Property" at bounding box center [87, 116] width 154 height 13
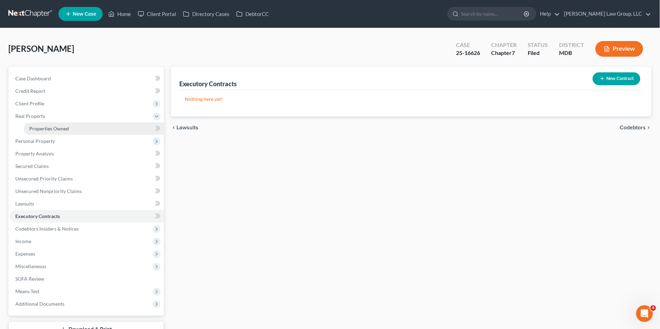
click at [34, 126] on span "Properties Owned" at bounding box center [49, 129] width 40 height 6
click at [44, 140] on span "Personal Property" at bounding box center [35, 141] width 40 height 6
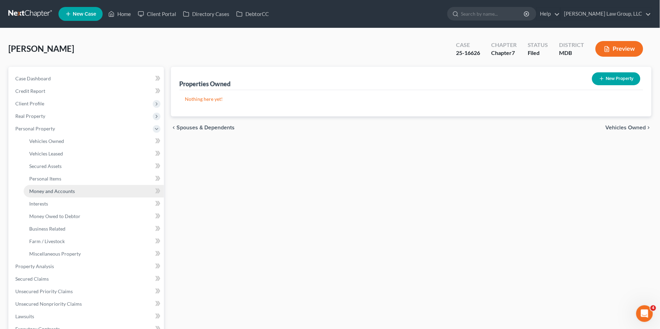
click at [49, 190] on span "Money and Accounts" at bounding box center [52, 191] width 46 height 6
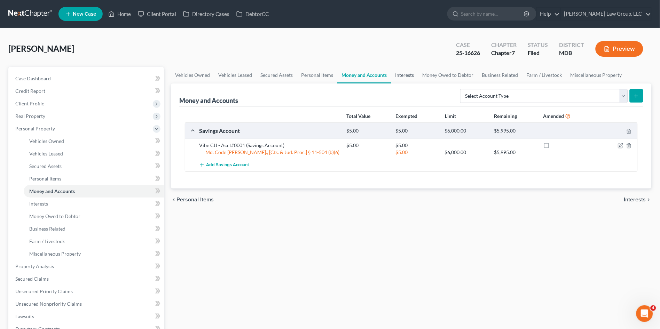
click at [402, 73] on link "Interests" at bounding box center [404, 75] width 27 height 17
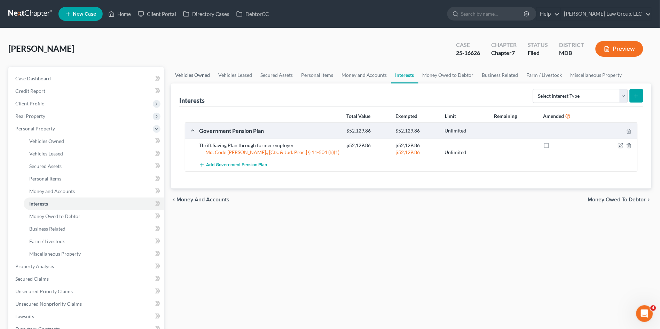
click at [198, 72] on link "Vehicles Owned" at bounding box center [192, 75] width 43 height 17
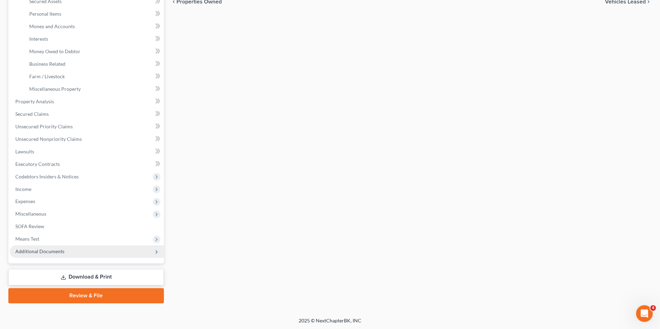
click at [41, 249] on span "Additional Documents" at bounding box center [39, 252] width 49 height 6
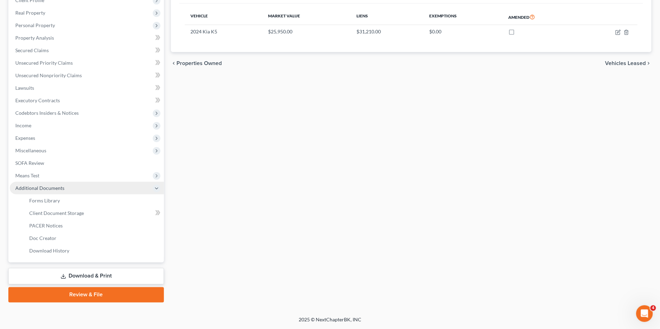
scroll to position [102, 0]
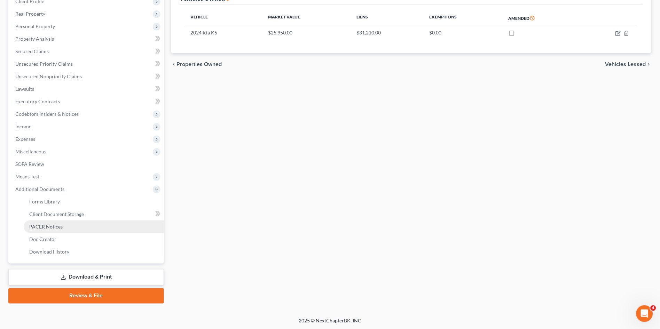
click at [51, 225] on span "PACER Notices" at bounding box center [45, 227] width 33 height 6
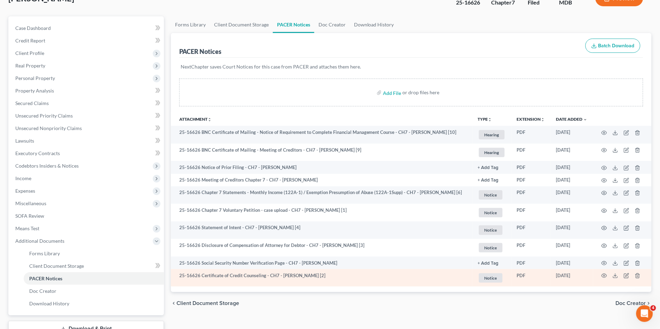
scroll to position [102, 0]
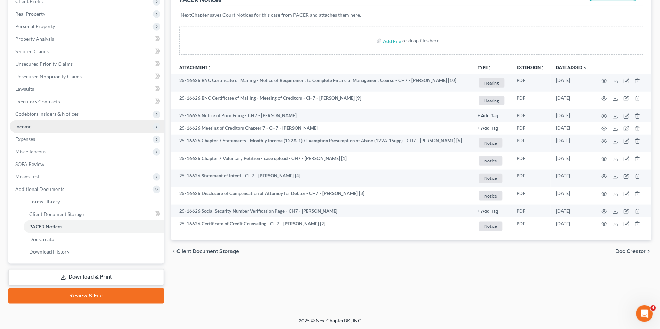
click at [31, 129] on span "Income" at bounding box center [23, 127] width 16 height 6
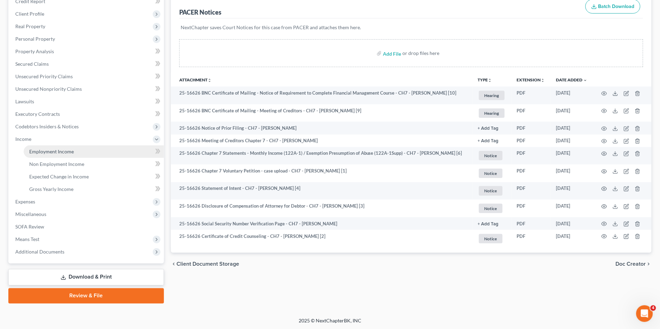
click at [36, 149] on span "Employment Income" at bounding box center [51, 152] width 45 height 6
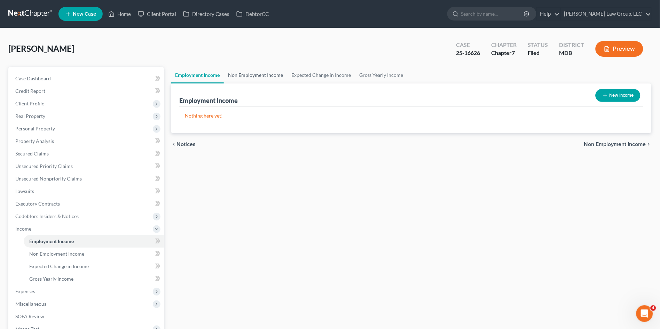
click at [255, 75] on link "Non Employment Income" at bounding box center [255, 75] width 63 height 17
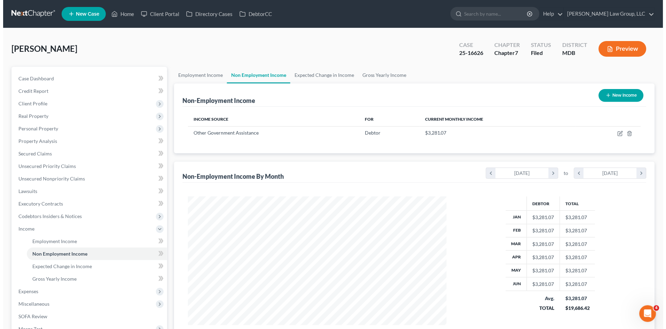
scroll to position [128, 272]
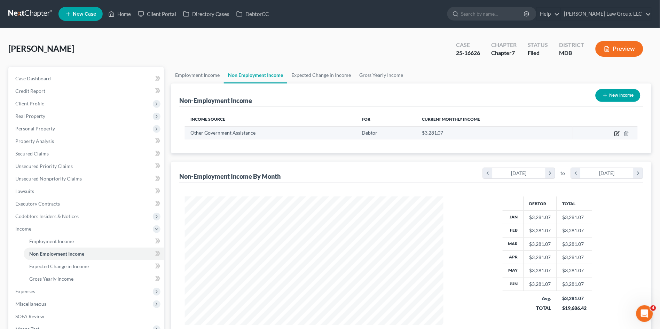
click at [616, 133] on icon "button" at bounding box center [618, 134] width 6 height 6
select select "5"
select select "0"
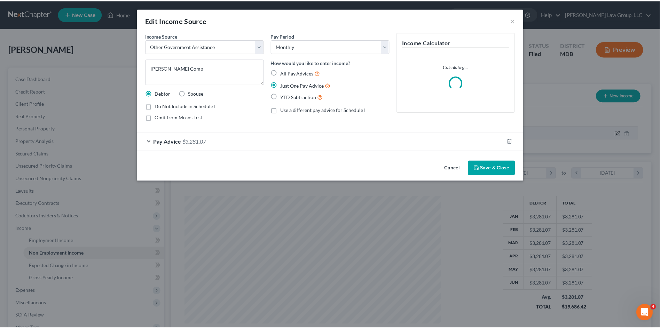
scroll to position [130, 275]
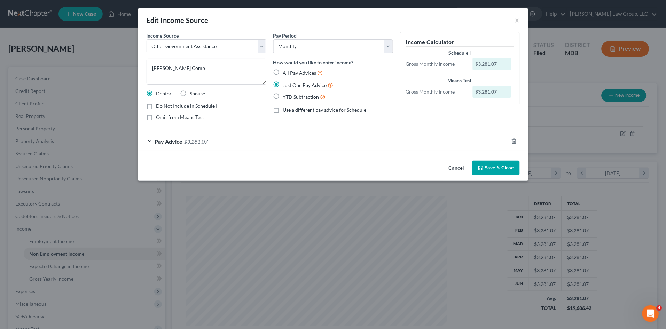
click at [357, 144] on div "Pay Advice $3,281.07" at bounding box center [323, 141] width 371 height 18
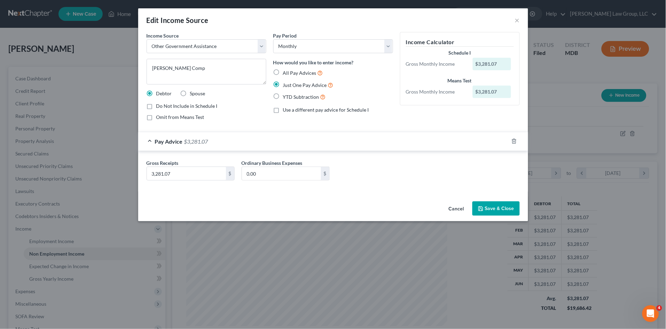
click at [357, 144] on div "Pay Advice $3,281.07" at bounding box center [323, 141] width 371 height 18
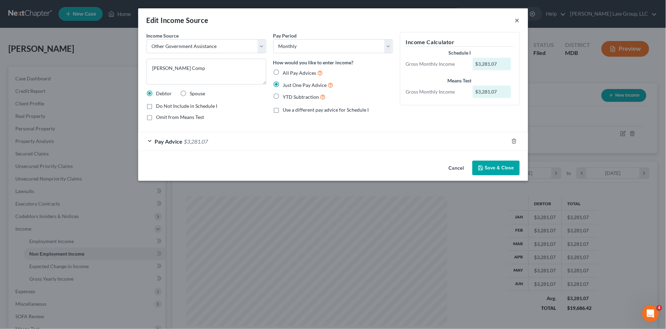
click at [518, 21] on button "×" at bounding box center [517, 20] width 5 height 8
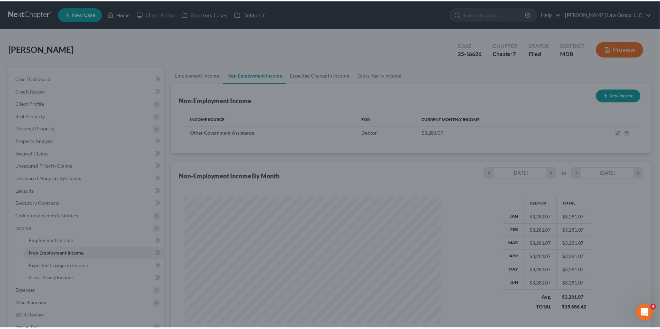
scroll to position [348107, 347963]
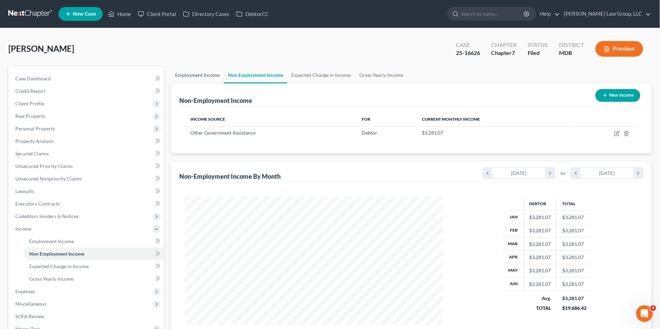
click at [214, 72] on link "Employment Income" at bounding box center [197, 75] width 53 height 17
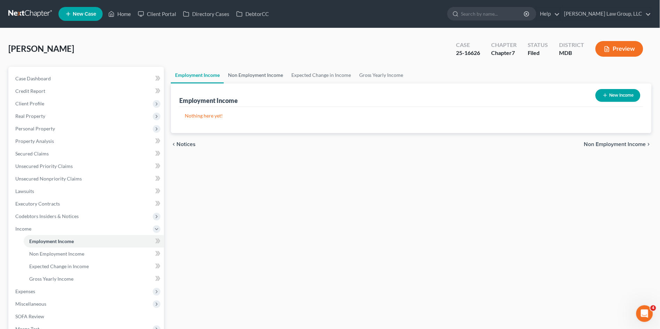
click at [240, 77] on link "Non Employment Income" at bounding box center [255, 75] width 63 height 17
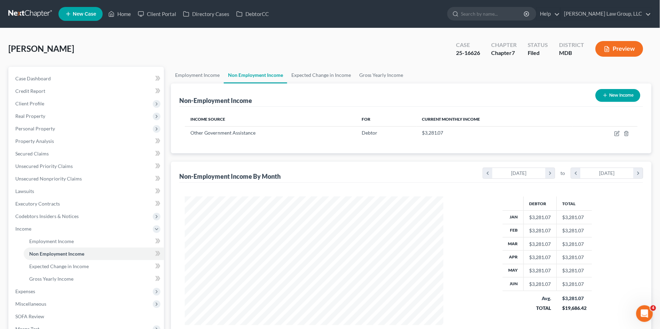
scroll to position [128, 272]
click at [50, 126] on span "Personal Property" at bounding box center [35, 129] width 40 height 6
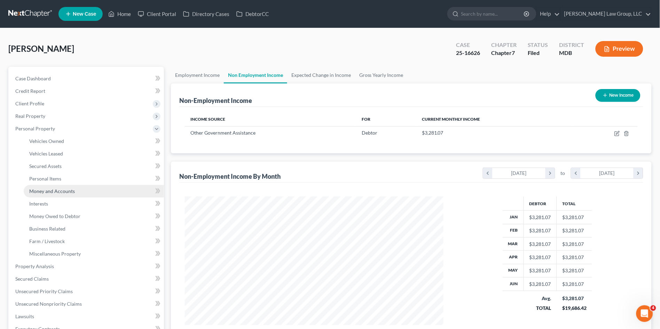
click at [55, 188] on span "Money and Accounts" at bounding box center [52, 191] width 46 height 6
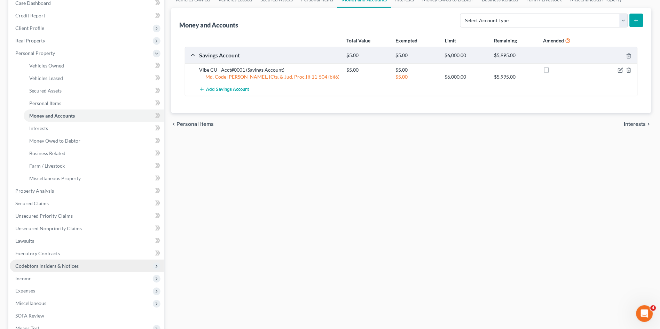
scroll to position [77, 0]
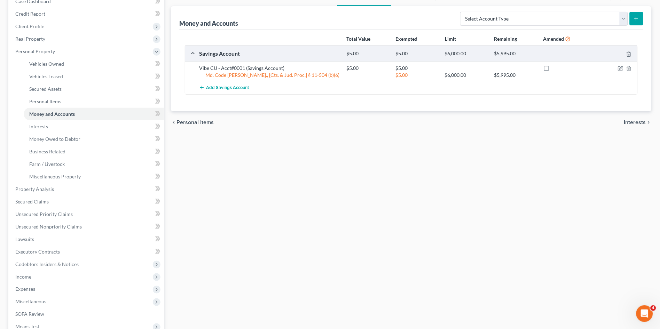
drag, startPoint x: 35, startPoint y: 290, endPoint x: 47, endPoint y: 289, distance: 12.6
click at [35, 290] on span "Expenses" at bounding box center [25, 290] width 20 height 6
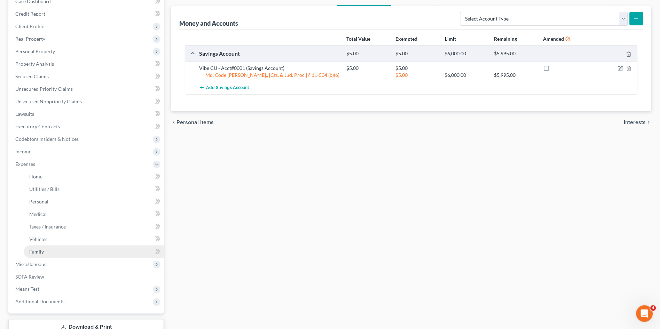
click at [45, 253] on link "Family" at bounding box center [94, 252] width 140 height 13
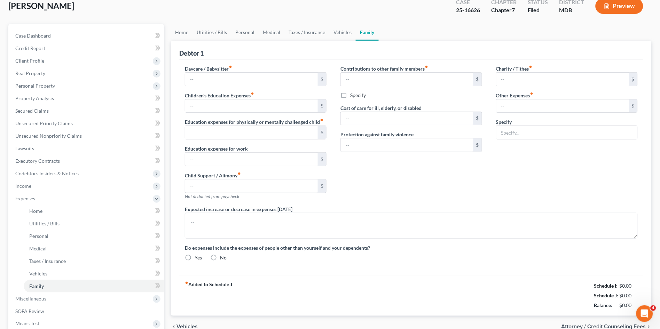
type input "0.00"
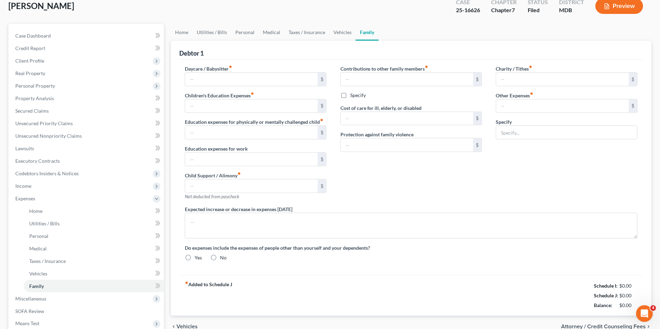
type input "0.00"
type textarea "Debtor helps daughter and grandkids with car insurance and some other bills."
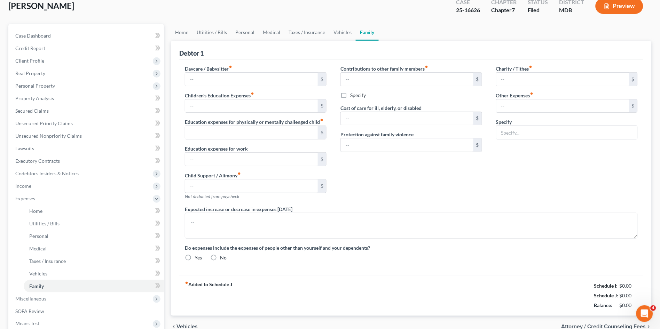
radio input "true"
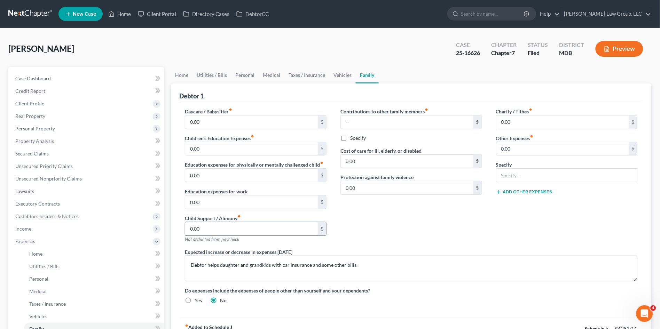
scroll to position [39, 0]
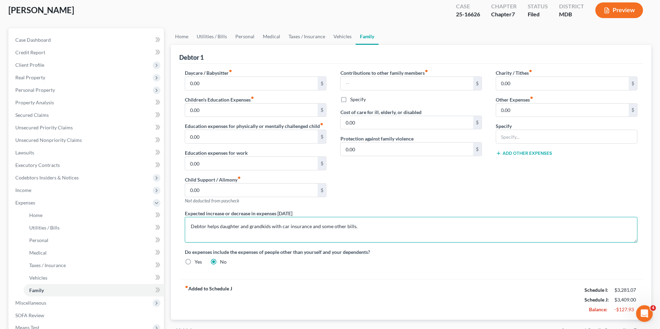
click at [364, 223] on textarea "Debtor helps daughter and grandkids with car insurance and some other bills." at bounding box center [411, 230] width 453 height 26
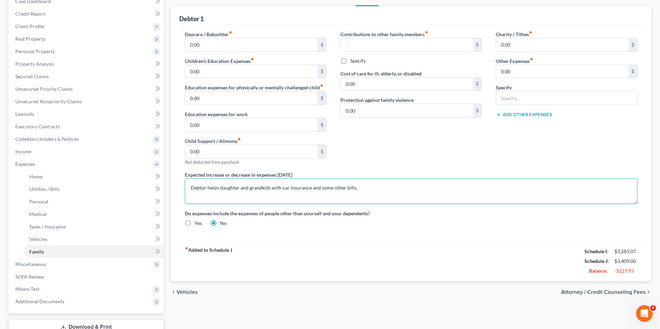
scroll to position [0, 0]
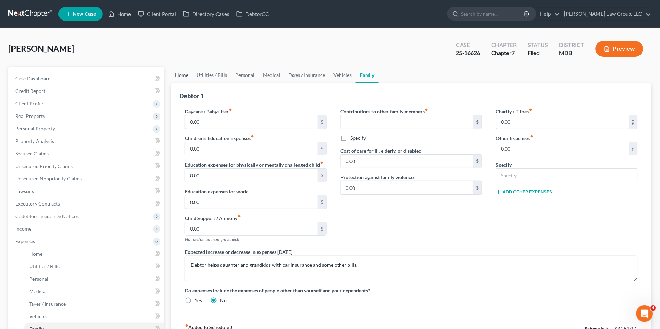
click at [184, 72] on link "Home" at bounding box center [182, 75] width 22 height 17
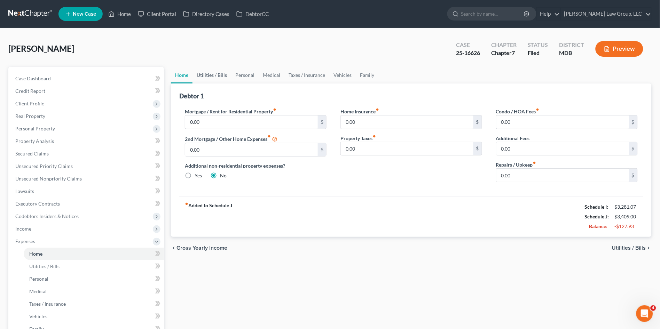
click at [220, 74] on link "Utilities / Bills" at bounding box center [212, 75] width 39 height 17
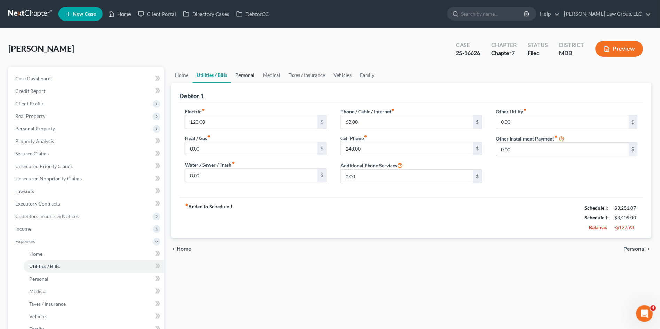
click at [242, 78] on link "Personal" at bounding box center [245, 75] width 28 height 17
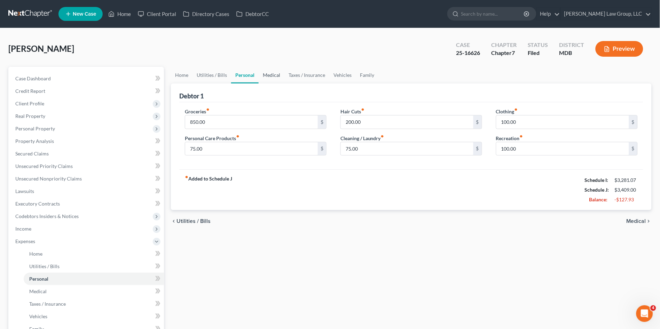
click at [270, 77] on link "Medical" at bounding box center [272, 75] width 26 height 17
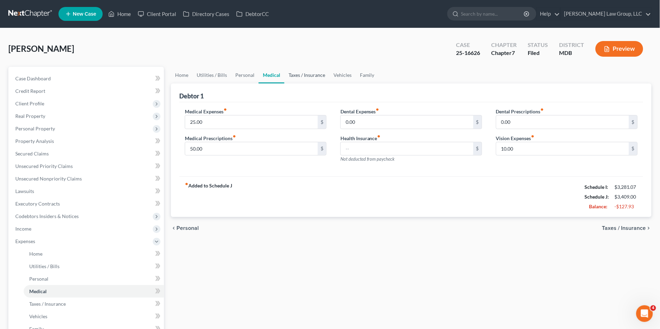
click at [298, 72] on link "Taxes / Insurance" at bounding box center [307, 75] width 45 height 17
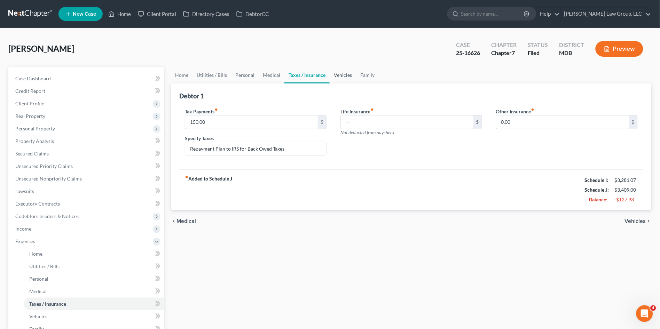
click at [344, 77] on link "Vehicles" at bounding box center [343, 75] width 26 height 17
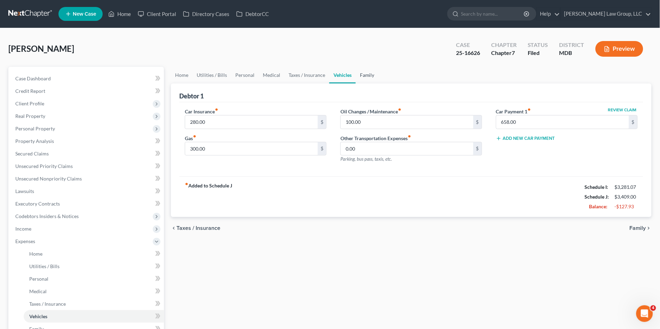
click at [364, 76] on link "Family" at bounding box center [367, 75] width 23 height 17
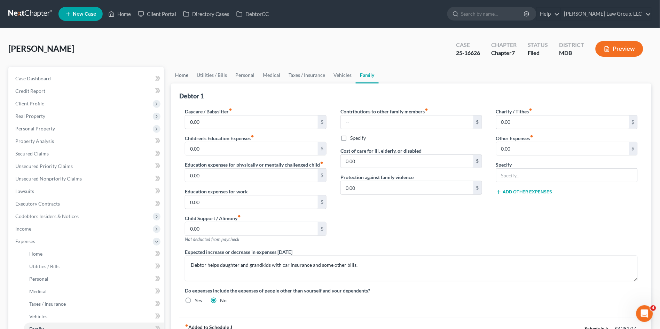
click at [179, 76] on link "Home" at bounding box center [182, 75] width 22 height 17
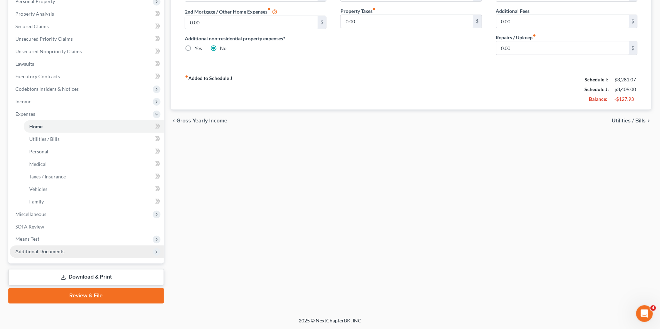
click at [39, 247] on span "Additional Documents" at bounding box center [87, 252] width 154 height 13
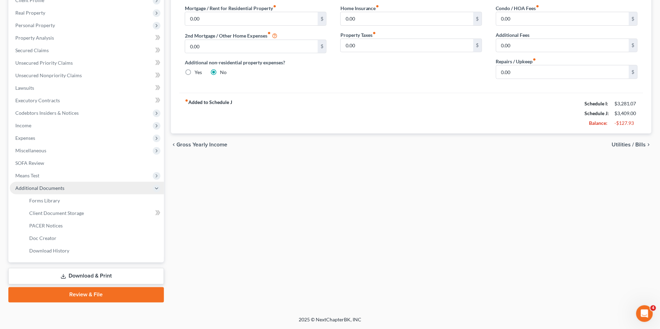
scroll to position [102, 0]
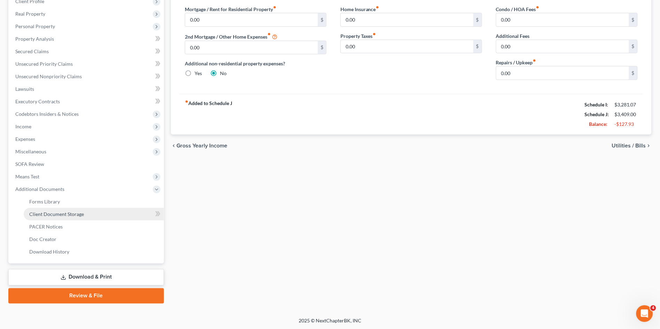
click at [56, 212] on span "Client Document Storage" at bounding box center [56, 214] width 55 height 6
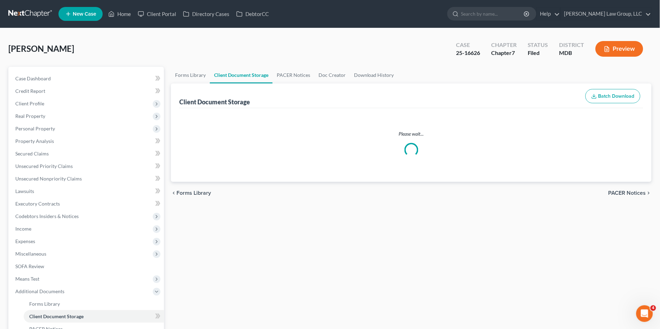
select select "14"
